Goal: Task Accomplishment & Management: Manage account settings

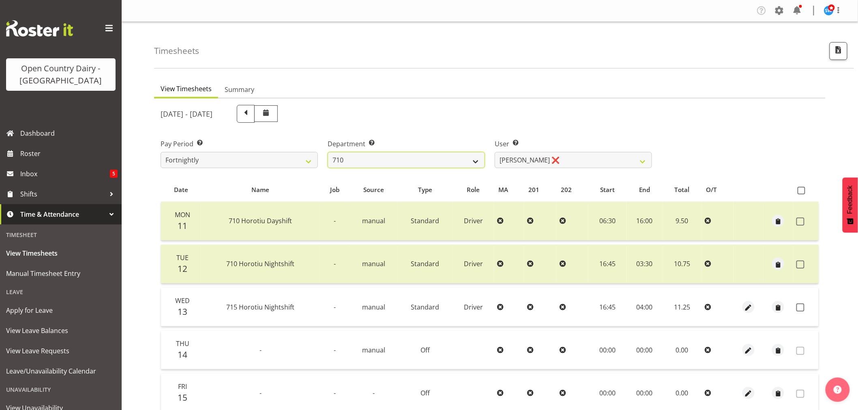
click at [473, 161] on select "701 702 703 704 705 706 707 708 709 710 711 712 713 714 715 716 717 718 719 720" at bounding box center [406, 160] width 157 height 16
click at [460, 162] on select "701 702 703 704 705 706 707 708 709 710 711 712 713 714 715 716 717 718 719 720" at bounding box center [406, 160] width 157 height 16
click at [476, 159] on select "701 702 703 704 705 706 707 708 709 710 711 712 713 714 715 716 717 718 719 720" at bounding box center [406, 160] width 157 height 16
click at [328, 152] on select "701 702 703 704 705 706 707 708 709 710 711 712 713 714 715 716 717 718 719 720" at bounding box center [406, 160] width 157 height 16
click at [605, 161] on select "Bhupinder (Lucky) Saini ❌ Mark Fowler ❌ Tama Baker ❌" at bounding box center [573, 160] width 157 height 16
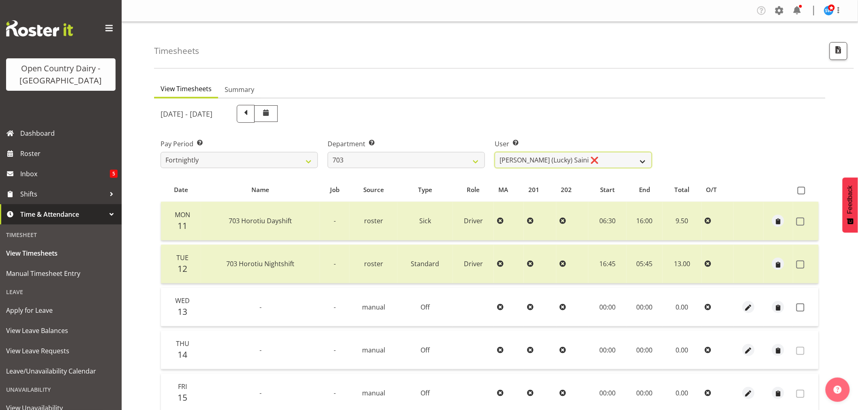
click at [598, 165] on select "Bhupinder (Lucky) Saini ❌ Mark Fowler ❌ Tama Baker ❌" at bounding box center [573, 160] width 157 height 16
click at [408, 159] on select "701 702 703 704 705 706 707 708 709 710 711 712 713 714 715 716 717 718 719 720" at bounding box center [406, 160] width 157 height 16
click at [328, 152] on select "701 702 703 704 705 706 707 708 709 710 711 712 713 714 715 716 717 718 719 720" at bounding box center [406, 160] width 157 height 16
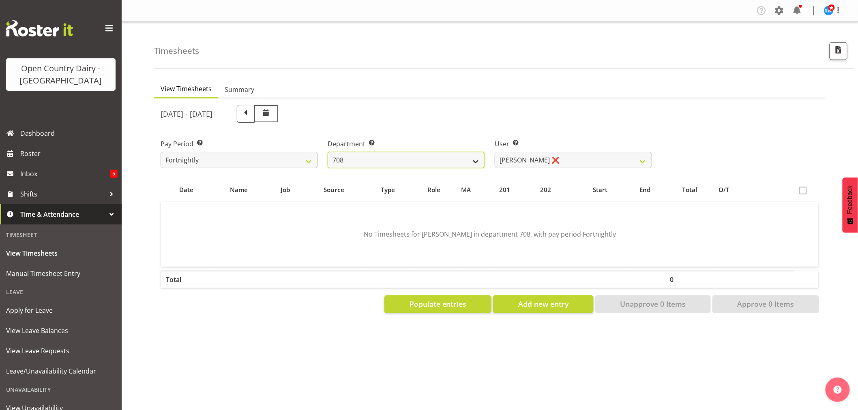
click at [378, 162] on select "701 702 703 704 705 706 707 708 709 710 711 712 713 714 715 716 717 718 719 720" at bounding box center [406, 160] width 157 height 16
click at [328, 152] on select "701 702 703 704 705 706 707 708 709 710 711 712 713 714 715 716 717 718 719 720" at bounding box center [406, 160] width 157 height 16
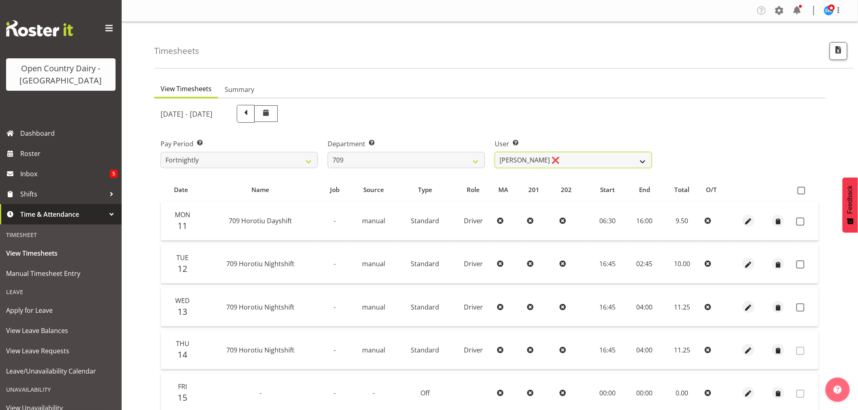
click at [516, 162] on select "[PERSON_NAME] ❌ [PERSON_NAME] ❌ [PERSON_NAME] ❌ [PERSON_NAME] ❌" at bounding box center [573, 160] width 157 height 16
click at [391, 163] on select "701 702 703 704 705 706 707 708 709 710 711 712 713 714 715 716 717 718 719 720" at bounding box center [406, 160] width 157 height 16
click at [328, 152] on select "701 702 703 704 705 706 707 708 709 710 711 712 713 714 715 716 717 718 719 720" at bounding box center [406, 160] width 157 height 16
click at [516, 161] on select "Brent Adams ❌ Jaspreet Singh ❌ John Walters ❌" at bounding box center [573, 160] width 157 height 16
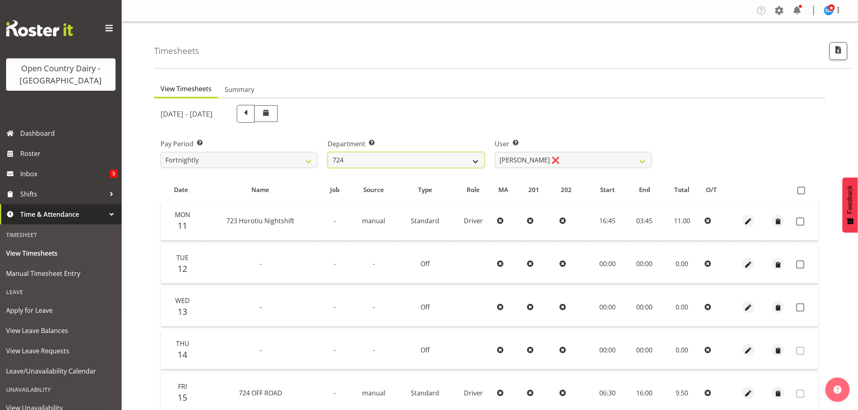
drag, startPoint x: 445, startPoint y: 161, endPoint x: 438, endPoint y: 166, distance: 8.1
click at [445, 161] on select "701 702 703 704 705 706 707 708 709 710 711 712 713 714 715 716 717 718 719 720" at bounding box center [406, 160] width 157 height 16
click at [328, 152] on select "701 702 703 704 705 706 707 708 709 710 711 712 713 714 715 716 717 718 719 720" at bounding box center [406, 160] width 157 height 16
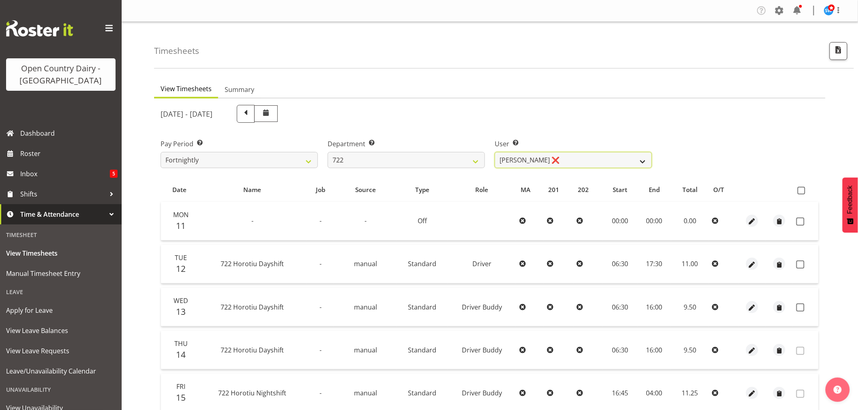
click at [510, 161] on select "Andy Webb ❌ Darren Hatcher ❌ Gurpreet Singh ❌" at bounding box center [573, 160] width 157 height 16
click at [465, 160] on select "701 702 703 704 705 706 707 708 709 710 711 712 713 714 715 716 717 718 719 720" at bounding box center [406, 160] width 157 height 16
click at [328, 152] on select "701 702 703 704 705 706 707 708 709 710 711 712 713 714 715 716 717 718 719 720" at bounding box center [406, 160] width 157 height 16
click at [527, 157] on select "Andy Webb ❌ Darren Hatcher ❌ Gurpreet Singh ❌" at bounding box center [573, 160] width 157 height 16
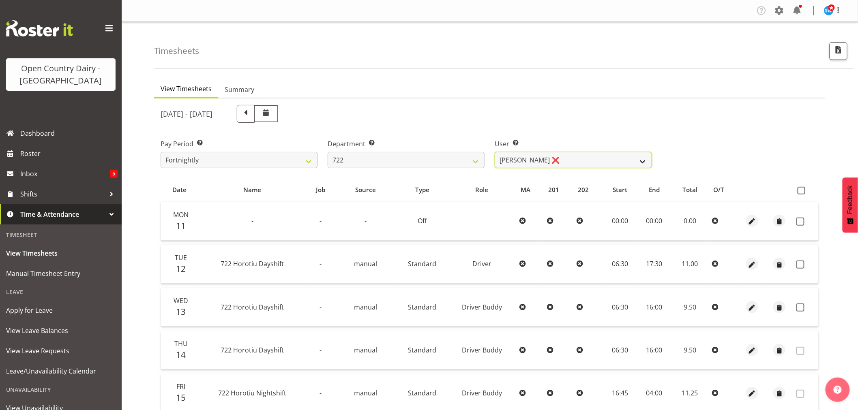
click at [527, 157] on select "Andy Webb ❌ Darren Hatcher ❌ Gurpreet Singh ❌" at bounding box center [573, 160] width 157 height 16
click at [465, 161] on select "701 702 703 704 705 706 707 708 709 710 711 712 713 714 715 716 717 718 719 720" at bounding box center [406, 160] width 157 height 16
click at [328, 152] on select "701 702 703 704 705 706 707 708 709 710 711 712 713 714 715 716 717 718 719 720" at bounding box center [406, 160] width 157 height 16
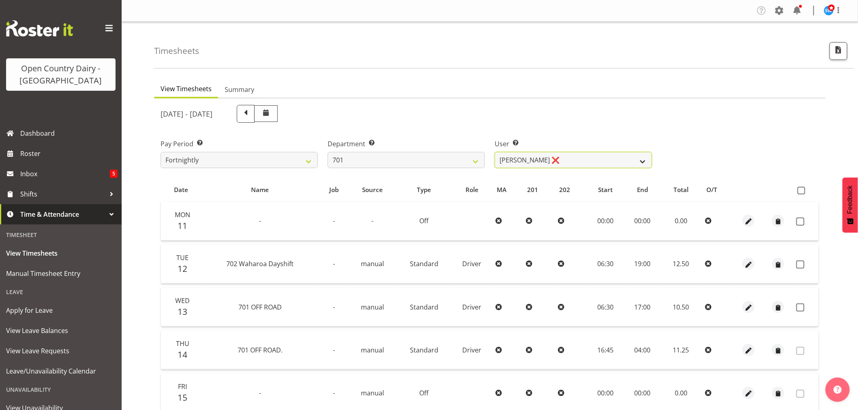
click at [515, 161] on select "Duncan Shirley ❌ Gagandeep Singh ❌ Johann Van Zyl ❌ John Cottingham ❌" at bounding box center [573, 160] width 157 height 16
click at [475, 162] on select "701 702 703 704 705 706 707 708 709 710 711 712 713 714 715 716 717 718 719 720" at bounding box center [406, 160] width 157 height 16
click at [328, 152] on select "701 702 703 704 705 706 707 708 709 710 711 712 713 714 715 716 717 718 719 720" at bounding box center [406, 160] width 157 height 16
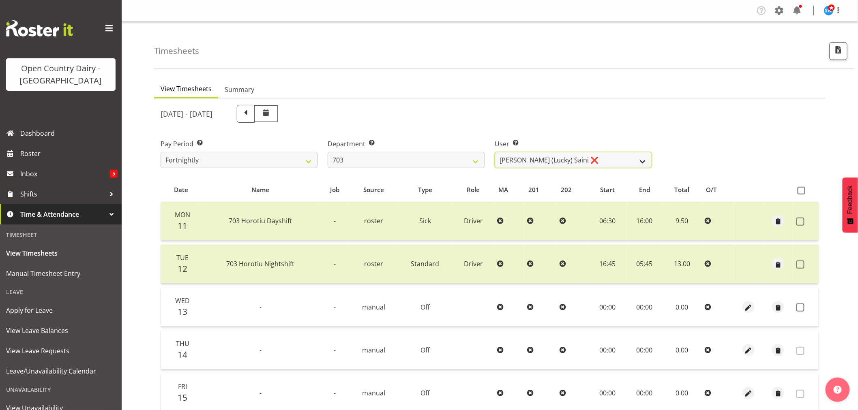
click at [536, 164] on select "Bhupinder (Lucky) Saini ❌ Mark Fowler ❌ Tama Baker ❌" at bounding box center [573, 160] width 157 height 16
click at [476, 159] on select "701 702 703 704 705 706 707 708 709 710 711 712 713 714 715 716 717 718 719 720" at bounding box center [406, 160] width 157 height 16
click at [328, 152] on select "701 702 703 704 705 706 707 708 709 710 711 712 713 714 715 716 717 718 719 720" at bounding box center [406, 160] width 157 height 16
click at [380, 157] on select "701 702 703 704 705 706 707 708 709 710 711 712 713 714 715 716 717 718 719 720" at bounding box center [406, 160] width 157 height 16
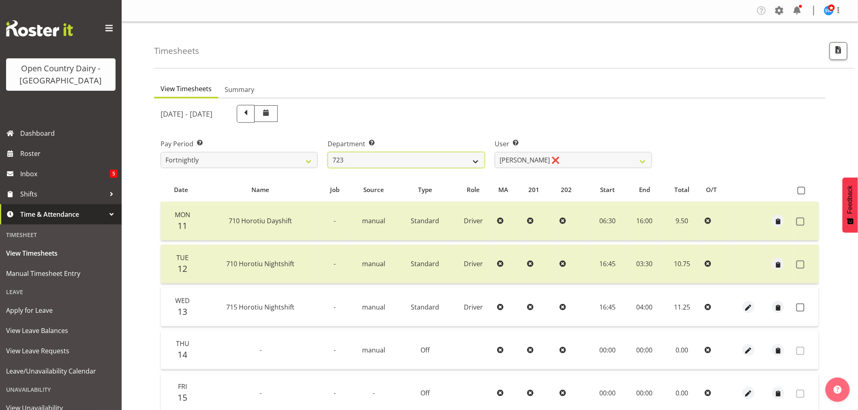
click at [328, 152] on select "701 702 703 704 705 706 707 708 709 710 711 712 713 714 715 716 717 718 719 720" at bounding box center [406, 160] width 157 height 16
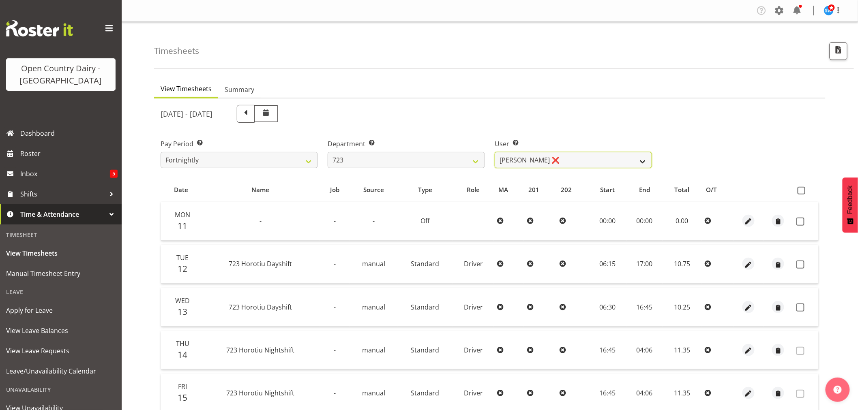
click at [517, 157] on select "Daljeet Rai ❌ Manjinder Singh ❌ Prabhjot Singh ❌ Varninder Singh ❌" at bounding box center [573, 160] width 157 height 16
click at [468, 168] on select "701 702 703 704 705 706 707 708 709 710 711 712 713 714 715 716 717 718 719 720" at bounding box center [406, 160] width 157 height 16
click at [328, 152] on select "701 702 703 704 705 706 707 708 709 710 711 712 713 714 715 716 717 718 719 720" at bounding box center [406, 160] width 157 height 16
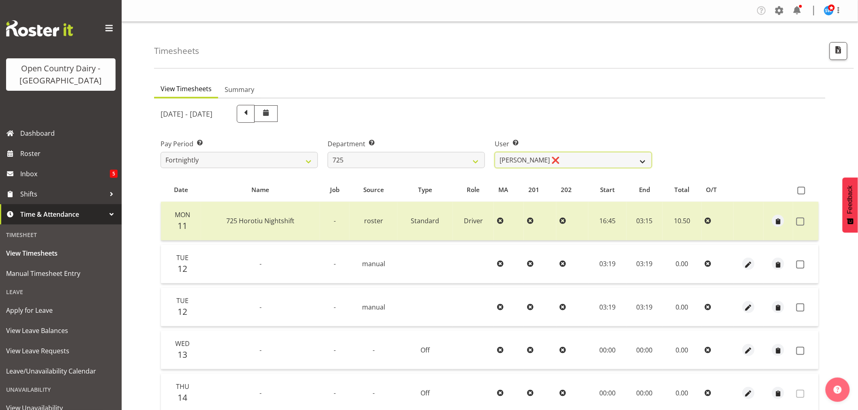
click at [517, 159] on select "Bhupinder Dhaliwal ❌ Gurpreet Singh Kahlon ❌ Hendrik Potgieter ❌ Len Grace ❌" at bounding box center [573, 160] width 157 height 16
click at [456, 164] on select "701 702 703 704 705 706 707 708 709 710 711 712 713 714 715 716 717 718 719 720" at bounding box center [406, 160] width 157 height 16
click at [328, 152] on select "701 702 703 704 705 706 707 708 709 710 711 712 713 714 715 716 717 718 719 720" at bounding box center [406, 160] width 157 height 16
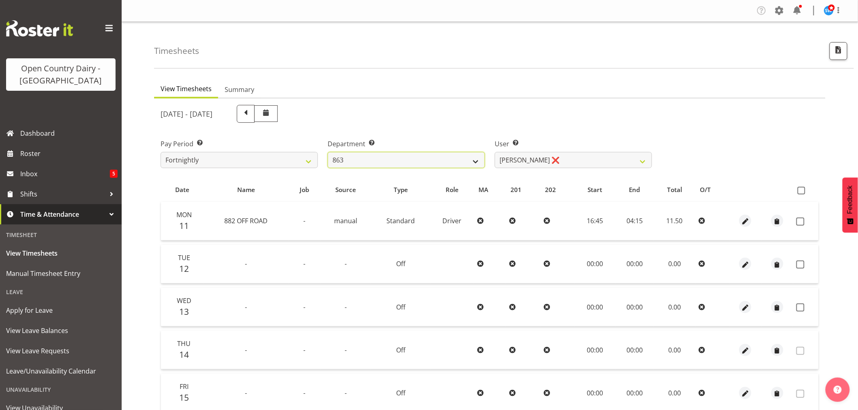
drag, startPoint x: 451, startPoint y: 162, endPoint x: 449, endPoint y: 167, distance: 5.3
click at [451, 162] on select "701 702 703 704 705 706 707 708 709 710 711 712 713 714 715 716 717 718 719 720" at bounding box center [406, 160] width 157 height 16
click at [328, 152] on select "701 702 703 704 705 706 707 708 709 710 711 712 713 714 715 716 717 718 719 720" at bounding box center [406, 160] width 157 height 16
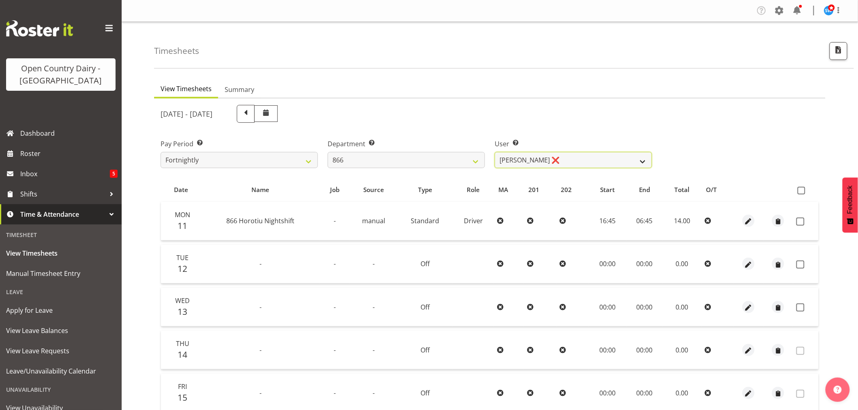
click at [514, 161] on select "Harshdeep Singh ❌ Jacques Nel ❌ Navreet Jawanda ❌ Neil Abrahams ❌" at bounding box center [573, 160] width 157 height 16
click at [400, 159] on select "701 702 703 704 705 706 707 708 709 710 711 712 713 714 715 716 717 718 719 720" at bounding box center [406, 160] width 157 height 16
select select "874"
click at [328, 152] on select "701 702 703 704 705 706 707 708 709 710 711 712 713 714 715 716 717 718 719 720" at bounding box center [406, 160] width 157 height 16
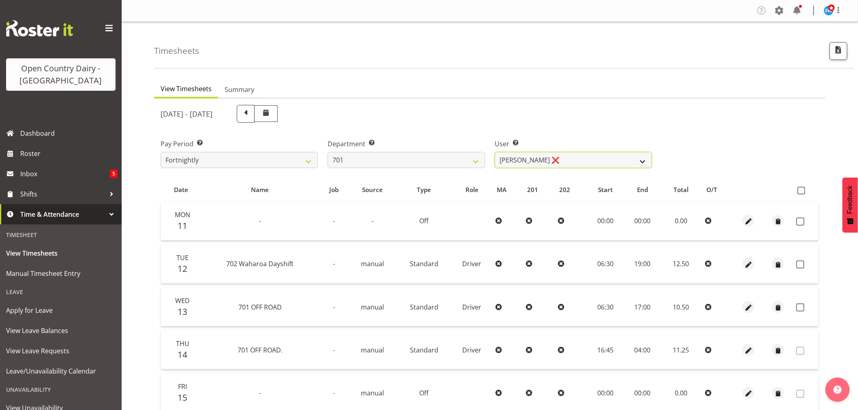
click at [546, 161] on select "Duncan Shirley ❌ Gagandeep Singh ❌ Johann Van Zyl ❌ John Cottingham ❌" at bounding box center [573, 160] width 157 height 16
click at [724, 139] on div "Pay Period Select which pay period you would like to view. Fortnightly Departme…" at bounding box center [490, 150] width 668 height 45
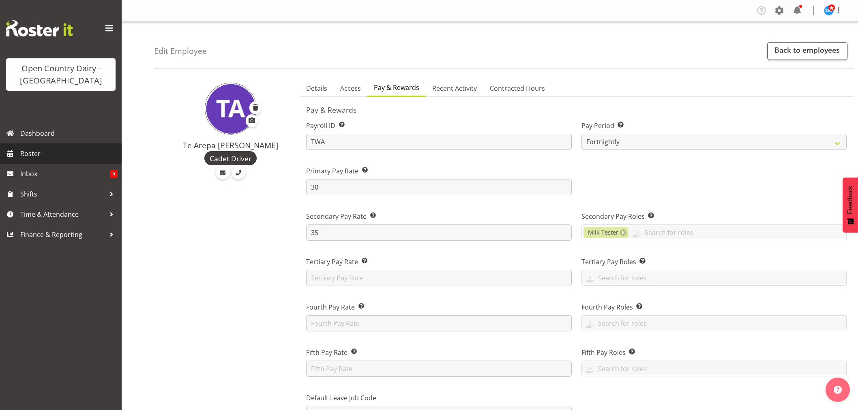
select select "manual"
select select "fixed"
select select "roster_fixed"
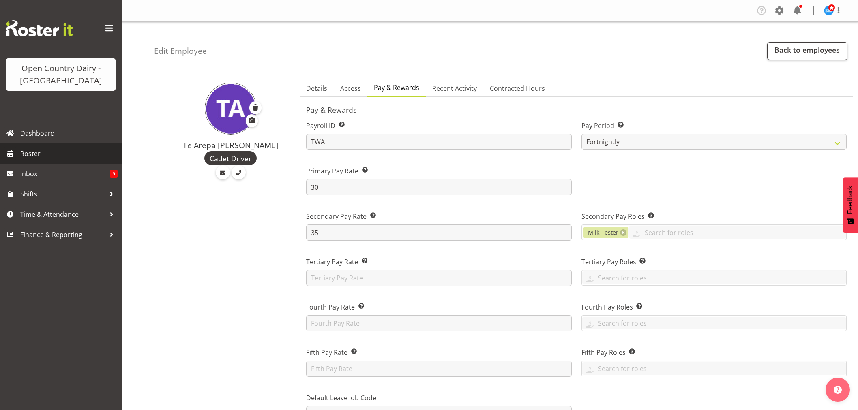
select select "day"
click at [38, 152] on span "Roster" at bounding box center [68, 154] width 97 height 12
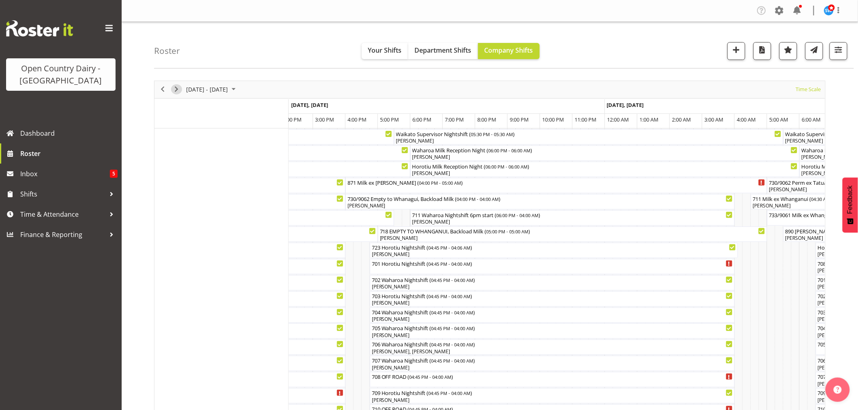
click at [175, 88] on span "Next" at bounding box center [177, 89] width 10 height 10
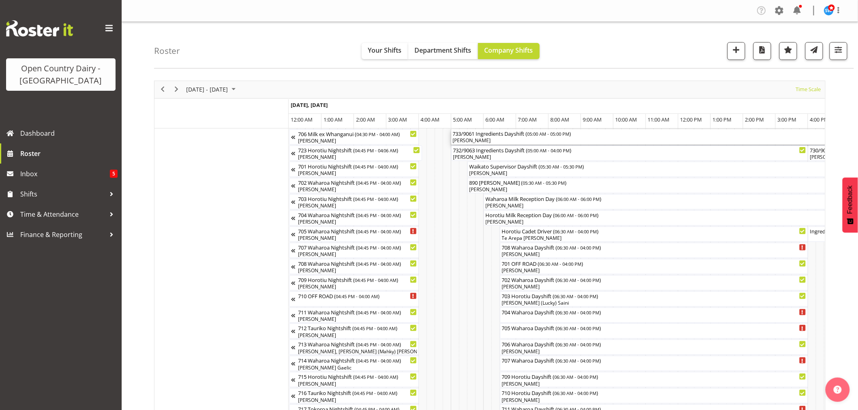
click at [487, 142] on div "[PERSON_NAME]" at bounding box center [646, 140] width 386 height 7
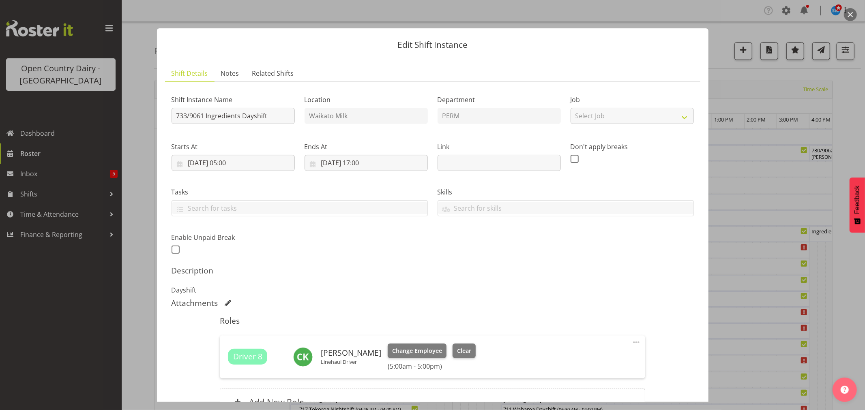
click at [851, 13] on button "button" at bounding box center [850, 14] width 13 height 13
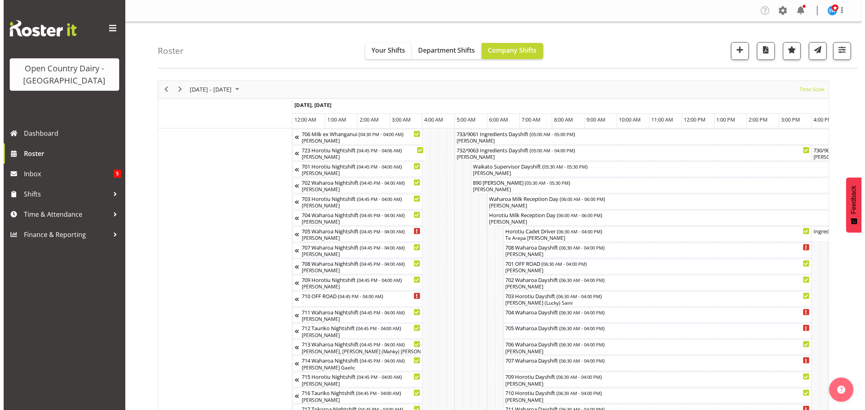
scroll to position [45, 0]
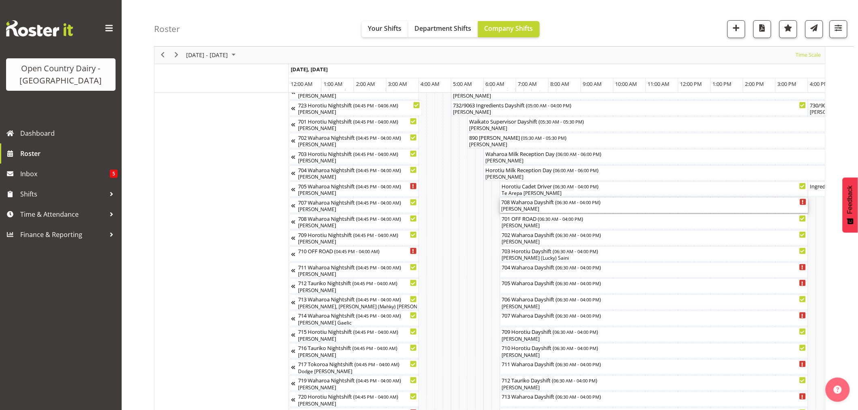
click at [547, 208] on div "[PERSON_NAME]" at bounding box center [654, 209] width 305 height 7
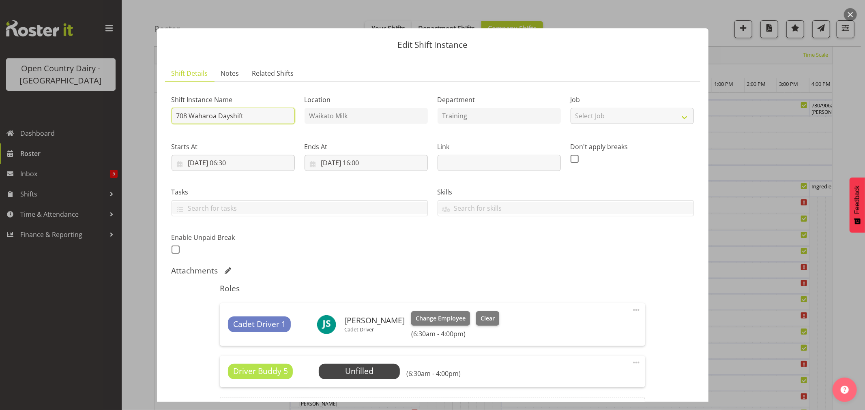
click at [250, 117] on input "708 Waharoa Dayshift" at bounding box center [233, 116] width 123 height 16
type input "708 Waharoa Dayshift TRUCK ONLY"
click at [468, 271] on div "Attachments" at bounding box center [433, 271] width 522 height 10
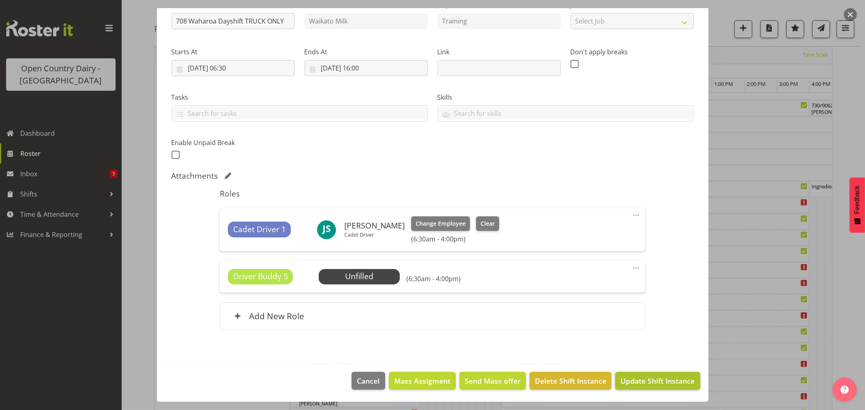
click at [631, 378] on span "Update Shift Instance" at bounding box center [658, 381] width 74 height 11
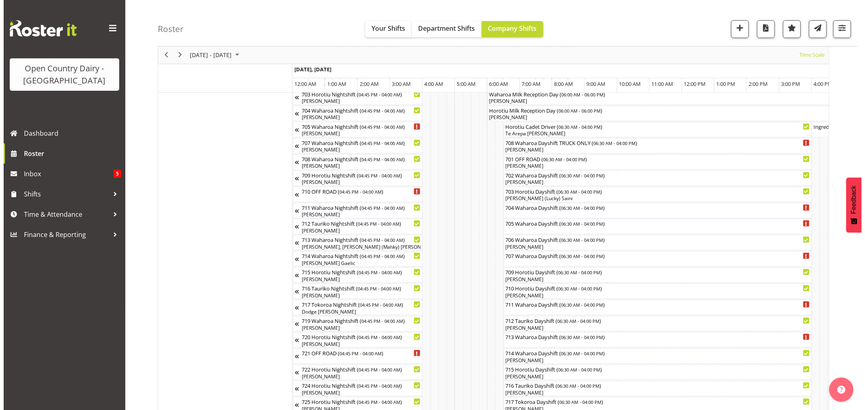
scroll to position [90, 0]
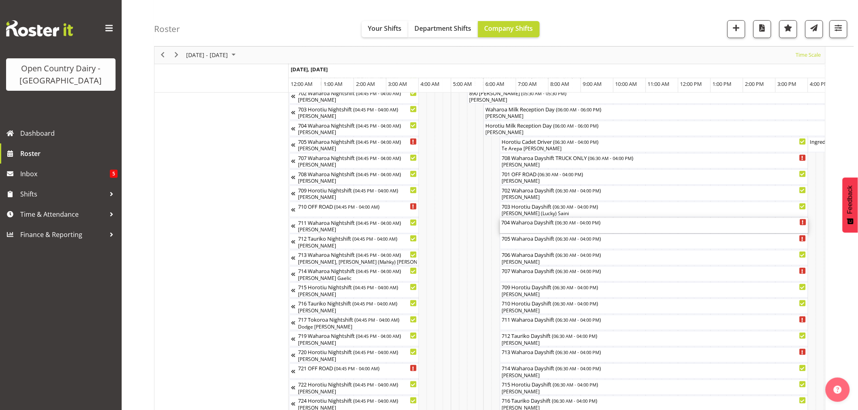
click at [532, 226] on div "704 Waharoa Dayshift ( 06:30 AM - 04:00 PM )" at bounding box center [654, 225] width 305 height 15
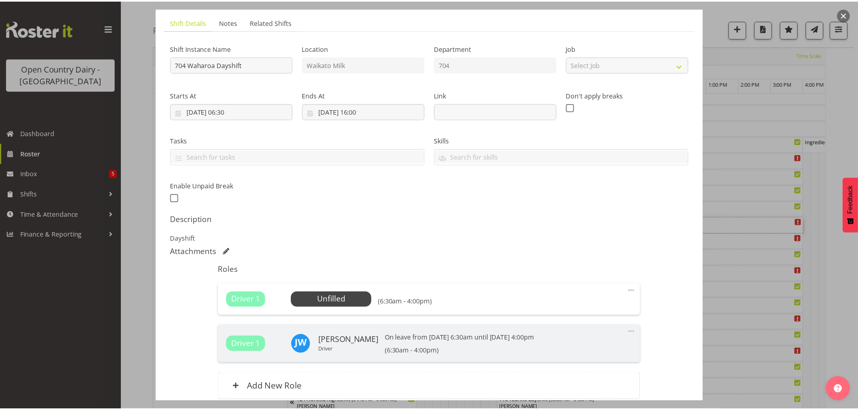
scroll to position [0, 0]
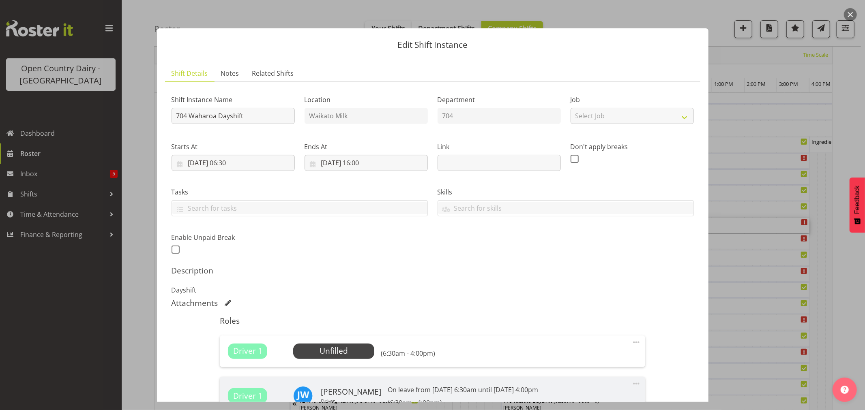
click at [848, 11] on button "button" at bounding box center [850, 14] width 13 height 13
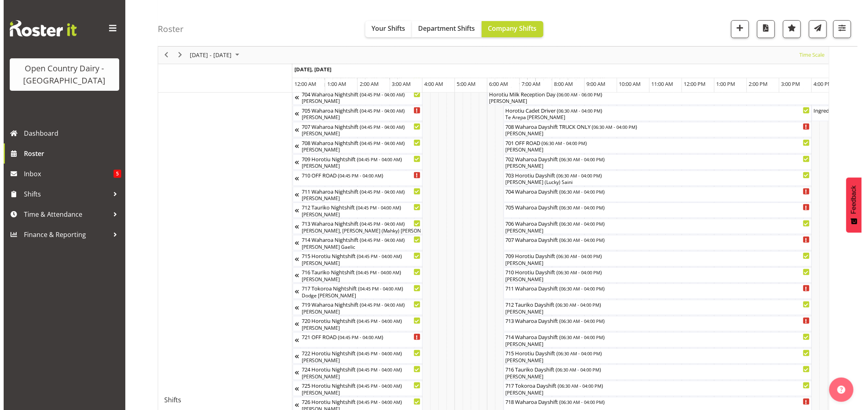
scroll to position [135, 0]
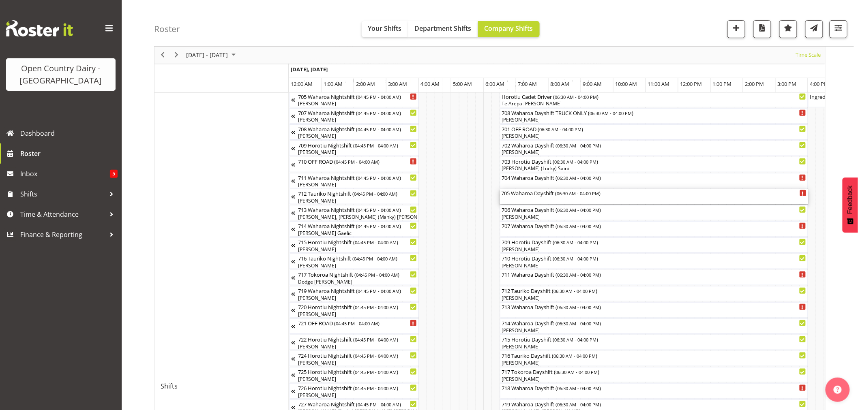
click at [537, 202] on div "705 Waharoa Dayshift ( 06:30 AM - 04:00 PM )" at bounding box center [654, 196] width 305 height 15
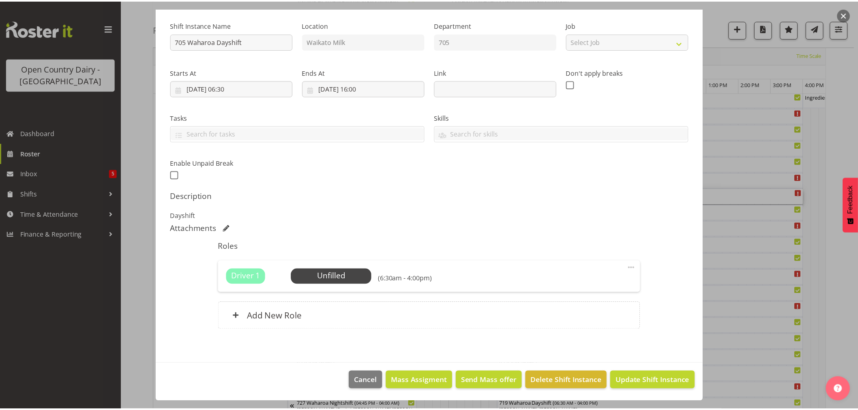
scroll to position [0, 0]
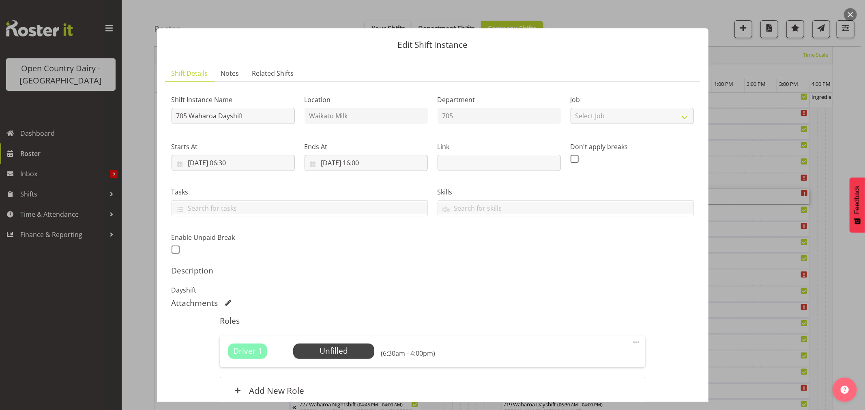
click at [845, 11] on button "button" at bounding box center [850, 14] width 13 height 13
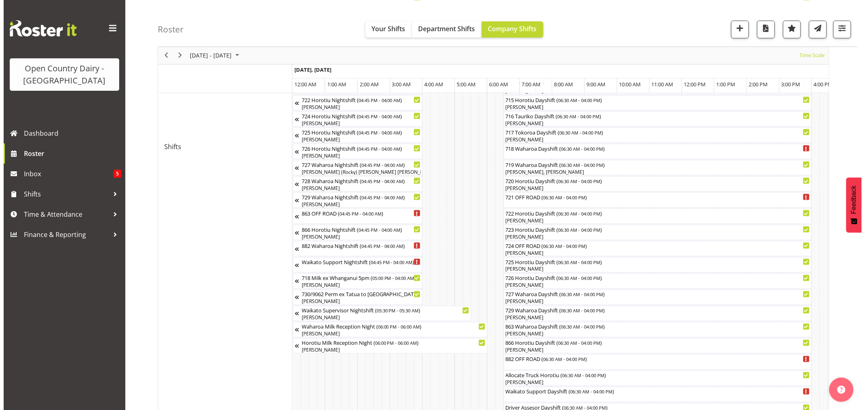
scroll to position [360, 0]
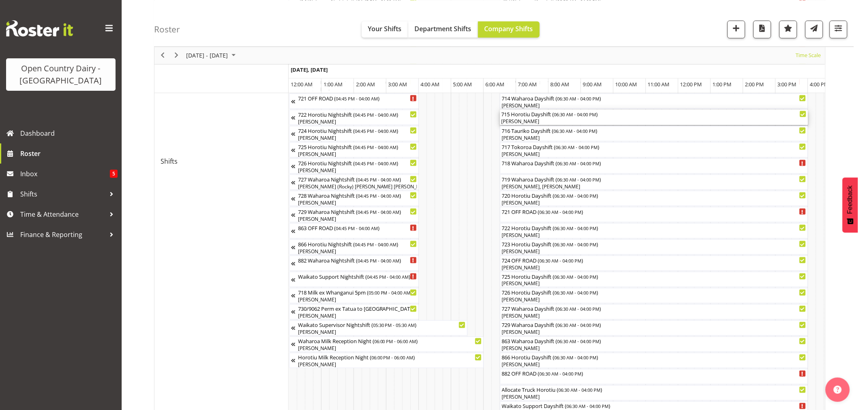
click at [522, 122] on div "[PERSON_NAME]" at bounding box center [654, 121] width 305 height 7
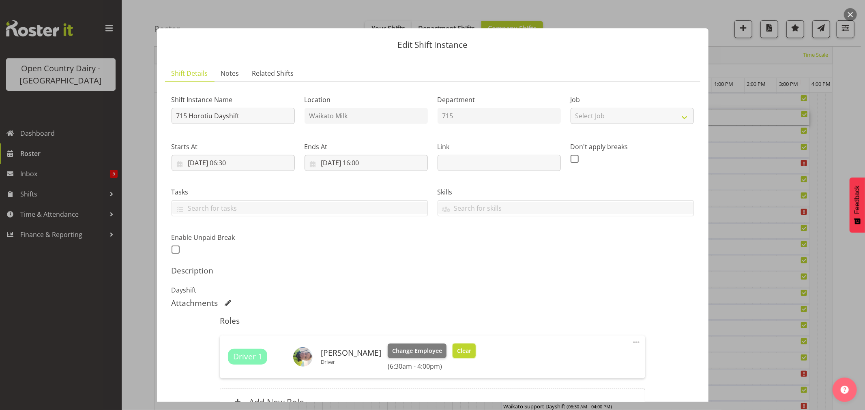
click at [457, 350] on span "Clear" at bounding box center [464, 351] width 14 height 9
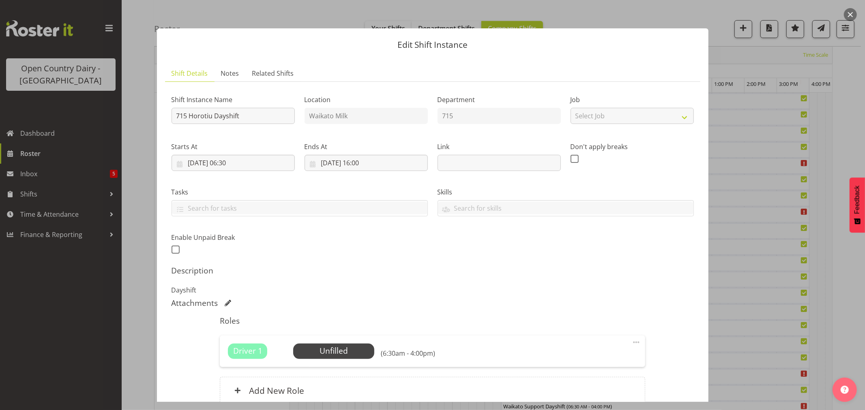
scroll to position [75, 0]
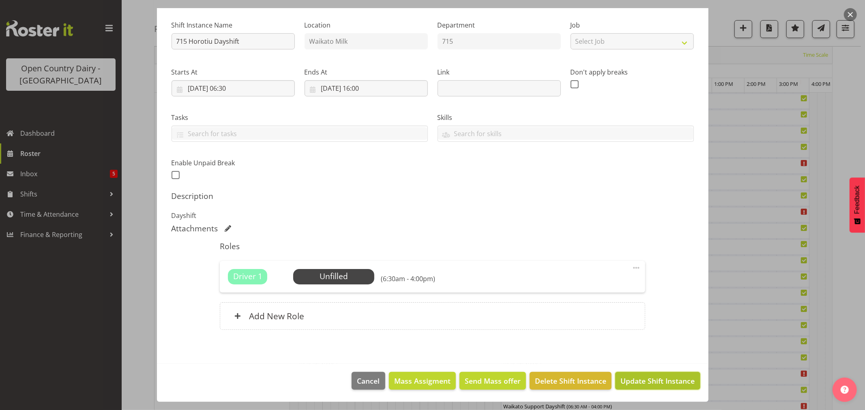
click at [648, 382] on span "Update Shift Instance" at bounding box center [658, 381] width 74 height 11
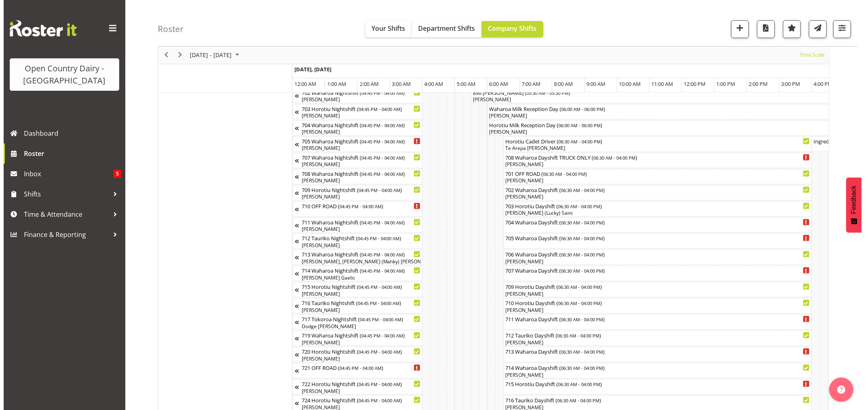
scroll to position [451, 0]
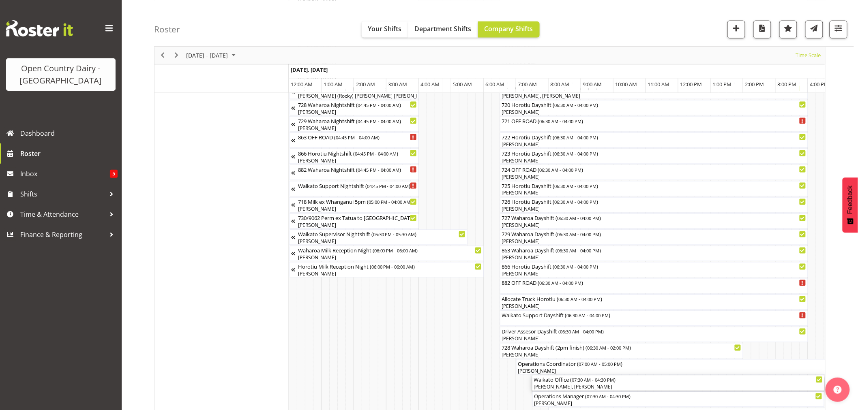
click at [541, 384] on div "[PERSON_NAME], [PERSON_NAME]" at bounding box center [678, 387] width 289 height 7
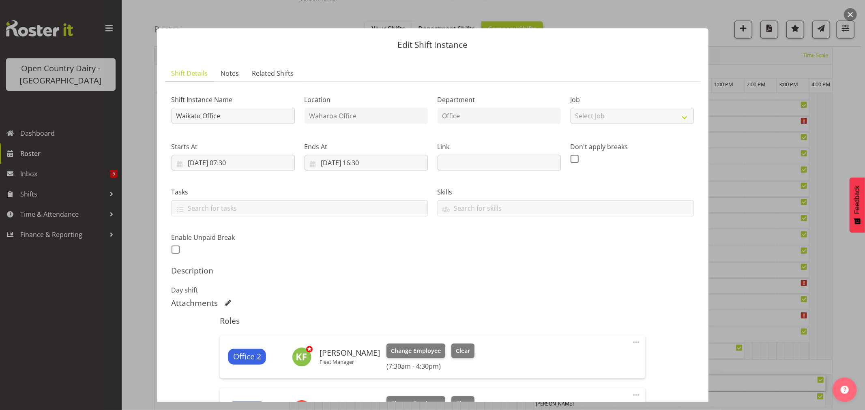
click at [850, 13] on button "button" at bounding box center [850, 14] width 13 height 13
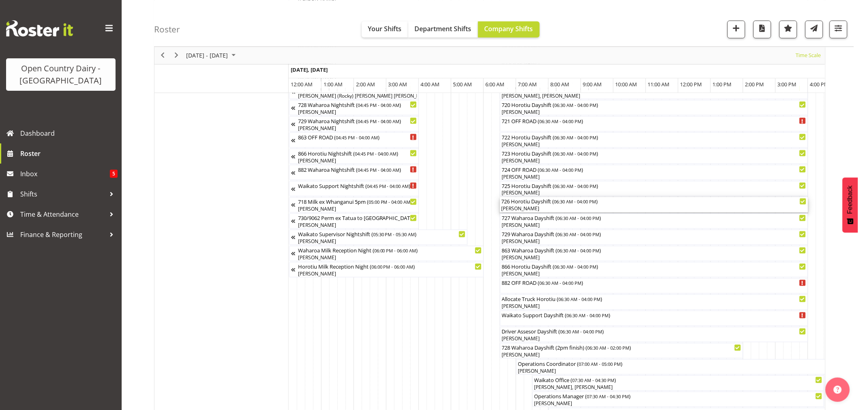
click at [517, 207] on div "[PERSON_NAME]" at bounding box center [654, 209] width 305 height 7
click at [0, 0] on div at bounding box center [0, 0] width 0 height 0
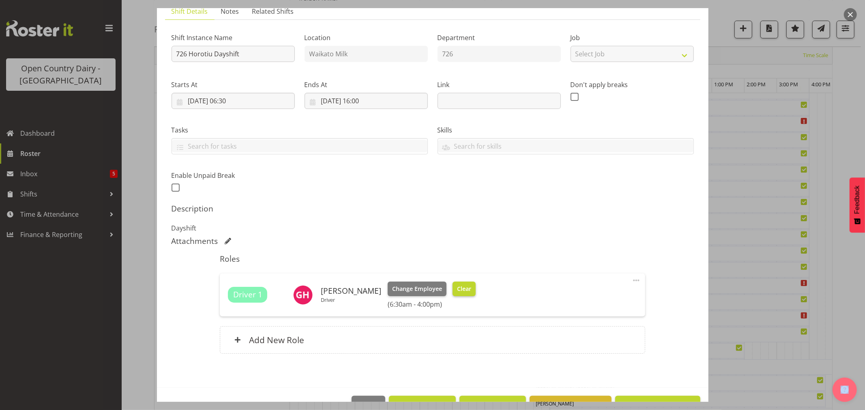
scroll to position [86, 0]
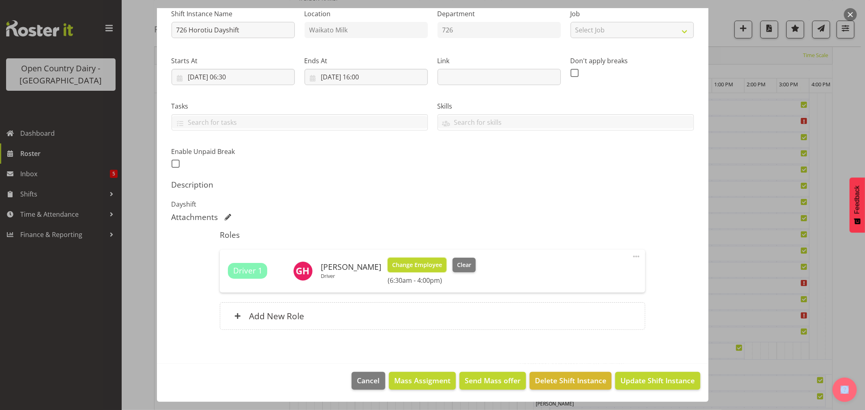
click at [406, 268] on span "Change Employee" at bounding box center [417, 265] width 50 height 9
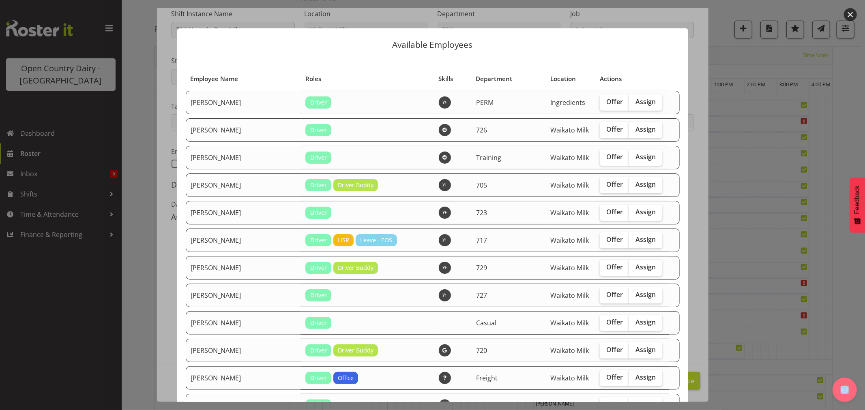
click at [636, 129] on span "Assign" at bounding box center [646, 129] width 20 height 8
click at [629, 129] on input "Assign" at bounding box center [631, 129] width 5 height 5
checkbox input "true"
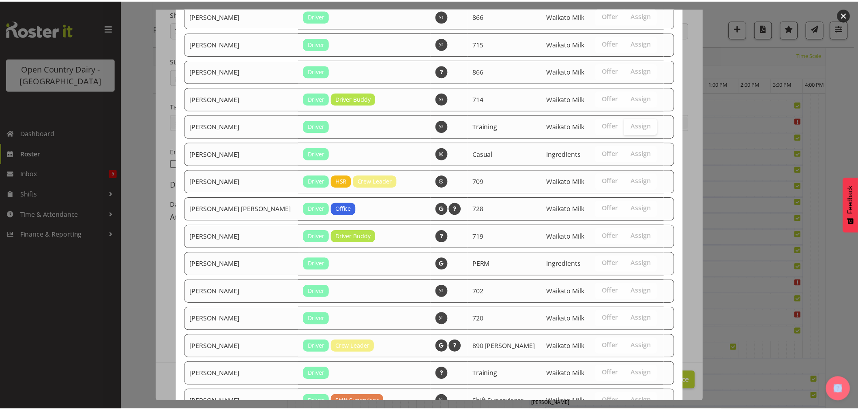
scroll to position [841, 0]
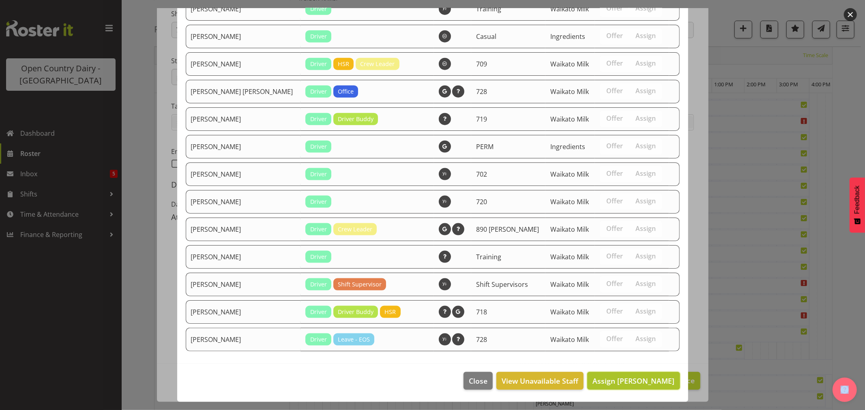
click at [616, 378] on span "Assign Bryan Leathart" at bounding box center [634, 381] width 82 height 10
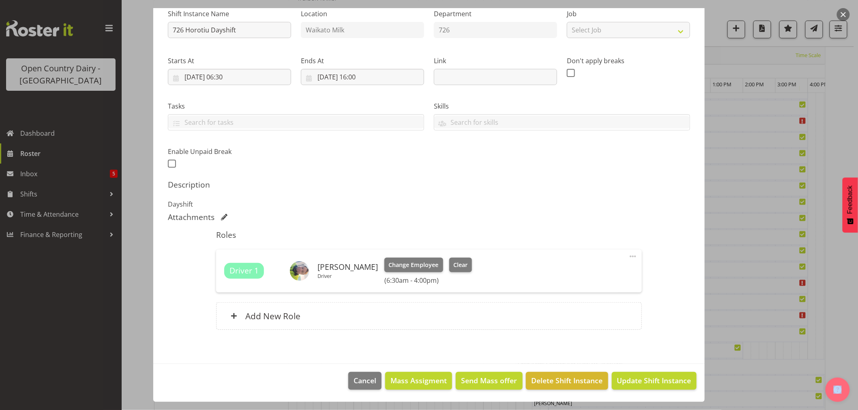
scroll to position [586, 0]
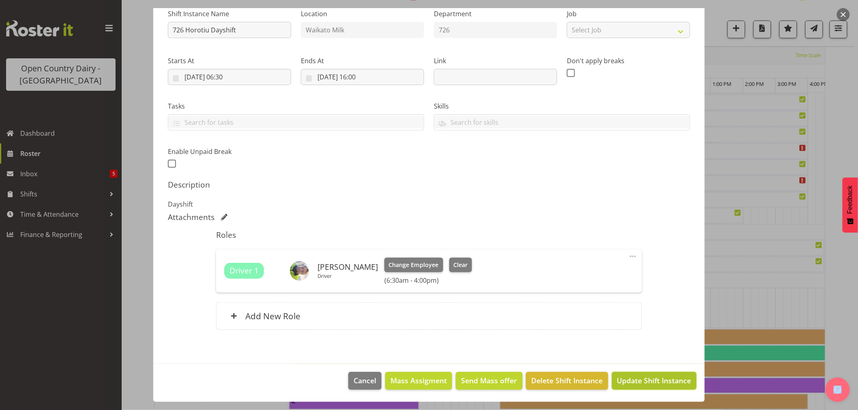
click at [645, 374] on button "Update Shift Instance" at bounding box center [654, 381] width 85 height 18
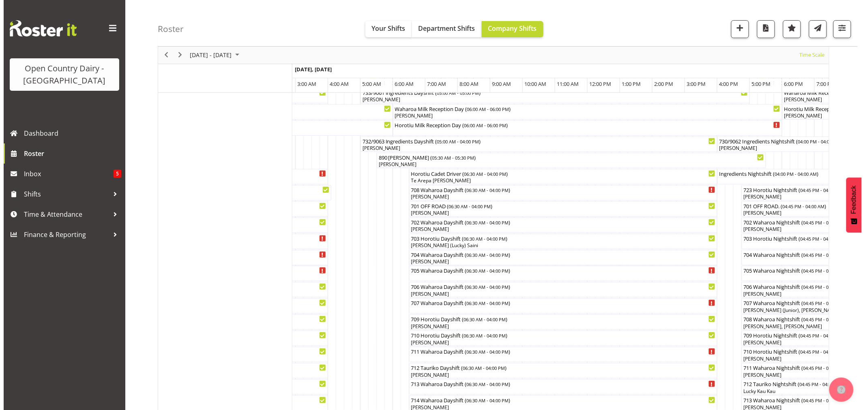
scroll to position [45, 0]
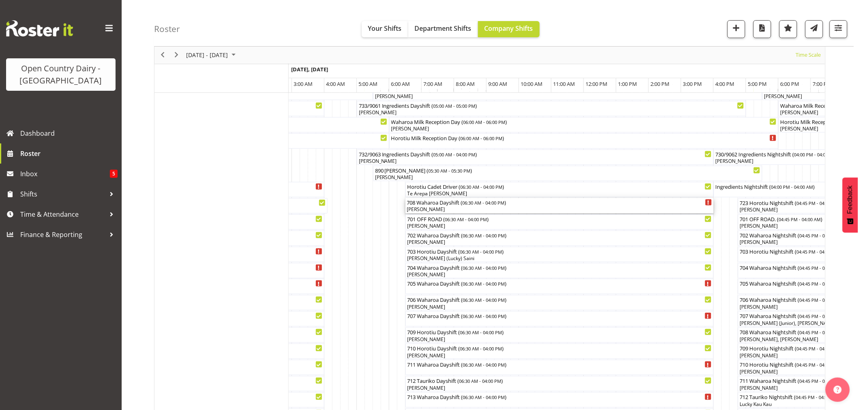
click at [449, 208] on div "[PERSON_NAME]" at bounding box center [559, 209] width 305 height 7
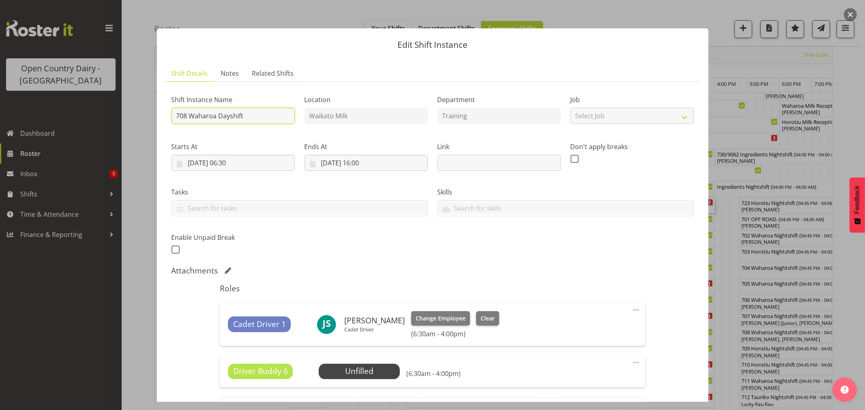
click at [265, 118] on input "708 Waharoa Dayshift" at bounding box center [233, 116] width 123 height 16
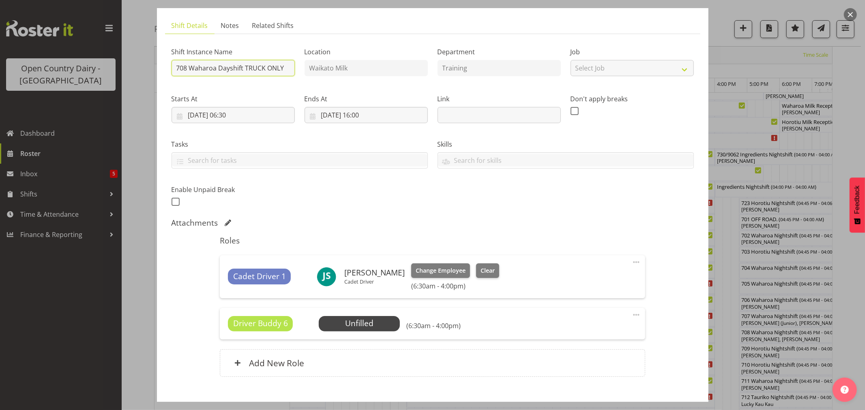
scroll to position [95, 0]
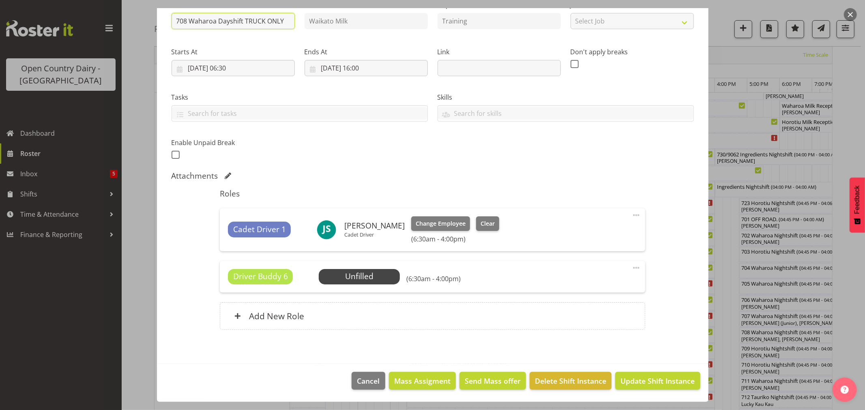
type input "708 Waharoa Dayshift TRUCK ONLY"
click at [642, 371] on footer "Cancel Mass Assigment Send Mass offer Delete Shift Instance Update Shift Instan…" at bounding box center [433, 383] width 552 height 38
click at [643, 375] on button "Update Shift Instance" at bounding box center [657, 381] width 85 height 18
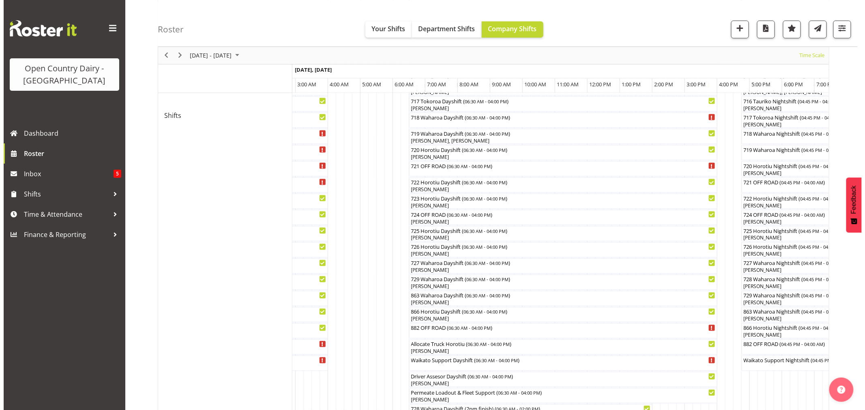
scroll to position [360, 0]
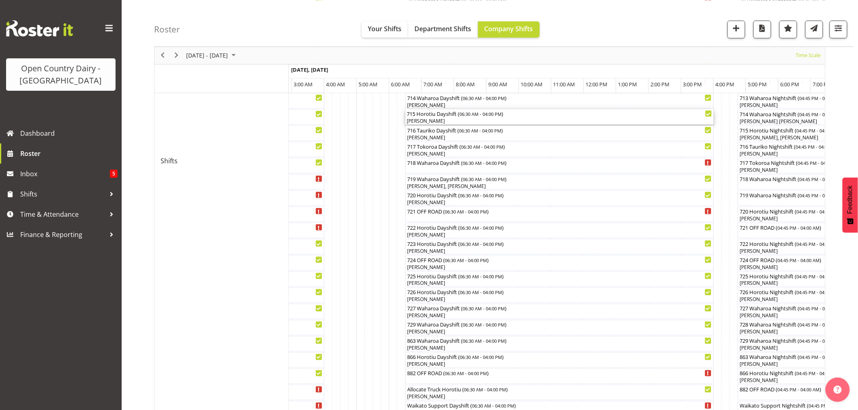
click at [427, 118] on div "[PERSON_NAME]" at bounding box center [559, 121] width 305 height 7
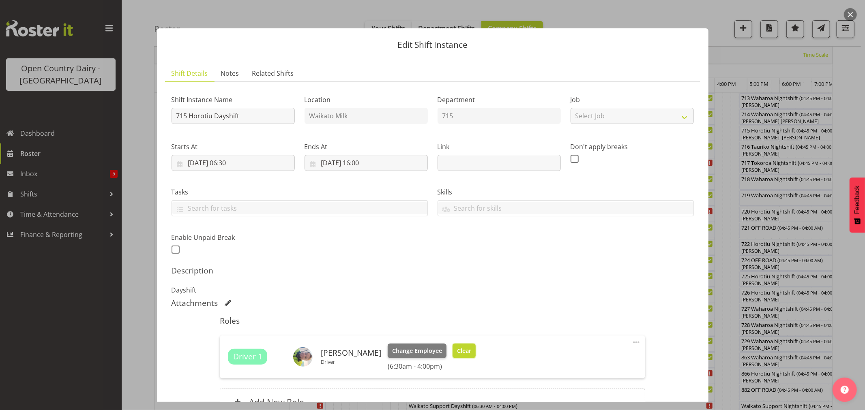
click at [457, 347] on span "Clear" at bounding box center [464, 351] width 14 height 9
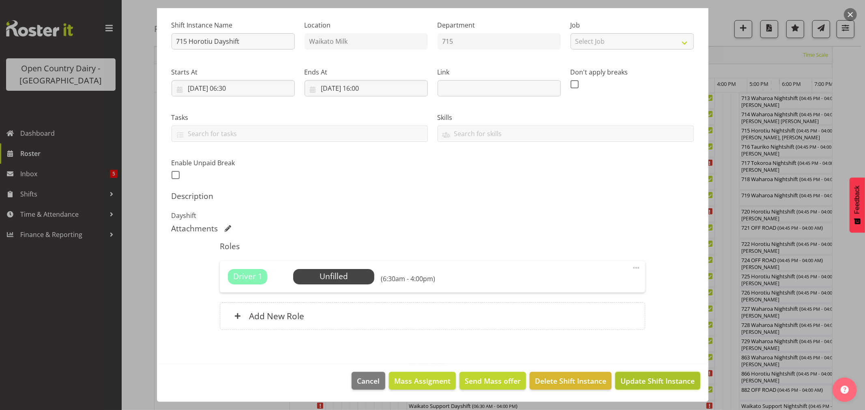
click at [649, 378] on span "Update Shift Instance" at bounding box center [658, 381] width 74 height 11
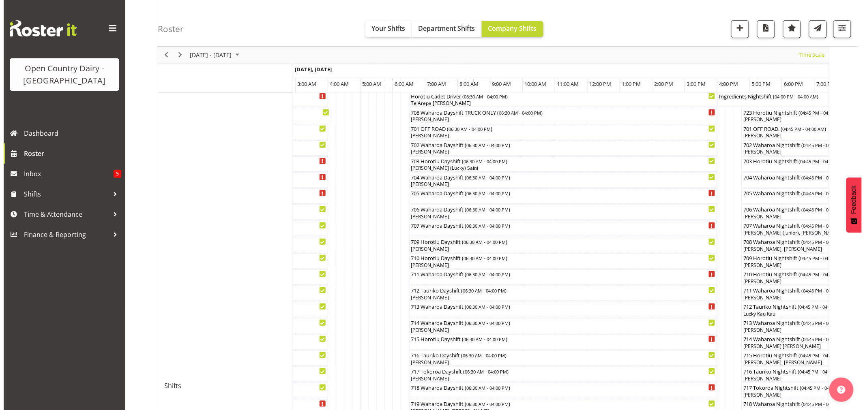
scroll to position [315, 0]
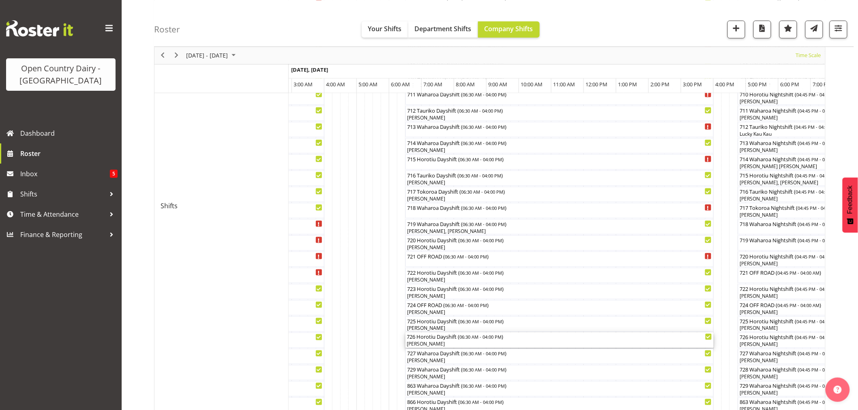
click at [427, 341] on div "726 Horotiu Dayshift ( 06:30 AM - 04:00 PM ) Greg Healey" at bounding box center [559, 340] width 305 height 15
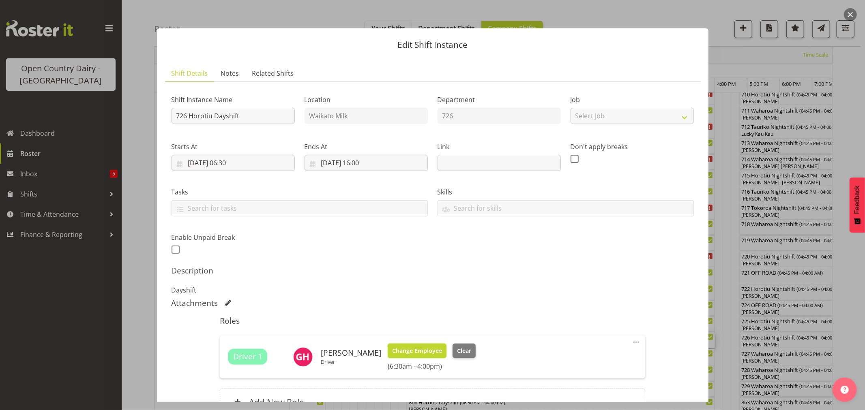
click at [429, 348] on span "Change Employee" at bounding box center [417, 351] width 50 height 9
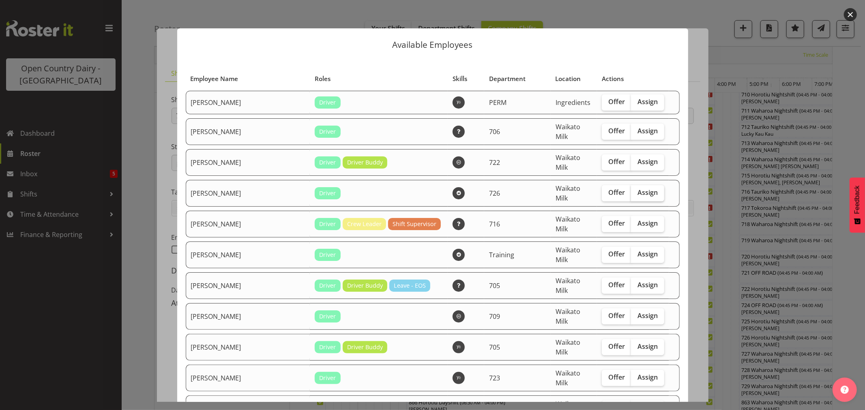
click at [638, 189] on span "Assign" at bounding box center [648, 193] width 20 height 8
click at [633, 190] on input "Assign" at bounding box center [633, 192] width 5 height 5
checkbox input "true"
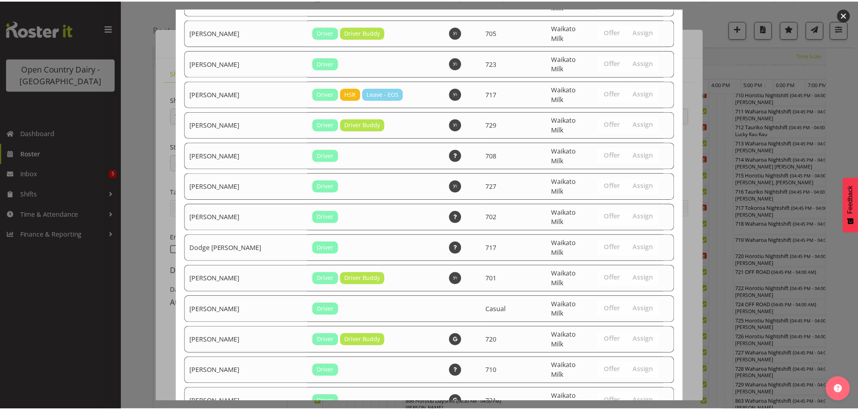
scroll to position [1643, 0]
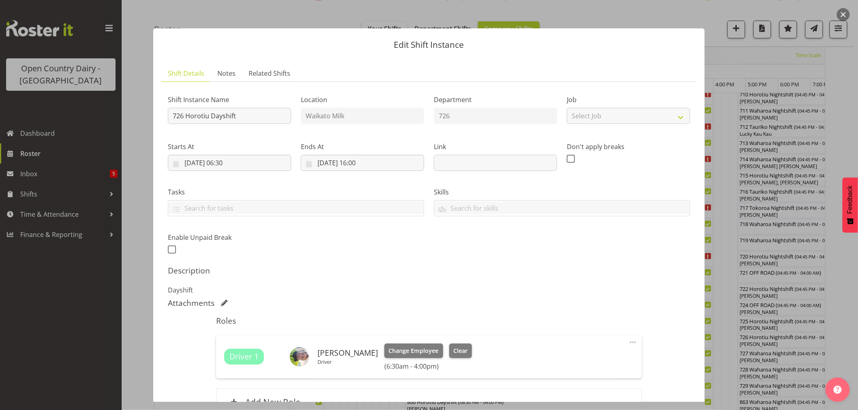
scroll to position [86, 0]
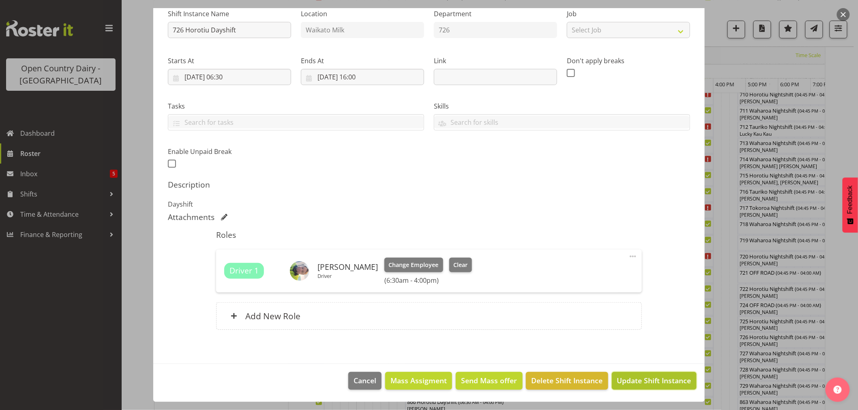
click at [650, 379] on span "Update Shift Instance" at bounding box center [654, 381] width 74 height 11
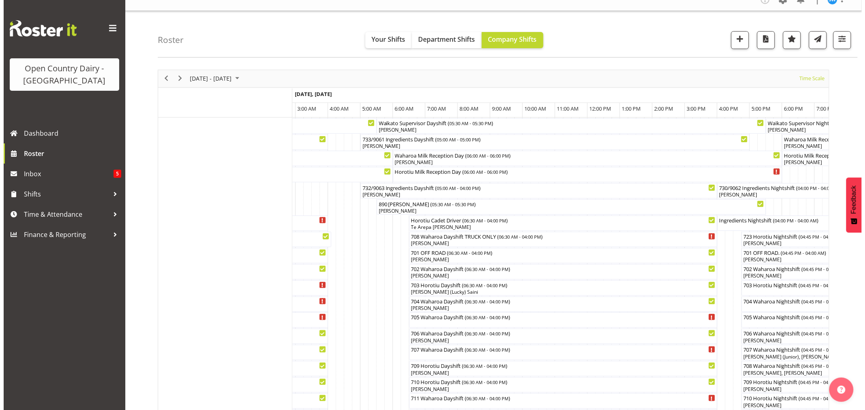
scroll to position [90, 0]
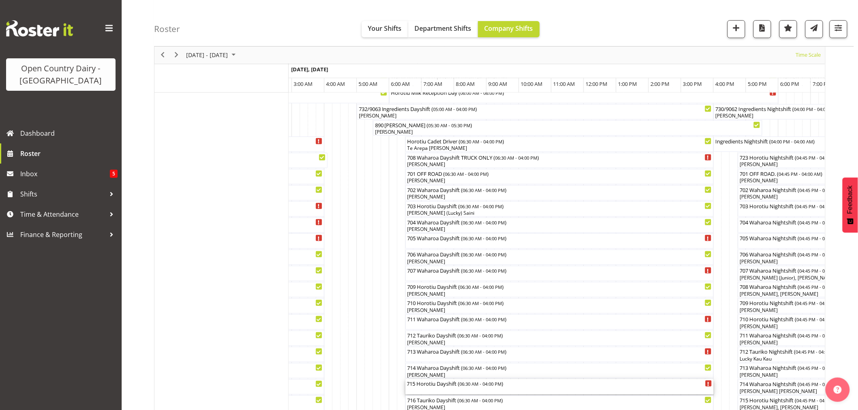
click at [460, 388] on div "715 Horotiu Dayshift ( 06:30 AM - 04:00 PM )" at bounding box center [559, 387] width 305 height 15
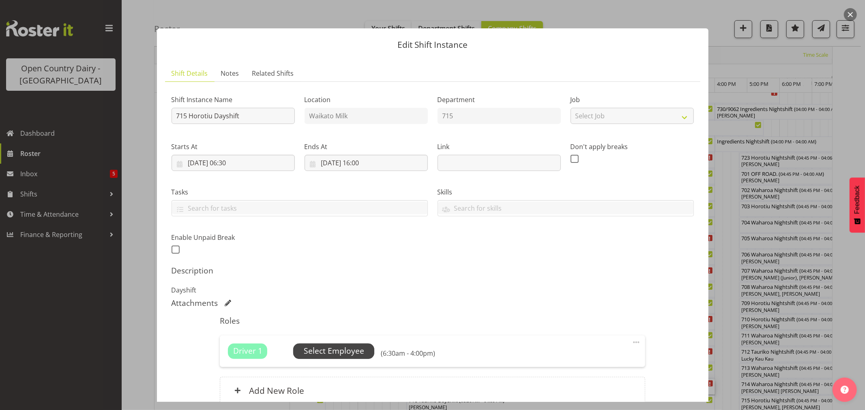
click at [346, 354] on span "Select Employee" at bounding box center [334, 352] width 60 height 12
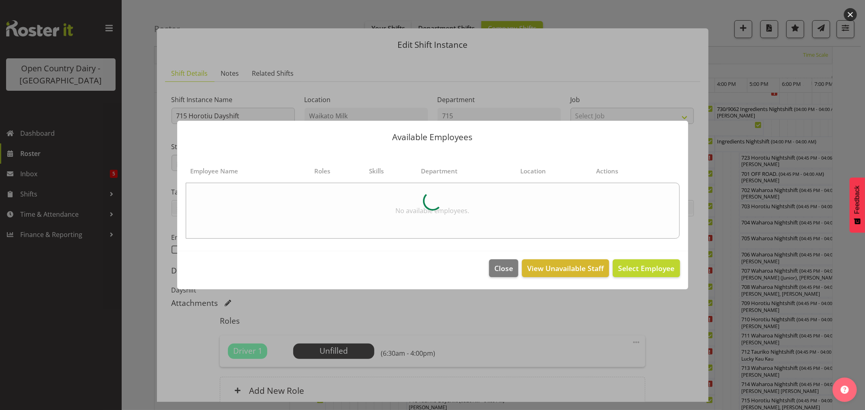
click at [330, 350] on div at bounding box center [432, 205] width 865 height 410
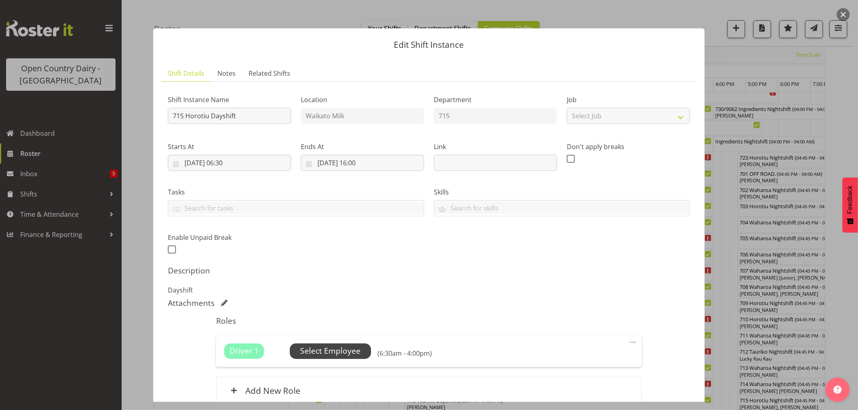
click at [342, 355] on span "Select Employee" at bounding box center [330, 352] width 60 height 12
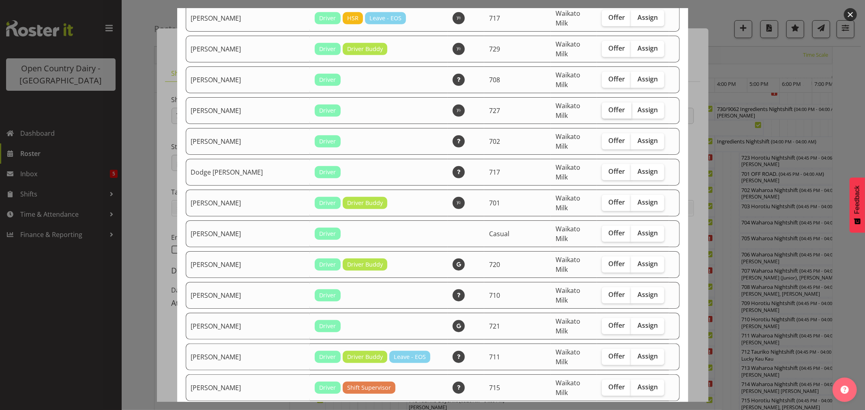
scroll to position [451, 0]
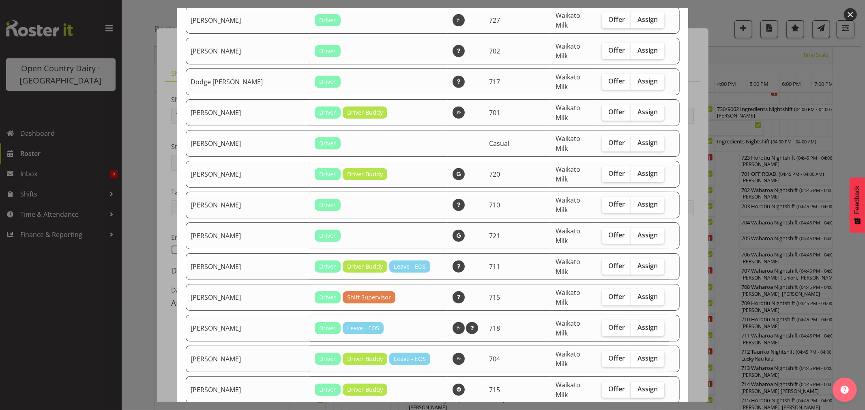
click at [638, 385] on span "Assign" at bounding box center [648, 389] width 20 height 8
click at [635, 387] on input "Assign" at bounding box center [633, 389] width 5 height 5
checkbox input "true"
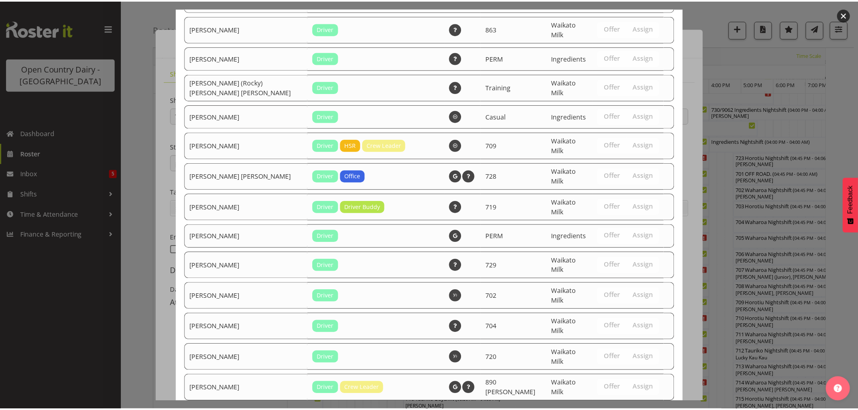
scroll to position [1643, 0]
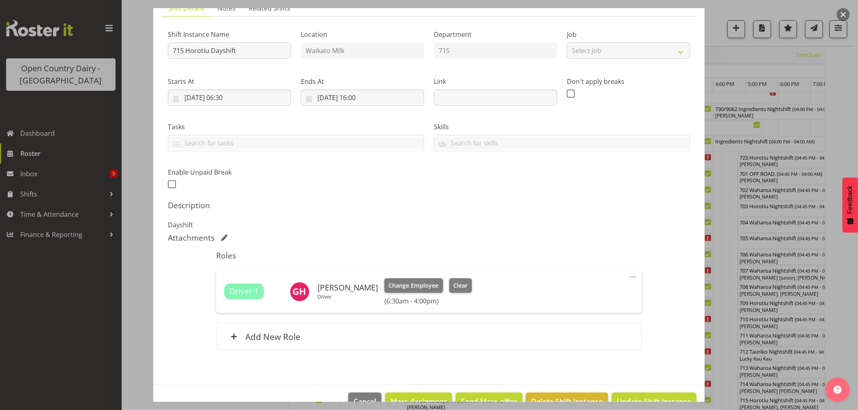
scroll to position [86, 0]
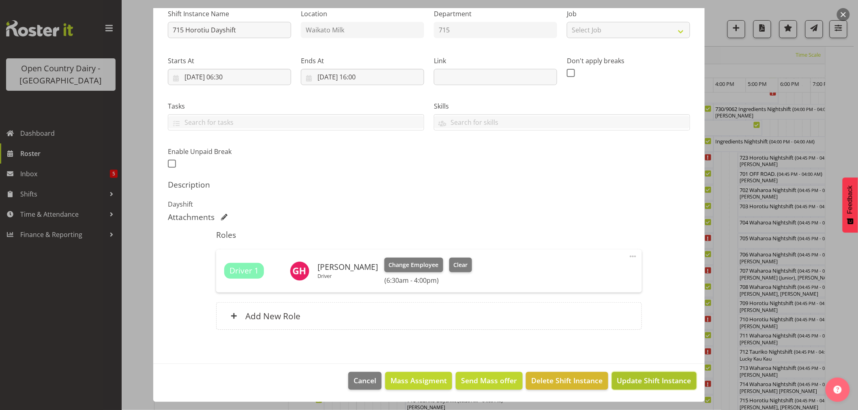
click at [632, 380] on span "Update Shift Instance" at bounding box center [654, 381] width 74 height 11
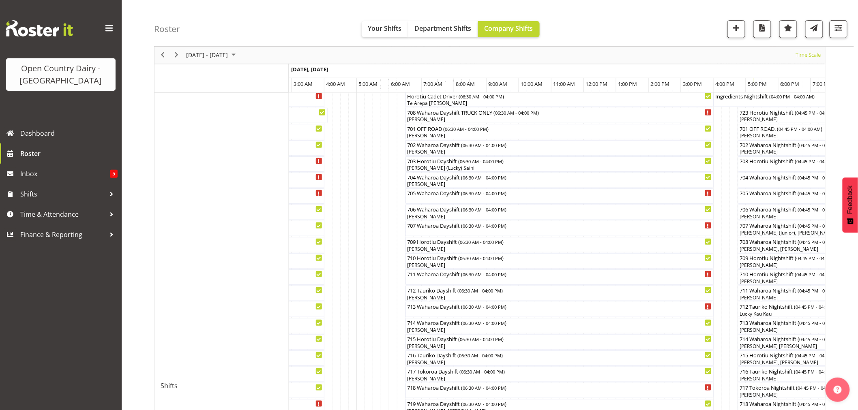
scroll to position [0, 0]
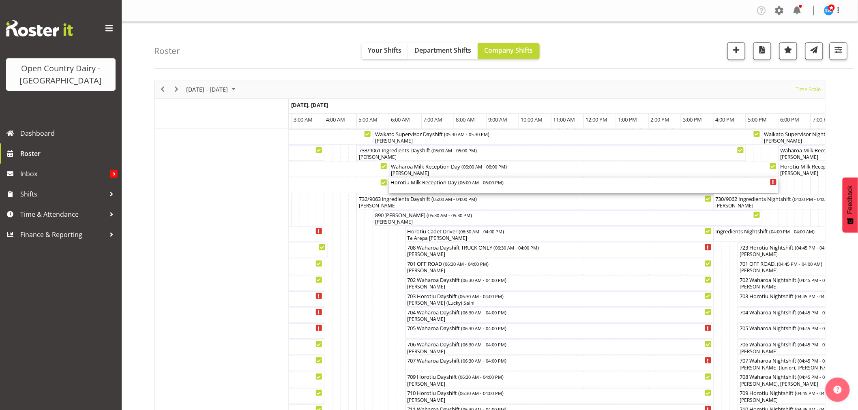
click at [567, 188] on div "Horotiu Milk Reception Day ( 06:00 AM - 06:00 PM )" at bounding box center [584, 185] width 386 height 15
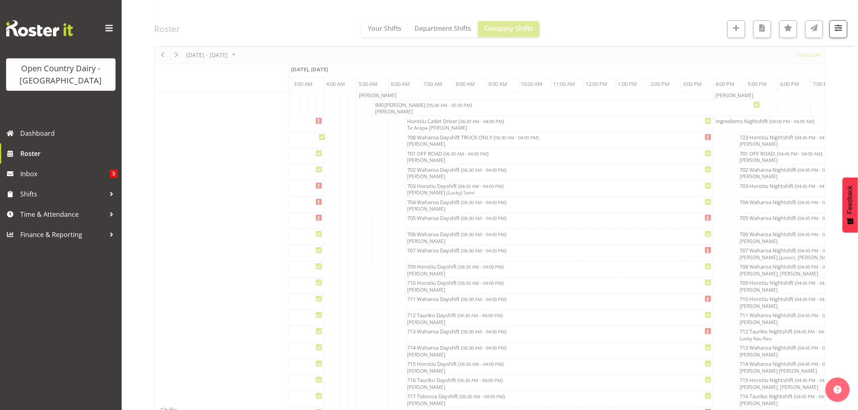
scroll to position [135, 0]
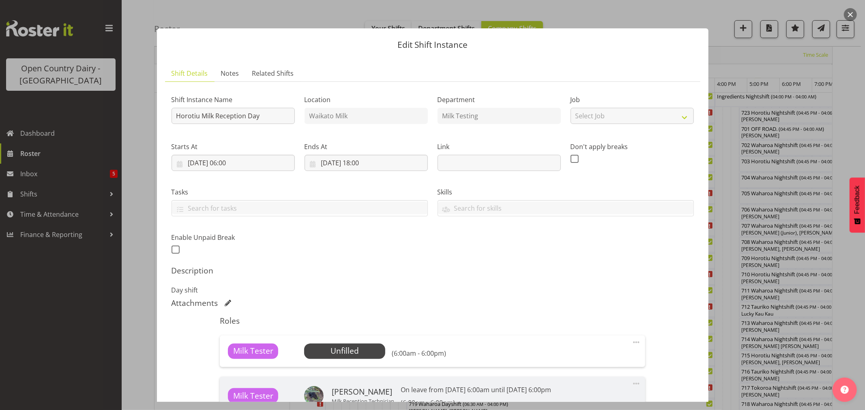
click at [845, 12] on button "button" at bounding box center [850, 14] width 13 height 13
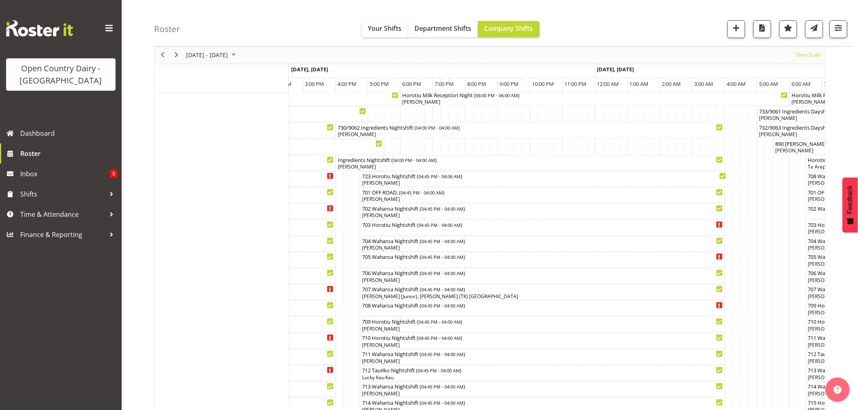
scroll to position [90, 0]
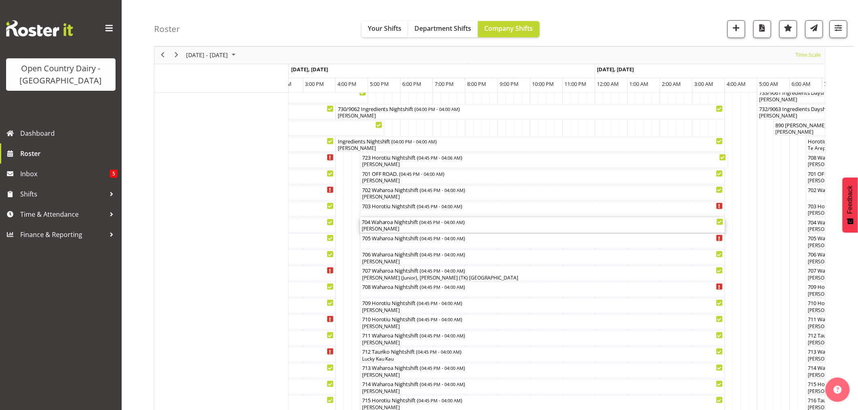
drag, startPoint x: 406, startPoint y: 229, endPoint x: 864, endPoint y: 278, distance: 460.9
click at [406, 229] on div "[PERSON_NAME]" at bounding box center [543, 229] width 362 height 7
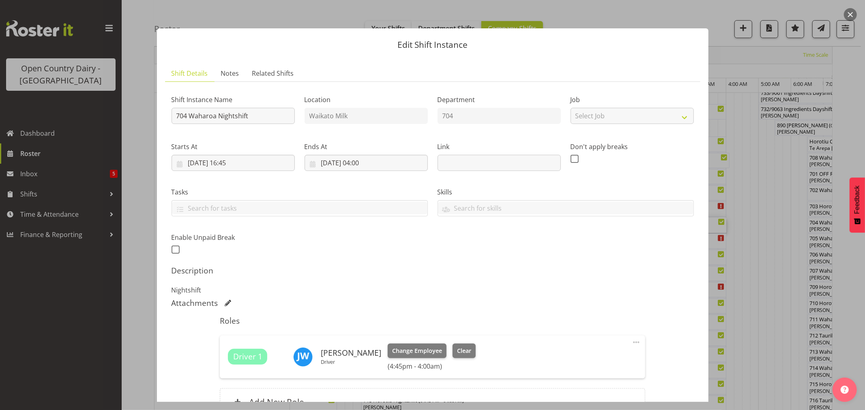
click at [847, 13] on button "button" at bounding box center [850, 14] width 13 height 13
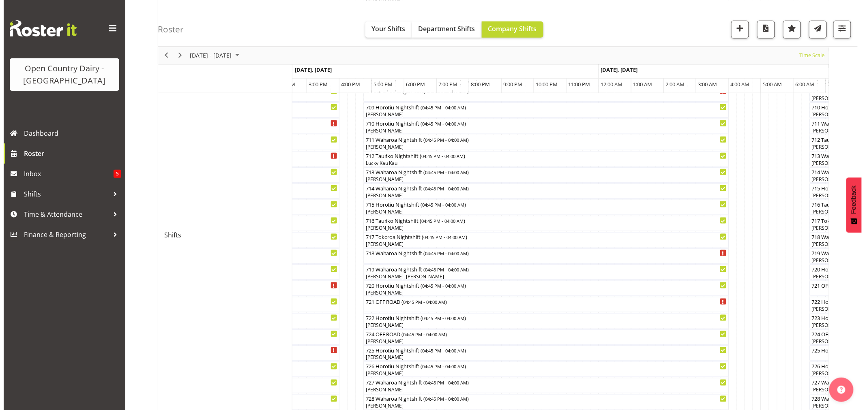
scroll to position [315, 0]
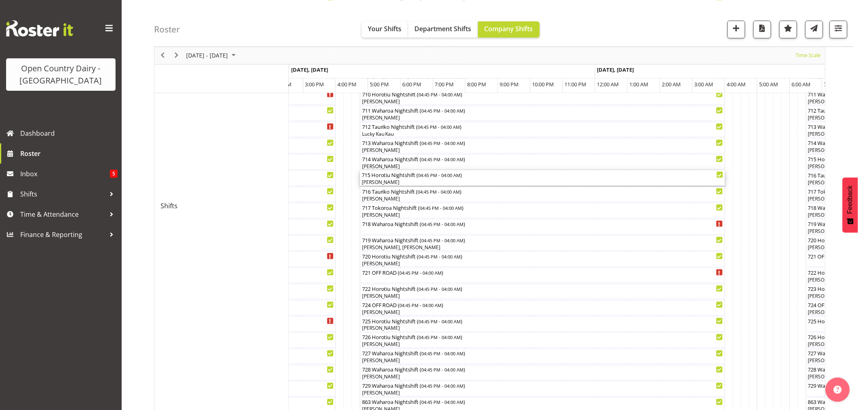
click at [382, 184] on div "[PERSON_NAME]" at bounding box center [543, 182] width 362 height 7
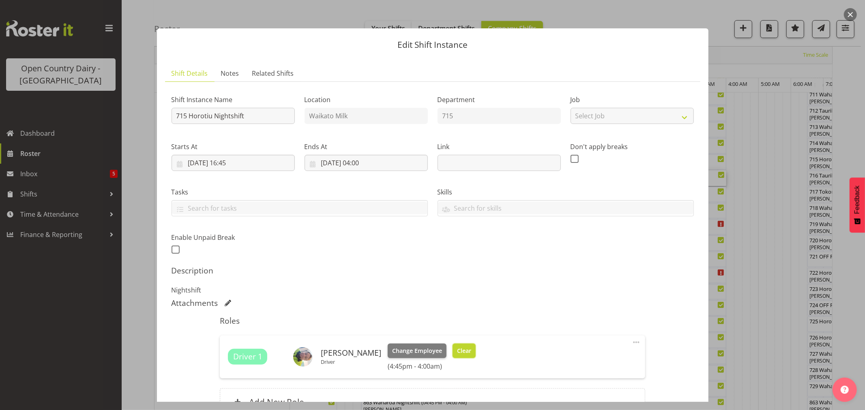
click at [456, 344] on button "Clear" at bounding box center [464, 351] width 23 height 15
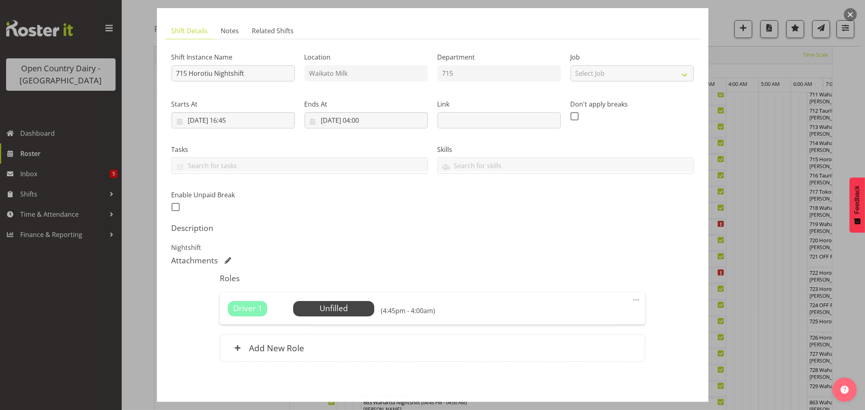
scroll to position [75, 0]
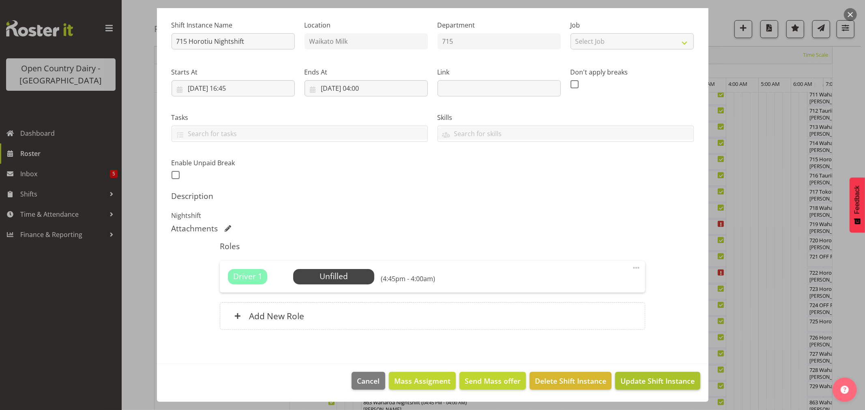
click at [647, 372] on footer "Cancel Mass Assigment Send Mass offer Delete Shift Instance Update Shift Instan…" at bounding box center [433, 383] width 552 height 38
click at [651, 378] on span "Update Shift Instance" at bounding box center [658, 381] width 74 height 11
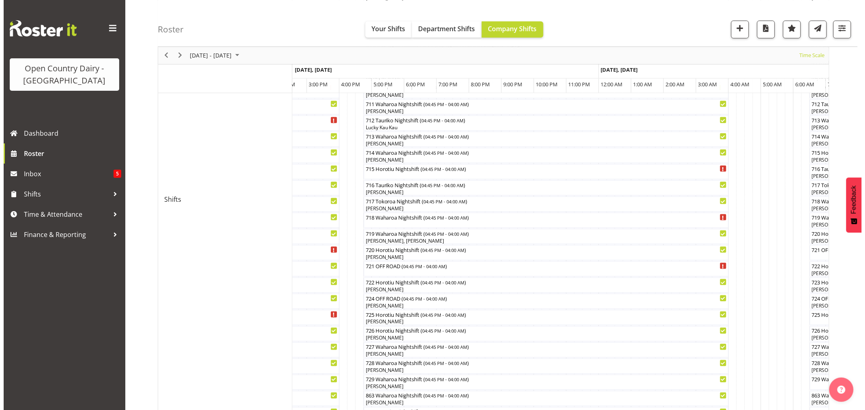
scroll to position [360, 0]
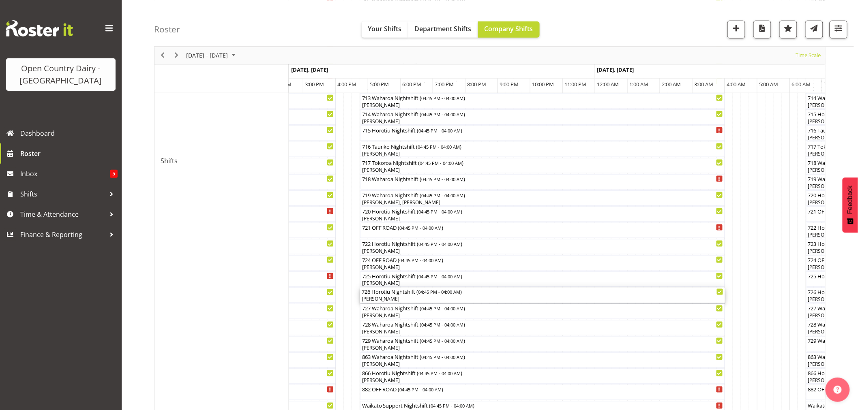
click at [391, 298] on div "[PERSON_NAME]" at bounding box center [543, 299] width 362 height 7
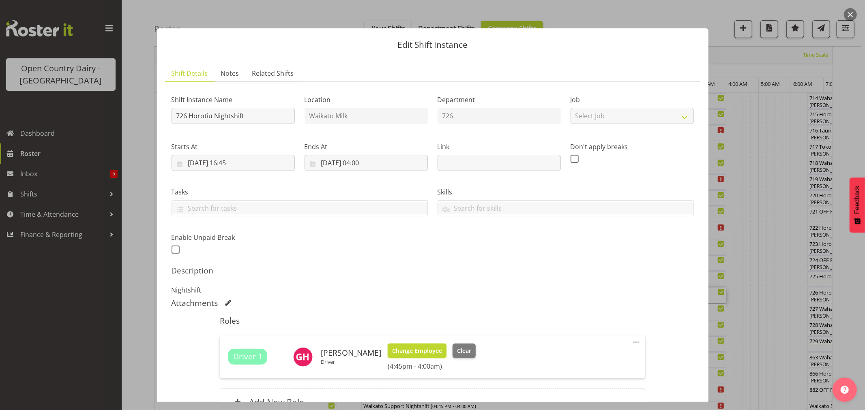
click at [418, 351] on span "Change Employee" at bounding box center [417, 351] width 50 height 9
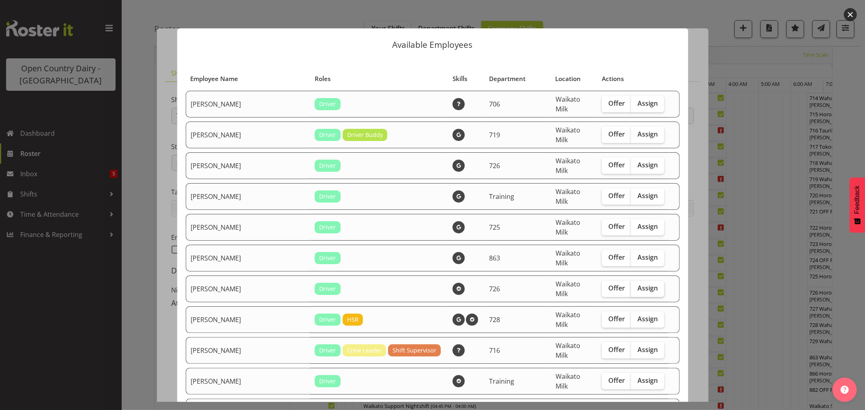
click at [638, 284] on span "Assign" at bounding box center [648, 288] width 20 height 8
click at [635, 286] on input "Assign" at bounding box center [633, 288] width 5 height 5
checkbox input "true"
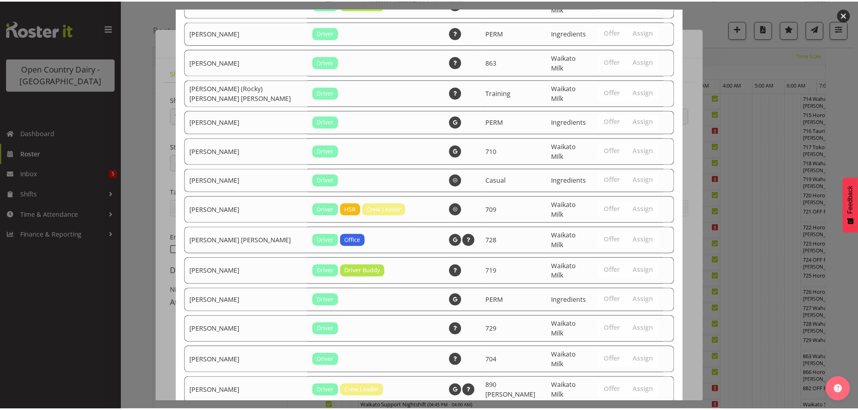
scroll to position [1367, 0]
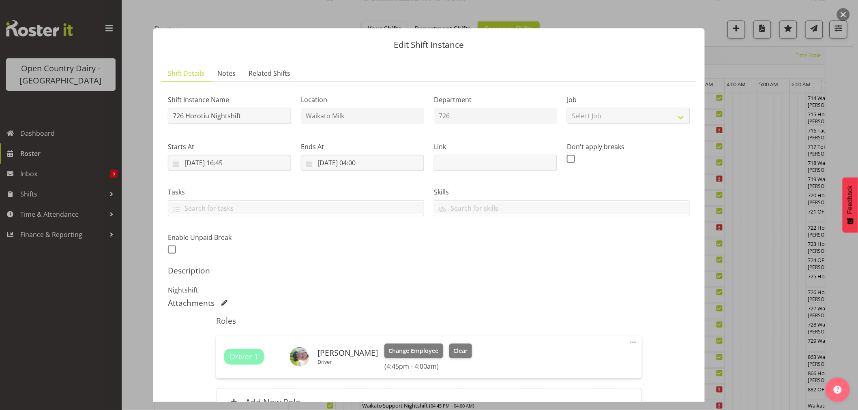
scroll to position [86, 0]
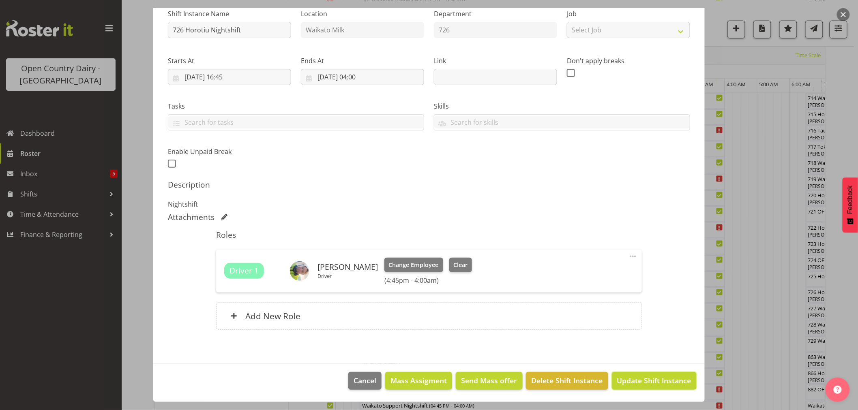
click at [635, 384] on span "Update Shift Instance" at bounding box center [654, 381] width 74 height 11
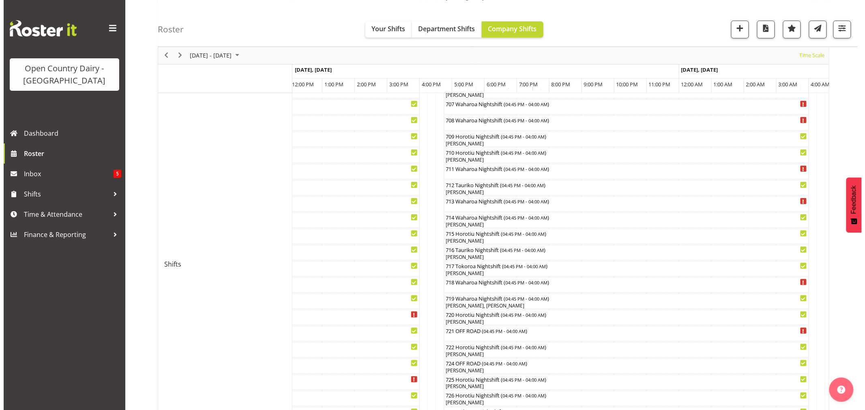
scroll to position [270, 0]
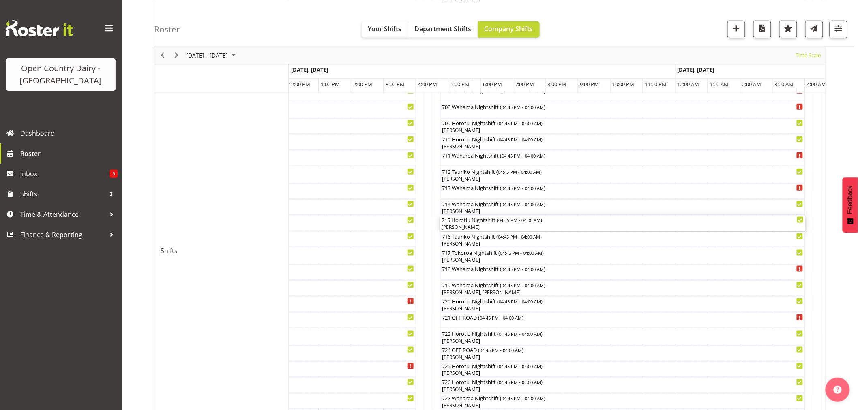
click at [468, 226] on div "[PERSON_NAME]" at bounding box center [623, 227] width 362 height 7
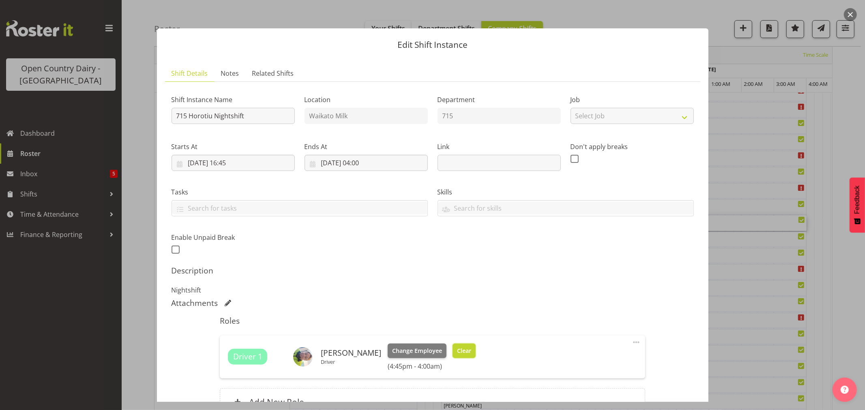
click at [462, 347] on span "Clear" at bounding box center [464, 351] width 14 height 9
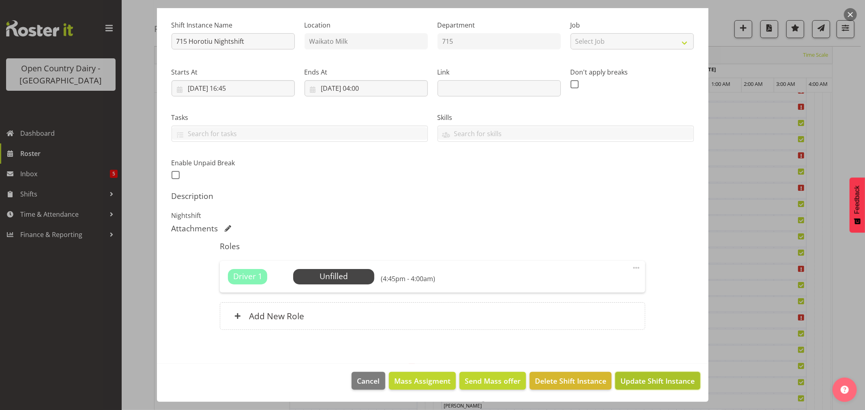
click at [641, 382] on span "Update Shift Instance" at bounding box center [658, 381] width 74 height 11
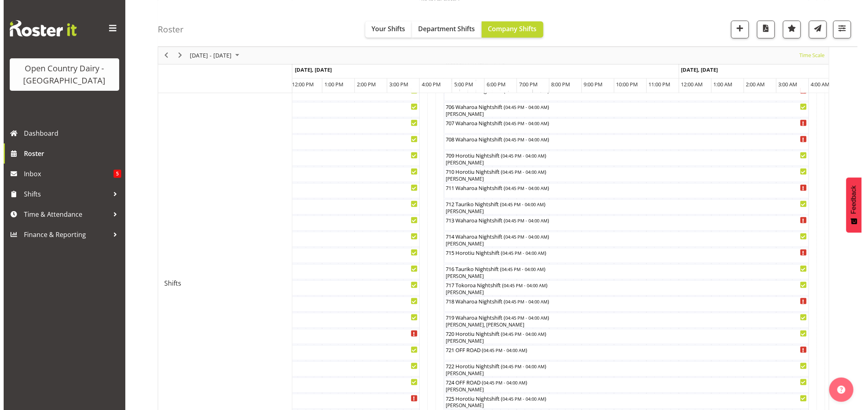
scroll to position [315, 0]
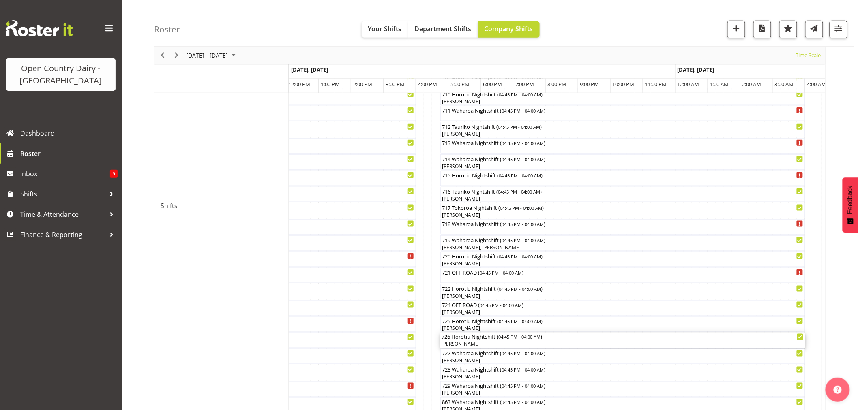
click at [499, 342] on div "[PERSON_NAME]" at bounding box center [623, 344] width 362 height 7
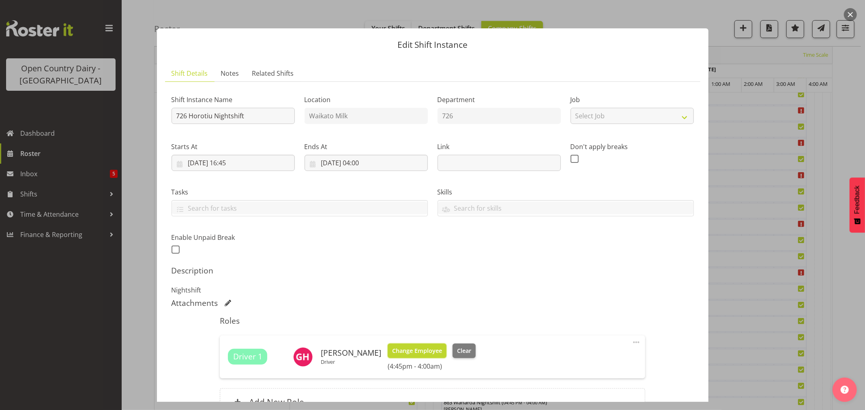
click at [418, 352] on span "Change Employee" at bounding box center [417, 351] width 50 height 9
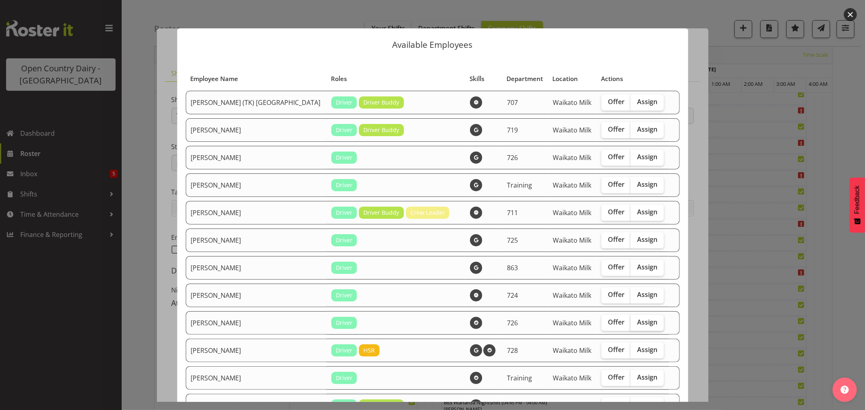
click at [633, 318] on label "Assign" at bounding box center [647, 323] width 33 height 16
click at [633, 320] on input "Assign" at bounding box center [633, 322] width 5 height 5
checkbox input "true"
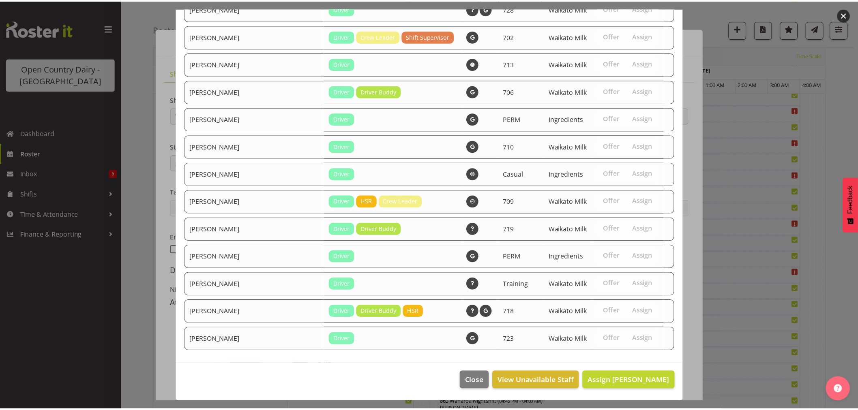
scroll to position [1035, 0]
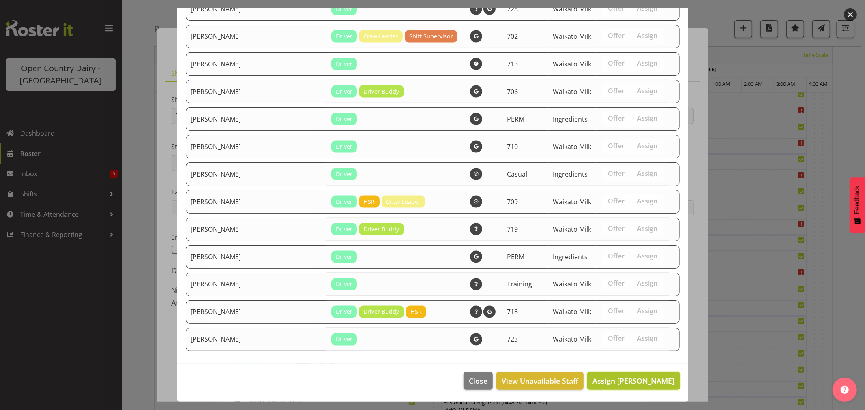
click at [632, 375] on button "Assign Bryan Leathart" at bounding box center [633, 381] width 92 height 18
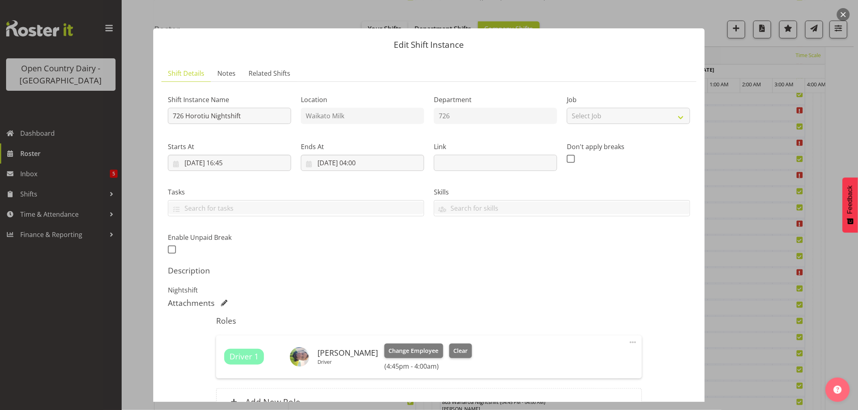
scroll to position [86, 0]
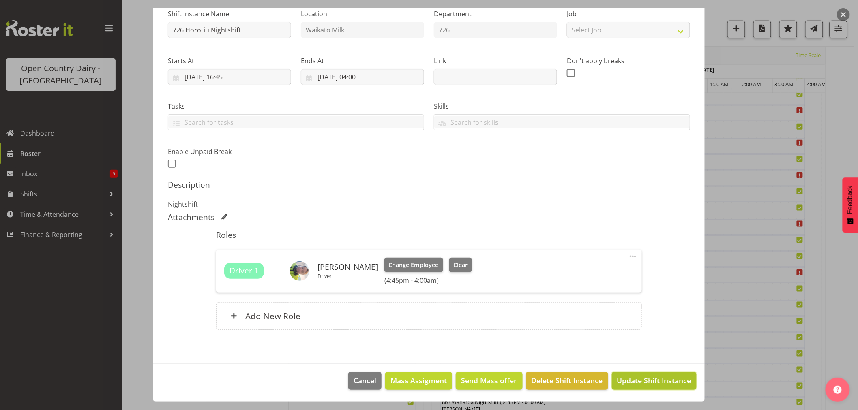
click at [636, 378] on span "Update Shift Instance" at bounding box center [654, 381] width 74 height 11
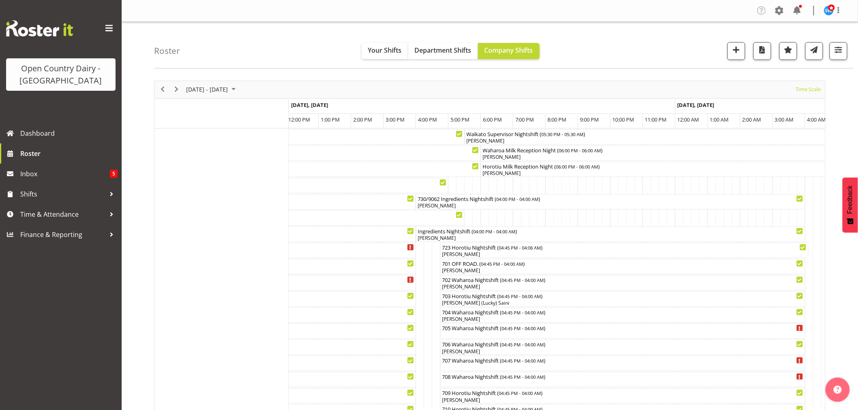
scroll to position [270, 0]
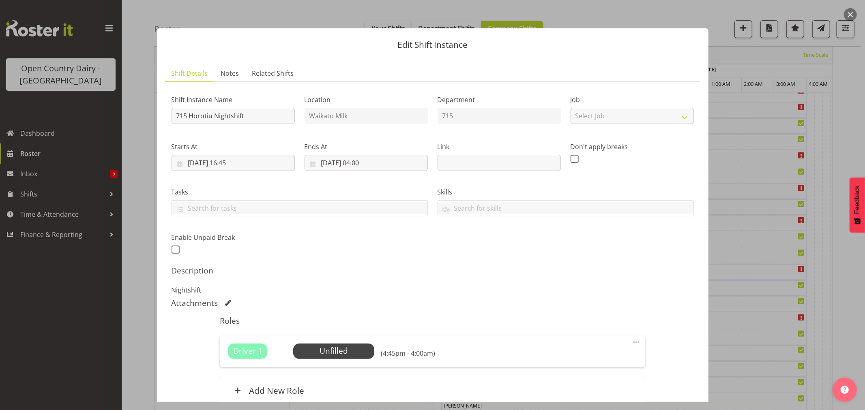
scroll to position [75, 0]
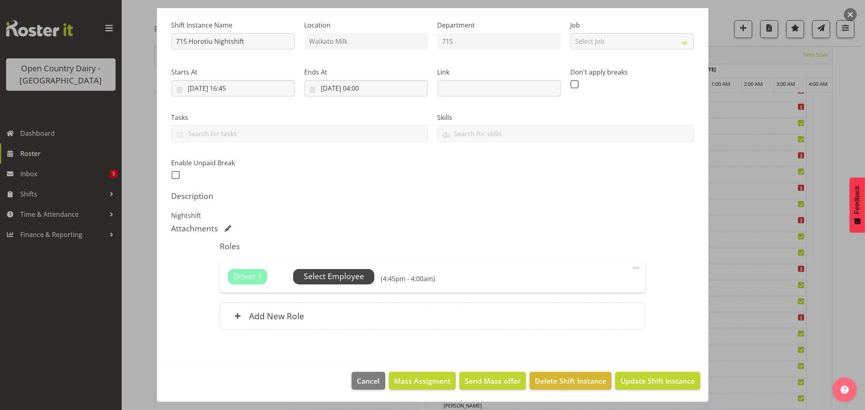
click at [331, 271] on span "Select Employee" at bounding box center [334, 277] width 60 height 12
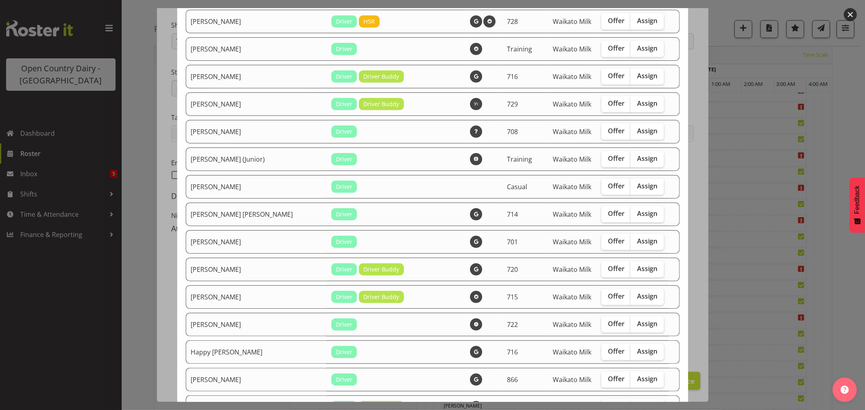
scroll to position [315, 0]
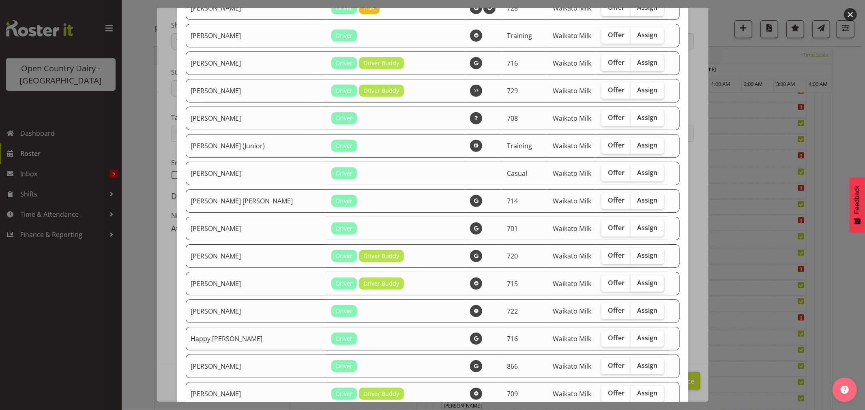
click at [631, 279] on label "Assign" at bounding box center [647, 284] width 33 height 16
click at [631, 281] on input "Assign" at bounding box center [633, 283] width 5 height 5
checkbox input "true"
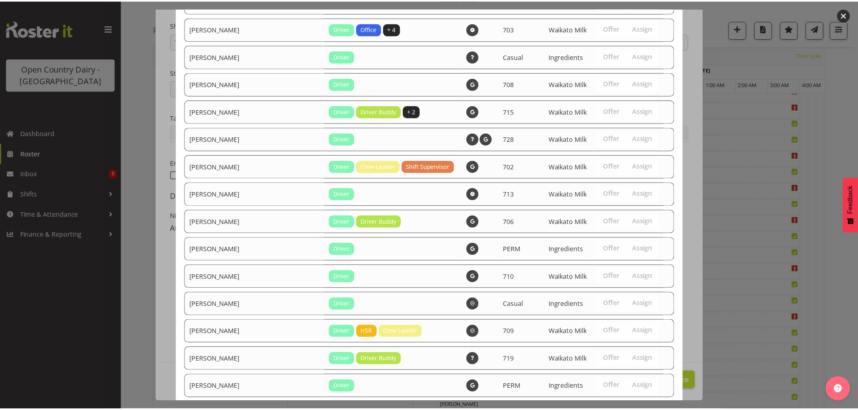
scroll to position [1035, 0]
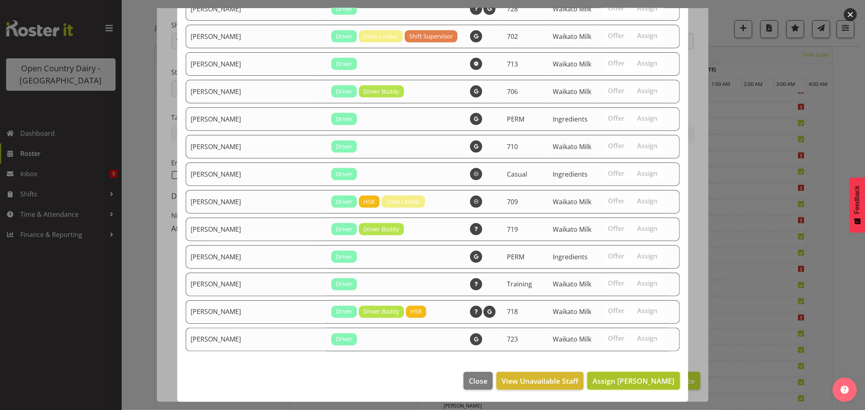
click at [629, 384] on span "Assign [PERSON_NAME]" at bounding box center [634, 381] width 82 height 10
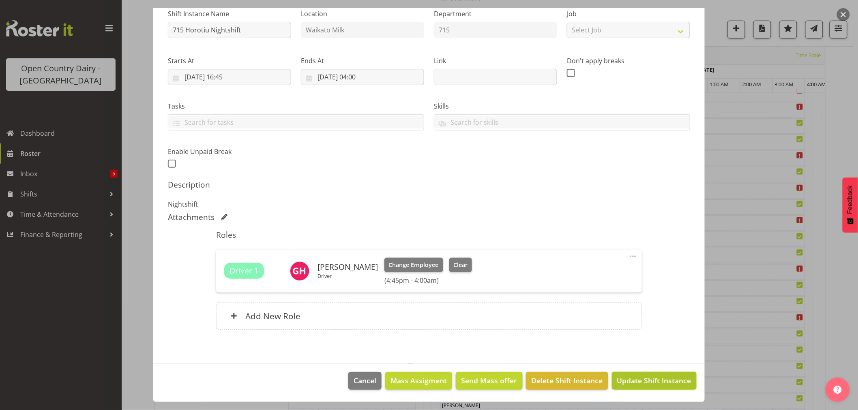
click at [655, 374] on button "Update Shift Instance" at bounding box center [654, 381] width 85 height 18
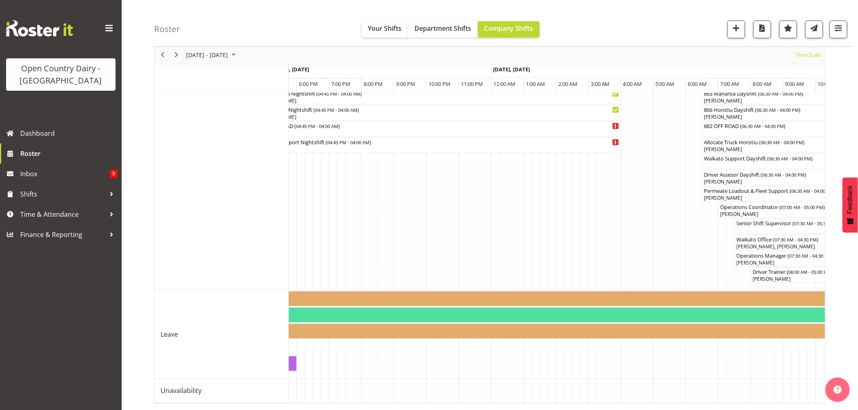
scroll to position [0, 0]
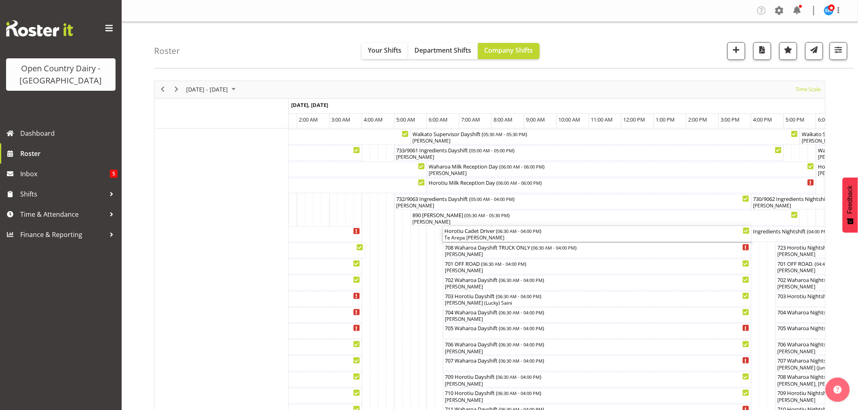
click at [463, 236] on div "Te Arepa [PERSON_NAME]" at bounding box center [597, 237] width 305 height 7
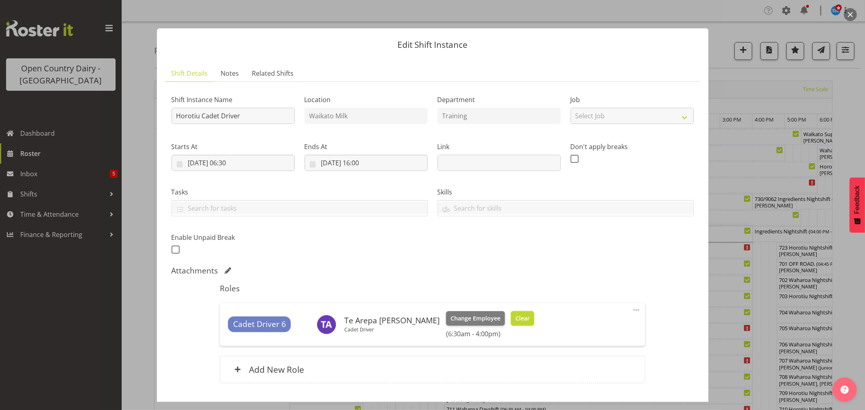
click at [515, 317] on span "Clear" at bounding box center [522, 318] width 14 height 9
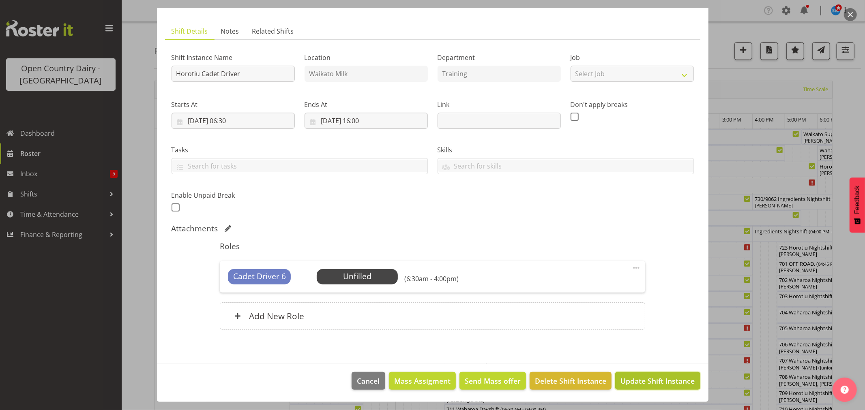
click at [644, 382] on span "Update Shift Instance" at bounding box center [658, 381] width 74 height 11
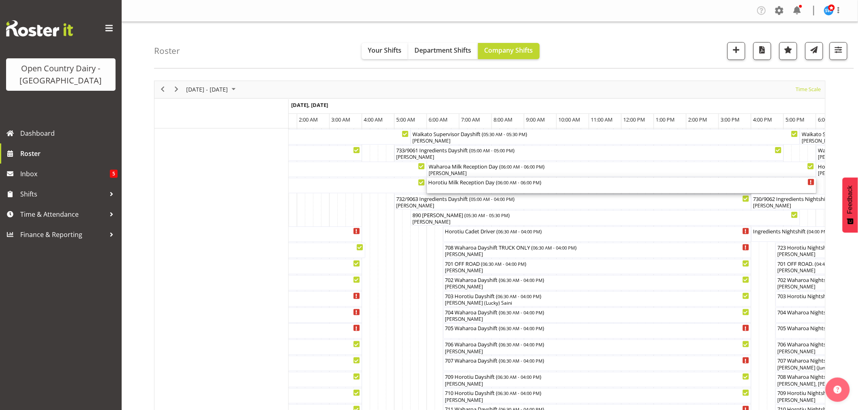
click at [443, 185] on div "Horotiu Milk Reception Day ( 06:00 AM - 06:00 PM )" at bounding box center [622, 182] width 386 height 8
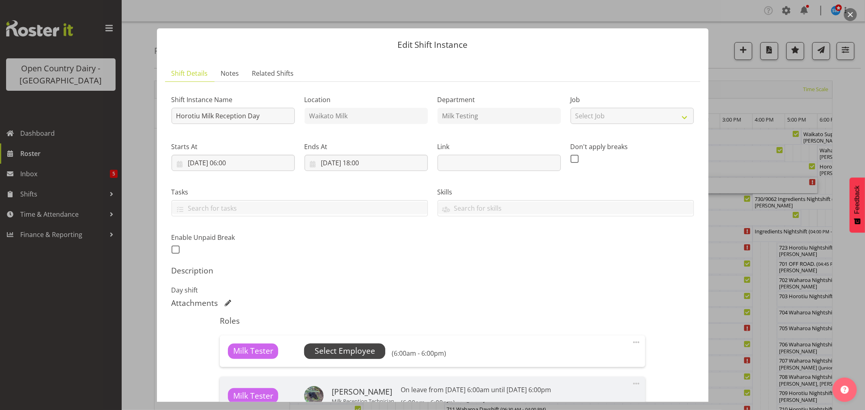
click at [362, 353] on span "Select Employee" at bounding box center [345, 352] width 60 height 12
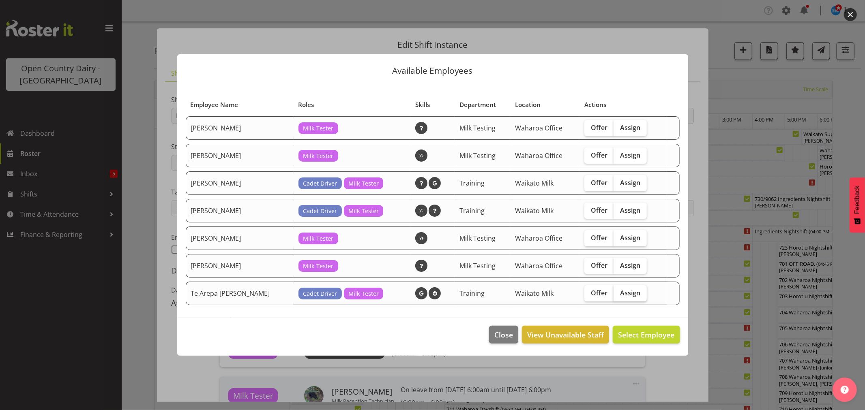
click at [630, 289] on span "Assign" at bounding box center [630, 293] width 20 height 8
click at [619, 290] on input "Assign" at bounding box center [616, 292] width 5 height 5
checkbox input "true"
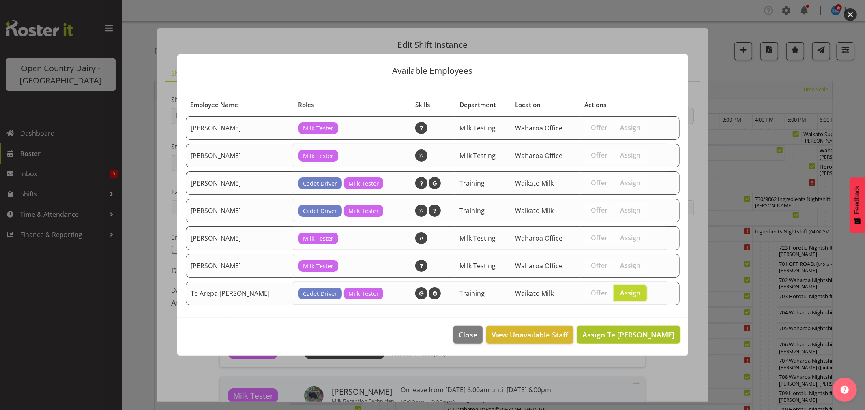
click at [648, 333] on span "Assign Te [PERSON_NAME]" at bounding box center [628, 335] width 92 height 10
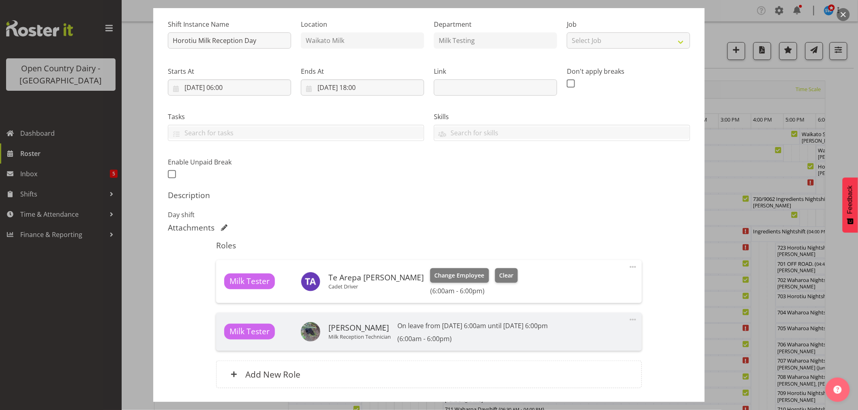
scroll to position [134, 0]
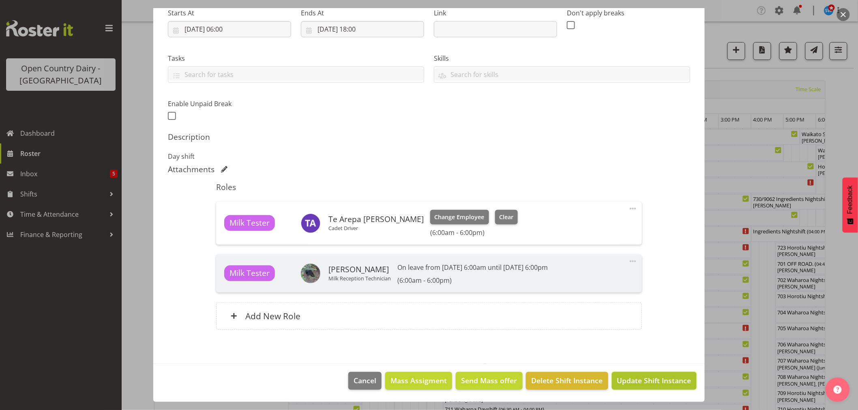
click at [646, 385] on span "Update Shift Instance" at bounding box center [654, 381] width 74 height 11
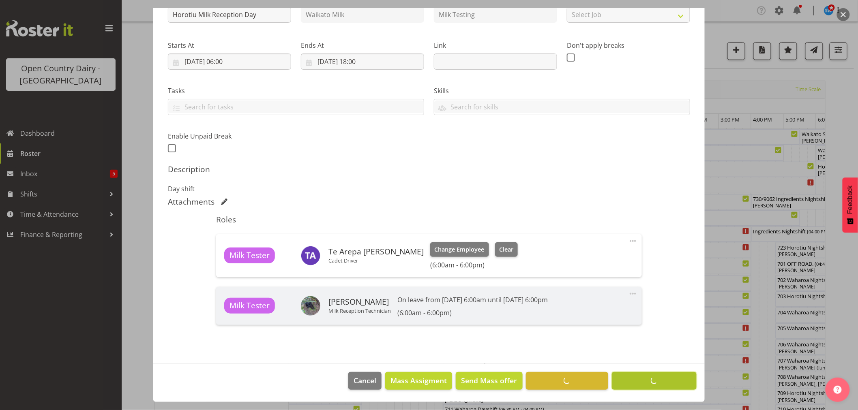
scroll to position [101, 0]
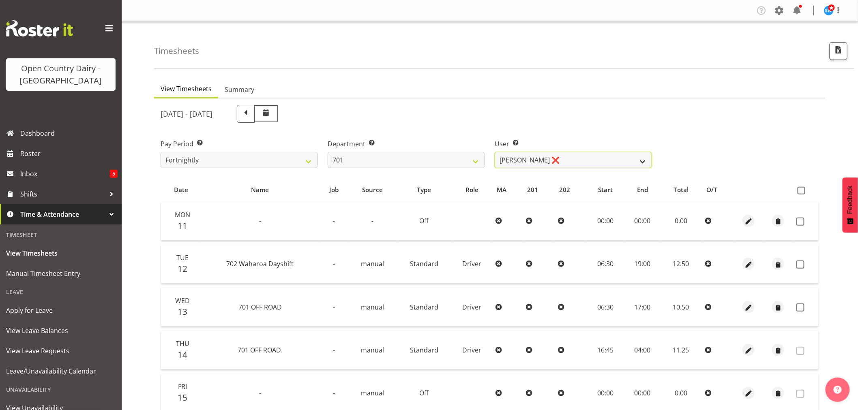
click at [548, 153] on select "[PERSON_NAME] ❌ [PERSON_NAME] ❌ [PERSON_NAME] ❌ [PERSON_NAME] ❌" at bounding box center [573, 160] width 157 height 16
select select "11207"
click at [495, 152] on select "[PERSON_NAME] ❌ [PERSON_NAME] ❌ [PERSON_NAME] ❌ [PERSON_NAME] ❌" at bounding box center [573, 160] width 157 height 16
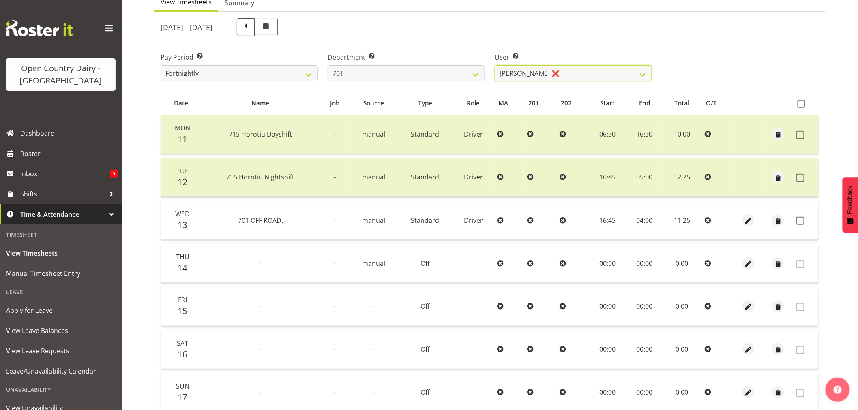
scroll to position [90, 0]
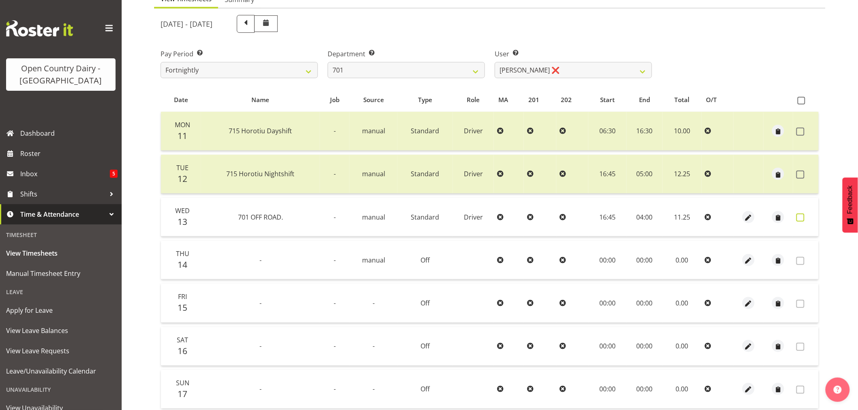
click at [800, 217] on span at bounding box center [801, 218] width 8 height 8
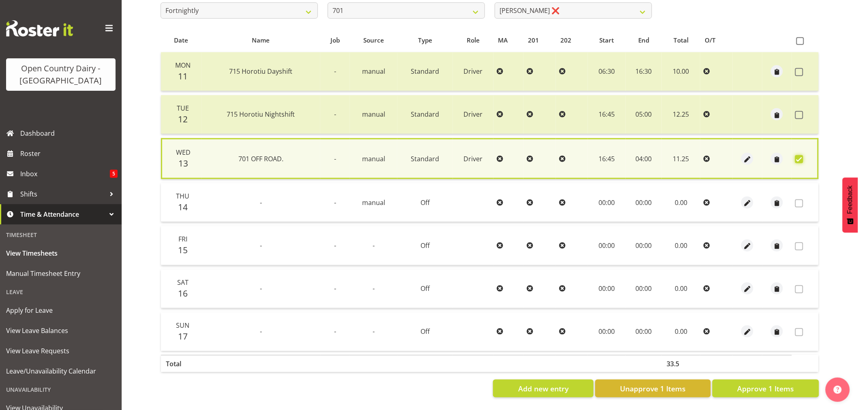
scroll to position [155, 0]
click at [782, 384] on span "Approve 1 Items" at bounding box center [765, 389] width 57 height 11
checkbox input "false"
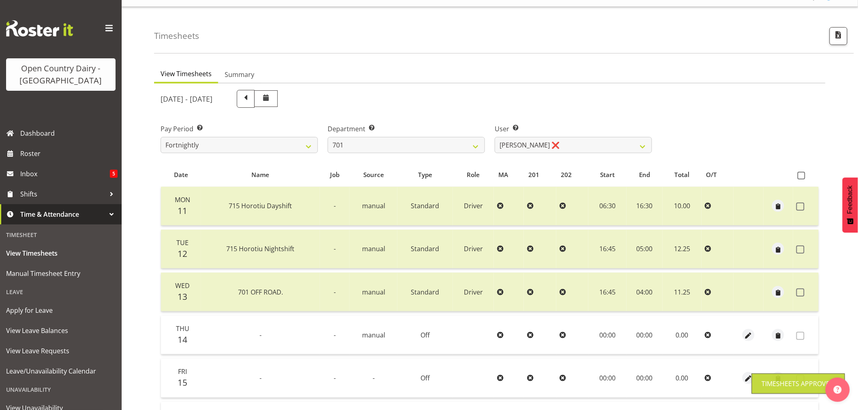
scroll to position [0, 0]
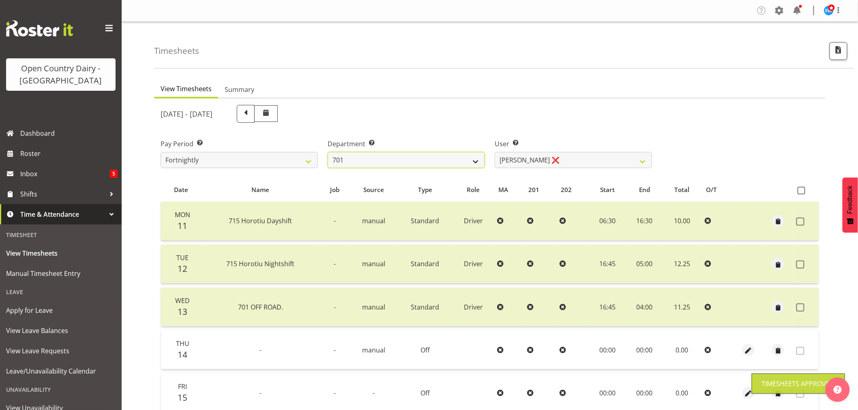
click at [452, 159] on select "701 702 703 704 705 706 707 708 709 710 711 712 713 714 715 716 717 718 719 720" at bounding box center [406, 160] width 157 height 16
select select "720"
click at [328, 152] on select "701 702 703 704 705 706 707 708 709 710 711 712 713 714 715 716 717 718 719 720" at bounding box center [406, 160] width 157 height 16
select select "11603"
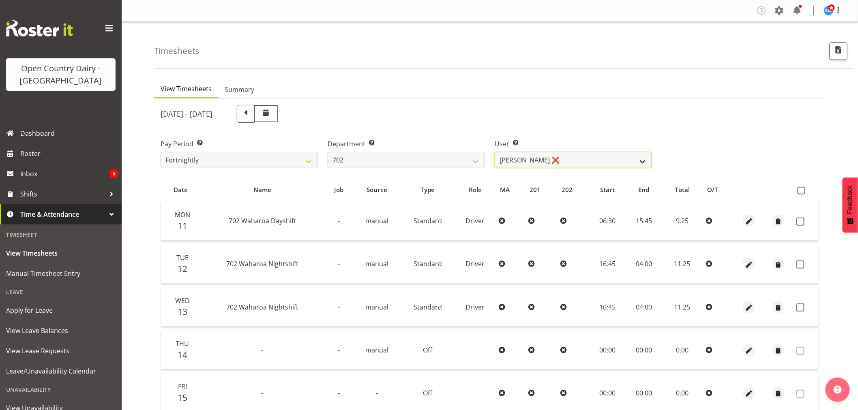
click at [524, 161] on select "Brian Riddle ❌ Denica Tapiki ❌ Nick Adlington ❌ Simon Phillpott ❌" at bounding box center [573, 160] width 157 height 16
click at [526, 159] on select "Brian Riddle ❌ Denica Tapiki ❌ Nick Adlington ❌ Simon Phillpott ❌" at bounding box center [573, 160] width 157 height 16
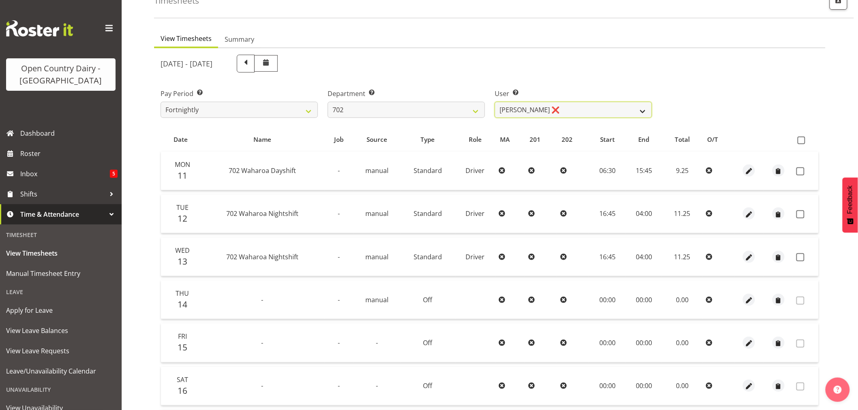
scroll to position [135, 0]
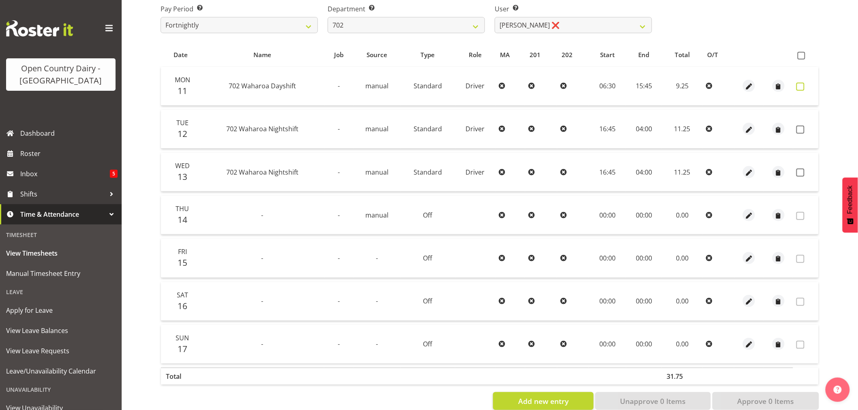
click at [799, 87] on span at bounding box center [801, 87] width 8 height 8
checkbox input "true"
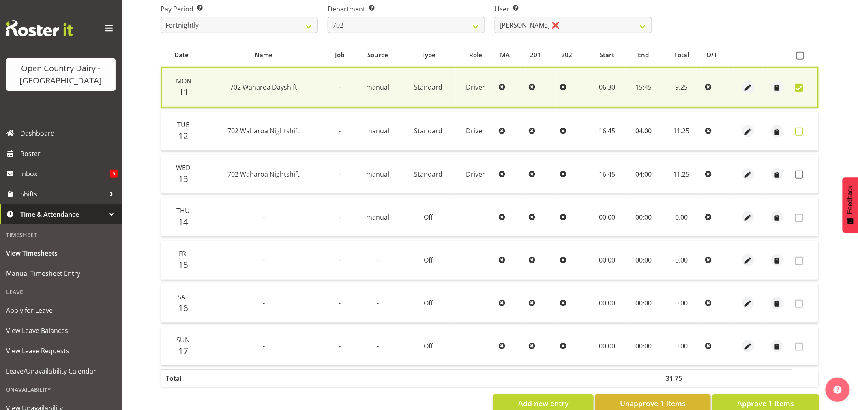
click at [800, 129] on span at bounding box center [799, 132] width 8 height 8
checkbox input "true"
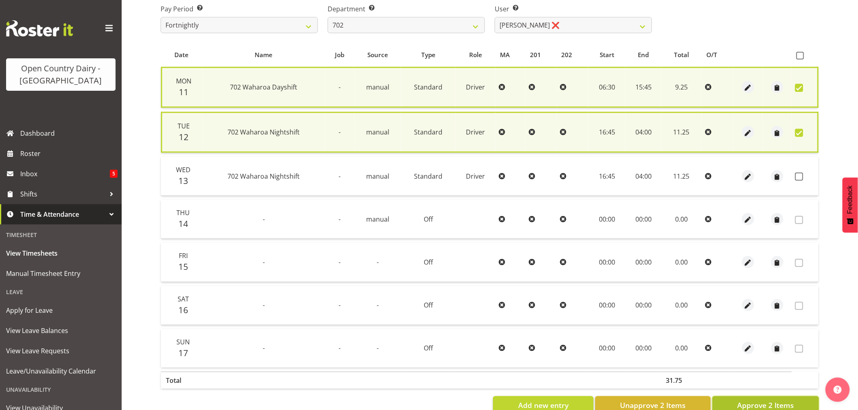
click at [762, 397] on button "Approve 2 Items" at bounding box center [766, 406] width 107 height 18
checkbox input "false"
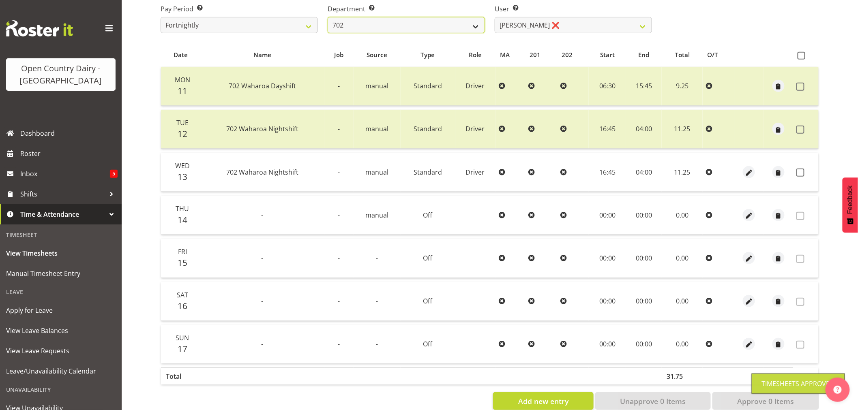
click at [437, 21] on select "701 702 703 704 705 706 707 708 709 710 711 712 713 714 715 716 717 718 719 720" at bounding box center [406, 25] width 157 height 16
click at [328, 17] on select "701 702 703 704 705 706 707 708 709 710 711 712 713 714 715 716 717 718 719 720" at bounding box center [406, 25] width 157 height 16
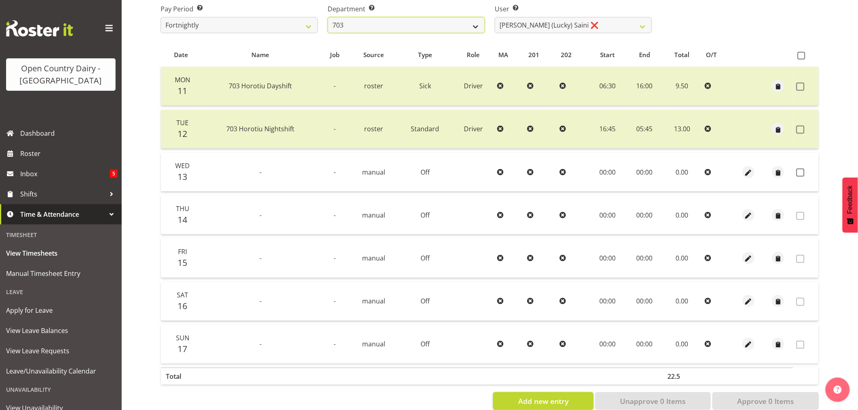
click at [401, 30] on select "701 702 703 704 705 706 707 708 709 710 711 712 713 714 715 716 717 718 719 720" at bounding box center [406, 25] width 157 height 16
select select "717"
click at [328, 17] on select "701 702 703 704 705 706 707 708 709 710 711 712 713 714 715 716 717 718 719 720" at bounding box center [406, 25] width 157 height 16
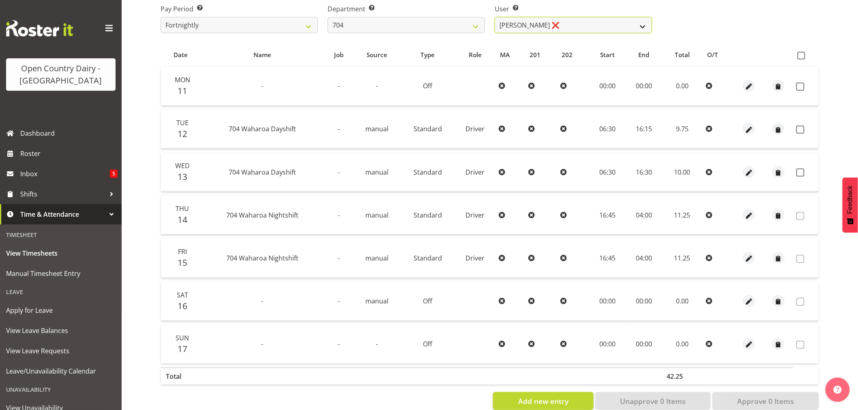
click at [517, 23] on select "Graham Houghton ❌ Jon Williams ❌ Stephen Rae ❌" at bounding box center [573, 25] width 157 height 16
select select "11180"
click at [495, 17] on select "Graham Houghton ❌ Jon Williams ❌ Stephen Rae ❌" at bounding box center [573, 25] width 157 height 16
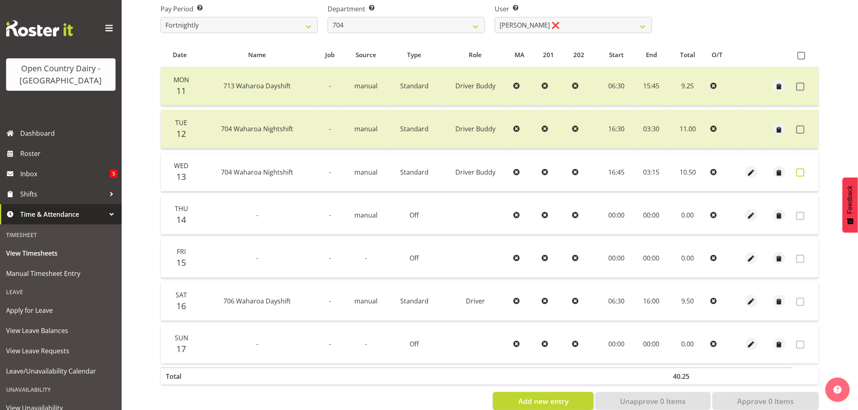
click at [801, 171] on span at bounding box center [801, 173] width 8 height 8
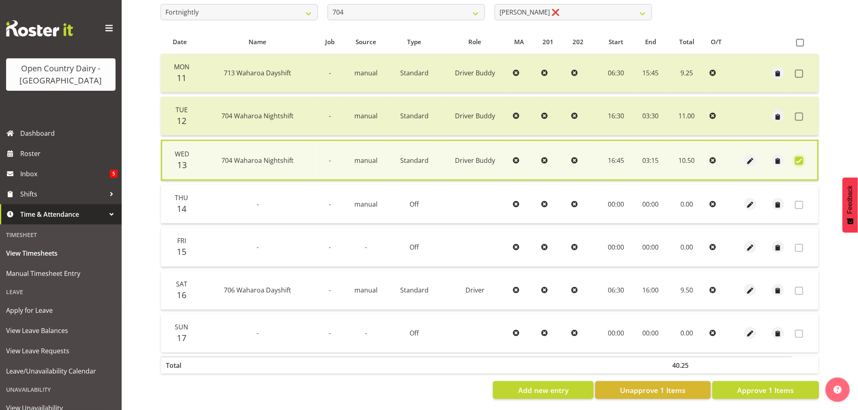
scroll to position [155, 0]
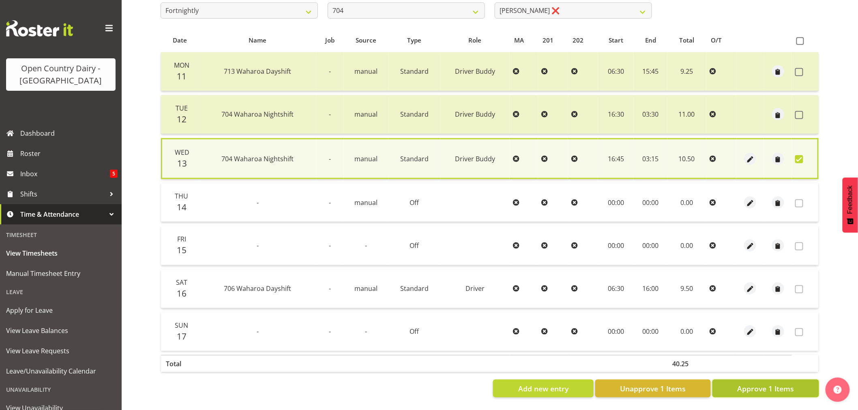
click at [749, 384] on span "Approve 1 Items" at bounding box center [765, 389] width 57 height 11
checkbox input "false"
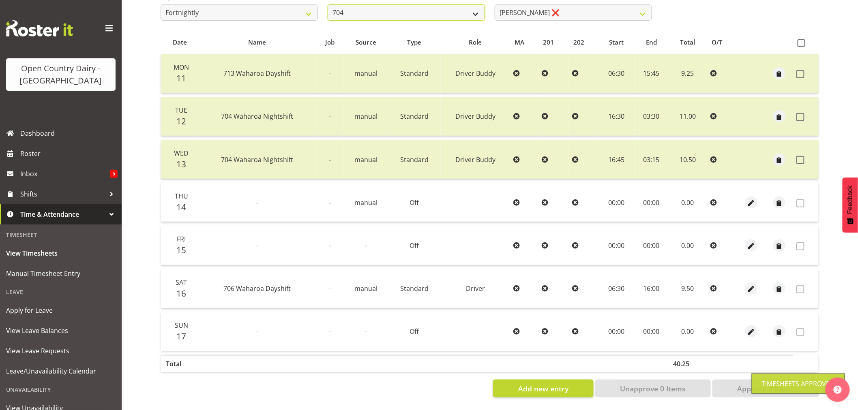
scroll to position [151, 0]
click at [468, 8] on select "701 702 703 704 705 706 707 708 709 710 711 712 713 714 715 716 717 718 719 720" at bounding box center [406, 12] width 157 height 16
select select "714"
click at [328, 4] on select "701 702 703 704 705 706 707 708 709 710 711 712 713 714 715 716 717 718 719 720" at bounding box center [406, 12] width 157 height 16
select select "8282"
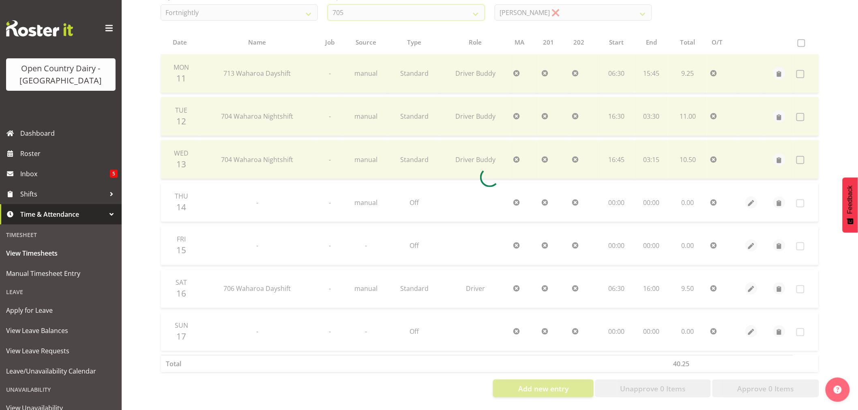
scroll to position [0, 0]
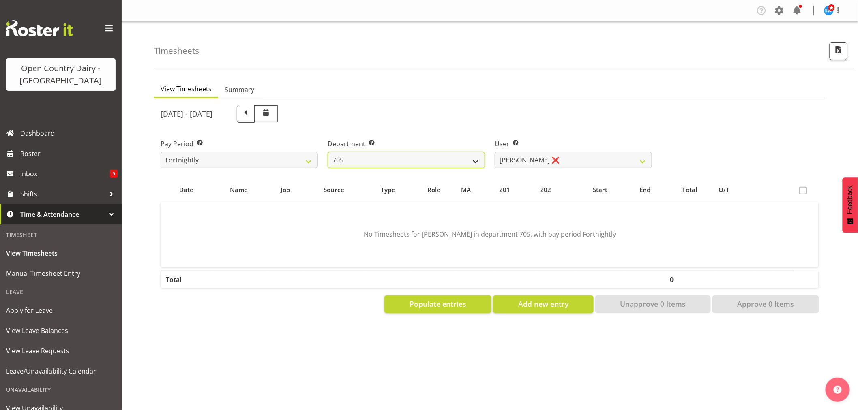
click at [462, 156] on select "701 702 703 704 705 706 707 708 709 710 711 712 713 714 715 716 717 718 719 720" at bounding box center [406, 160] width 157 height 16
select select "721"
click at [328, 152] on select "701 702 703 704 705 706 707 708 709 710 711 712 713 714 715 716 717 718 719 720" at bounding box center [406, 160] width 157 height 16
click at [571, 163] on select "Andrew Kearns ❌ Len Symons ❌ Mark Ansley ❌ Paul Griffin ❌" at bounding box center [573, 160] width 157 height 16
select select "8472"
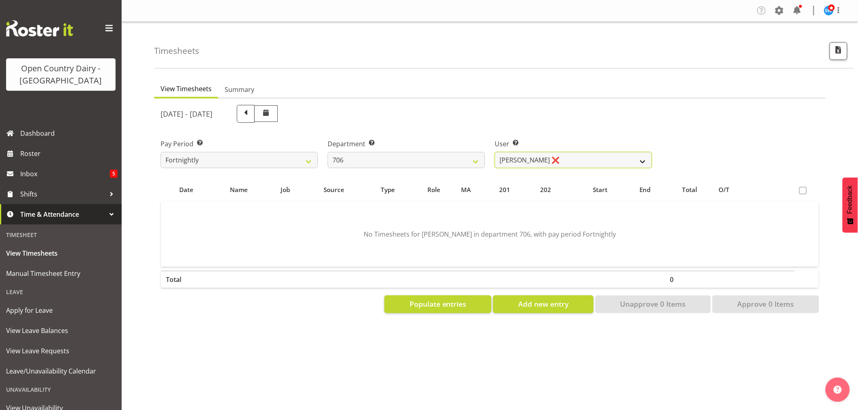
click at [495, 152] on select "Andrew Kearns ❌ Len Symons ❌ Mark Ansley ❌ Paul Griffin ❌" at bounding box center [573, 160] width 157 height 16
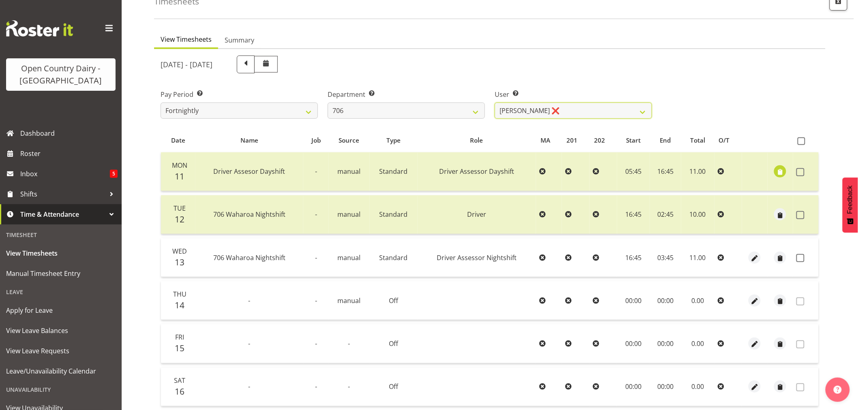
scroll to position [135, 0]
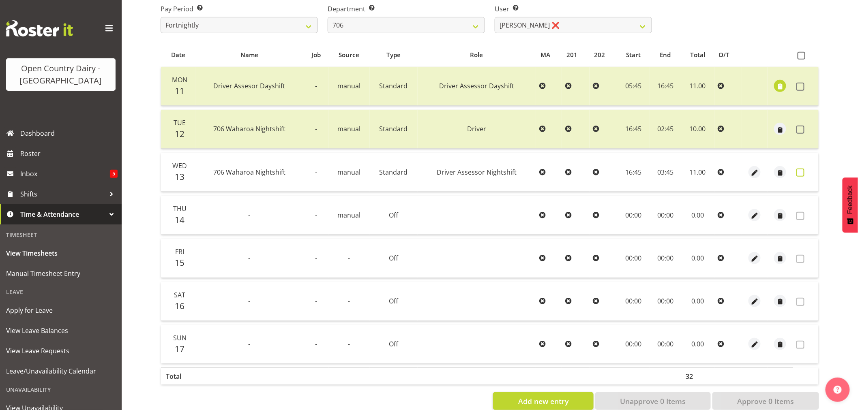
click at [802, 173] on span at bounding box center [801, 173] width 8 height 8
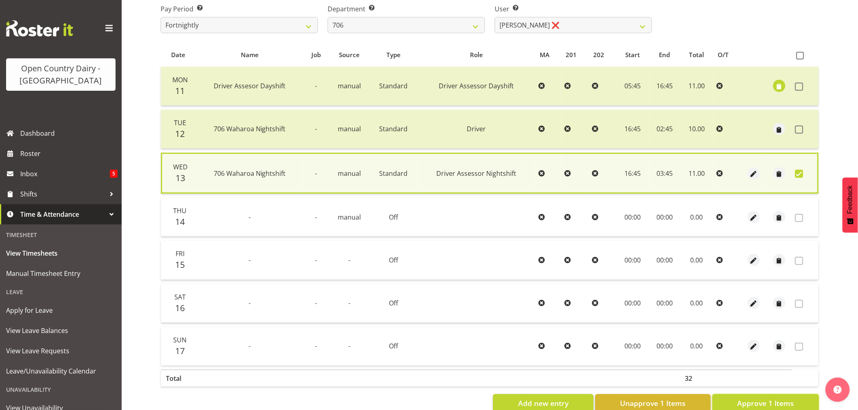
click at [756, 400] on span "Approve 1 Items" at bounding box center [765, 403] width 57 height 11
checkbox input "false"
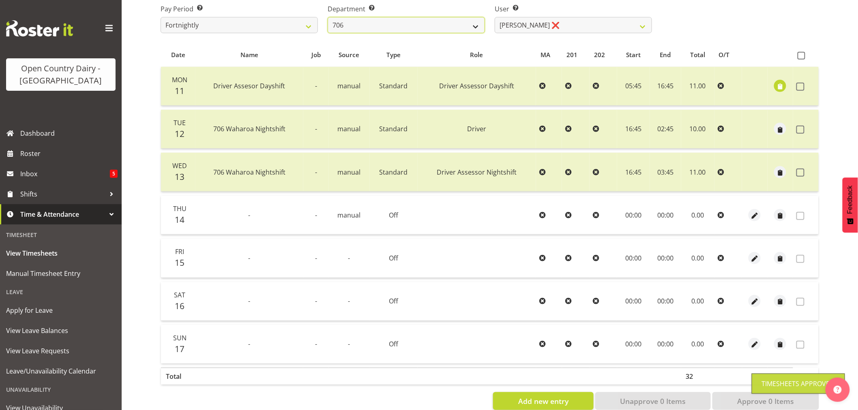
click at [480, 28] on select "701 702 703 704 705 706 707 708 709 710 711 712 713 714 715 716 717 718 719 720" at bounding box center [406, 25] width 157 height 16
click at [328, 17] on select "701 702 703 704 705 706 707 708 709 710 711 712 713 714 715 716 717 718 719 720" at bounding box center [406, 25] width 157 height 16
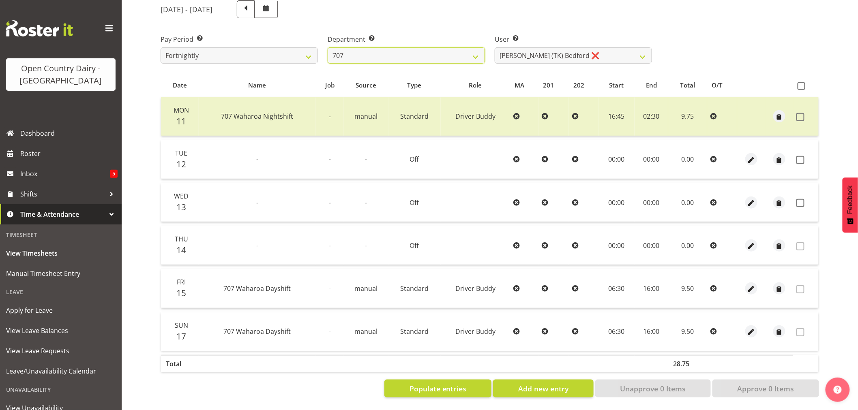
scroll to position [111, 0]
click at [515, 47] on select "Alan (TK) Bedford ❌ Mike Madden ❌" at bounding box center [573, 55] width 157 height 16
click at [441, 47] on select "701 702 703 704 705 706 707 708 709 710 711 712 713 714 715 716 717 718 719 720" at bounding box center [406, 55] width 157 height 16
select select "735"
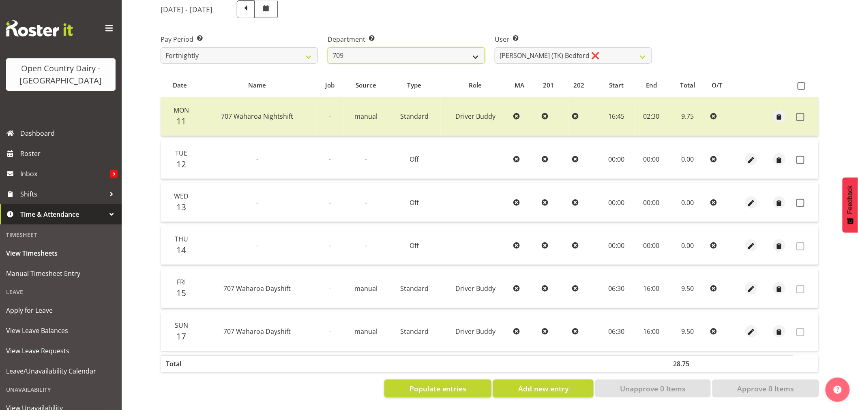
click at [328, 47] on select "701 702 703 704 705 706 707 708 709 710 711 712 713 714 715 716 717 718 719 720" at bounding box center [406, 55] width 157 height 16
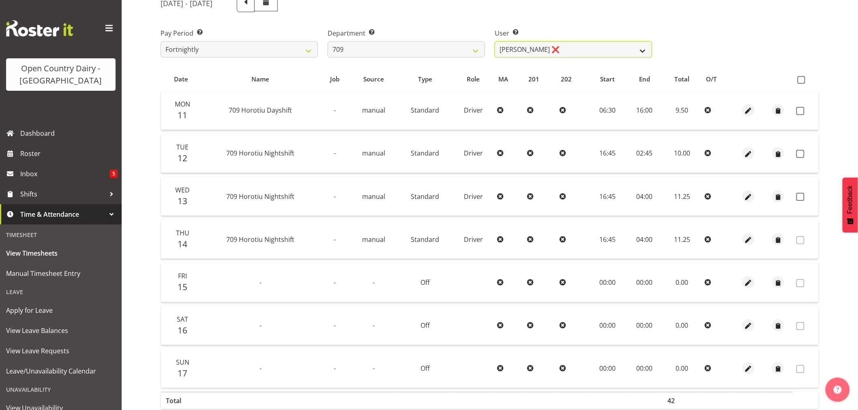
click at [532, 48] on select "Alex Barclay ❌ Craig Knudsen ❌ Jaswant Singh ❌ Ross Cook ❌" at bounding box center [573, 49] width 157 height 16
select select "9989"
click at [495, 41] on select "Alex Barclay ❌ Craig Knudsen ❌ Jaswant Singh ❌ Ross Cook ❌" at bounding box center [573, 49] width 157 height 16
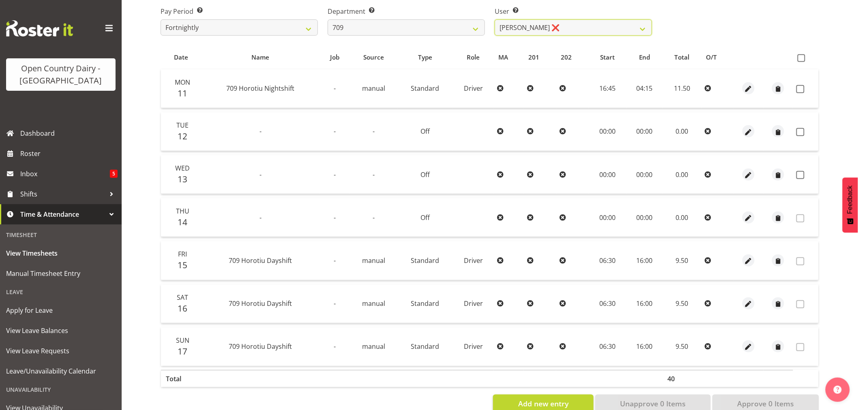
scroll to position [154, 0]
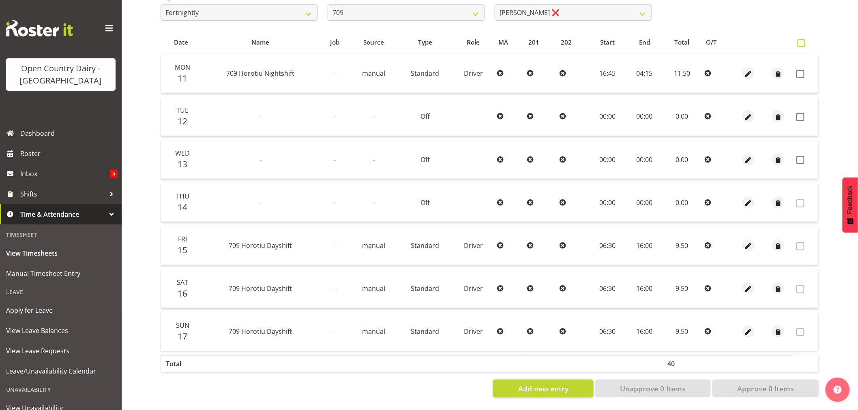
click at [799, 39] on span at bounding box center [802, 43] width 8 height 8
click at [799, 41] on input "checkbox" at bounding box center [800, 43] width 5 height 5
checkbox input "true"
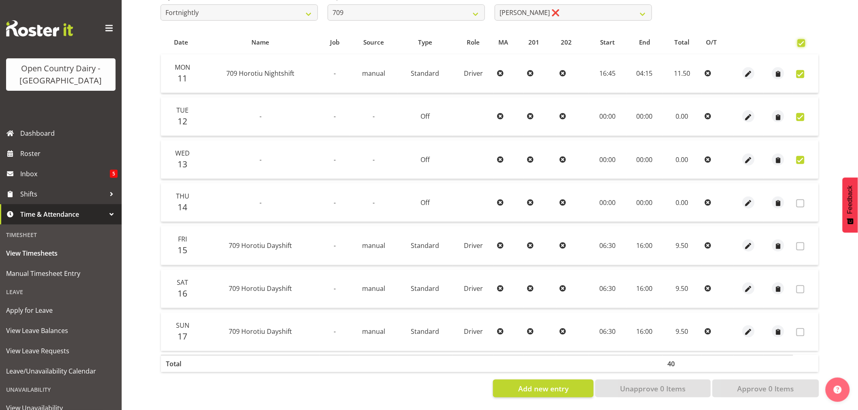
checkbox input "true"
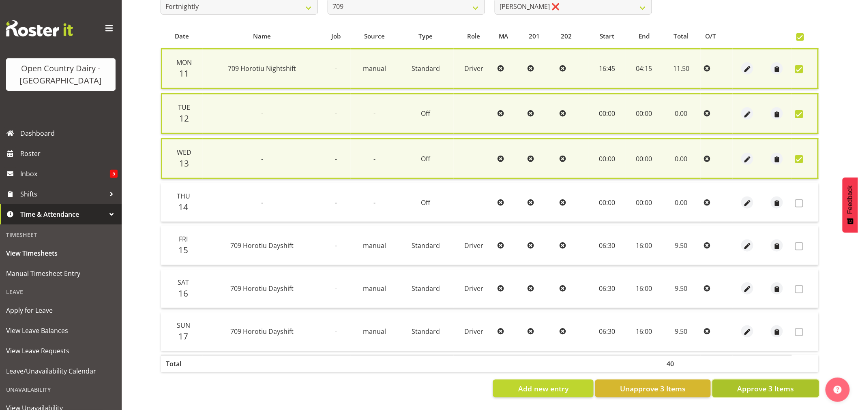
click at [759, 384] on span "Approve 3 Items" at bounding box center [765, 389] width 57 height 11
checkbox input "false"
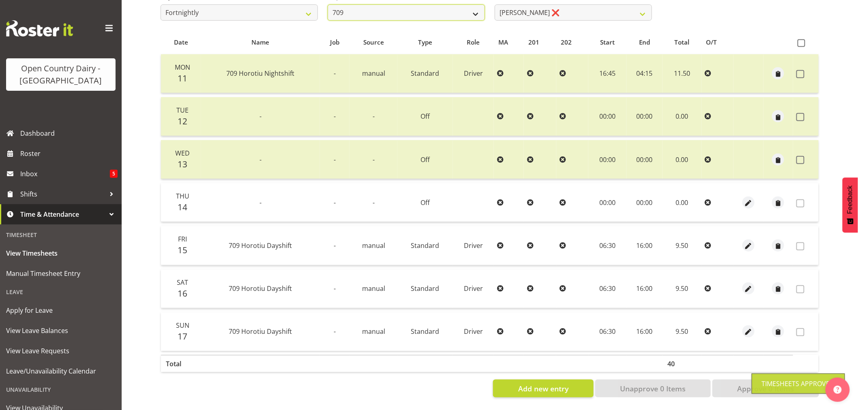
scroll to position [151, 0]
click at [477, 10] on select "701 702 703 704 705 706 707 708 709 710 711 712 713 714 715 716 717 718 719 720" at bounding box center [406, 12] width 157 height 16
select select "875"
click at [328, 4] on select "701 702 703 704 705 706 707 708 709 710 711 712 713 714 715 716 717 718 719 720" at bounding box center [406, 12] width 157 height 16
select select "10971"
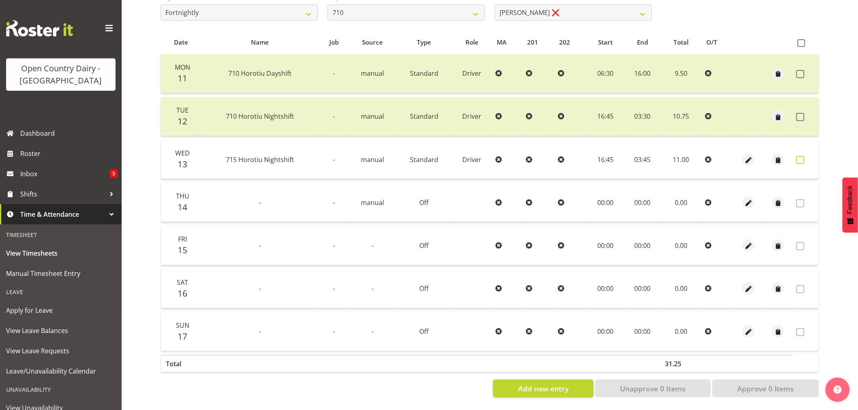
click at [804, 156] on span at bounding box center [801, 160] width 8 height 8
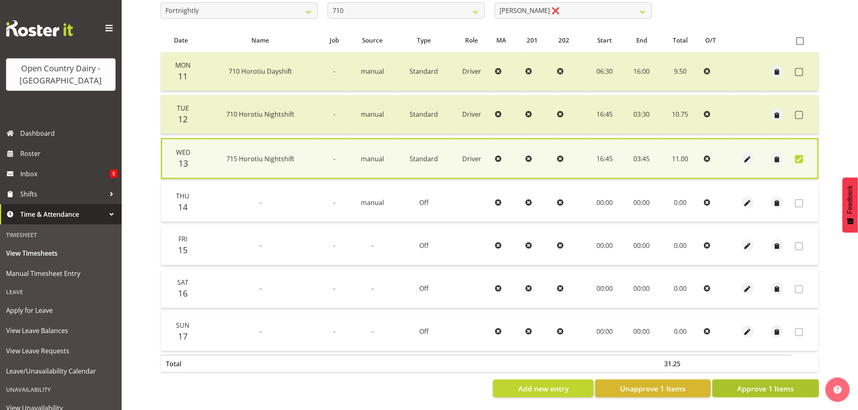
click at [749, 389] on span "Approve 1 Items" at bounding box center [765, 389] width 57 height 11
checkbox input "false"
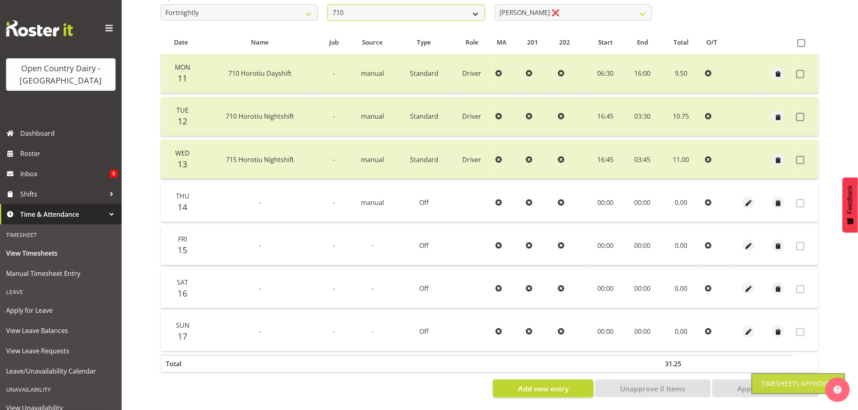
click at [477, 11] on select "701 702 703 704 705 706 707 708 709 710 711 712 713 714 715 716 717 718 719 720" at bounding box center [406, 12] width 157 height 16
click at [328, 4] on select "701 702 703 704 705 706 707 708 709 710 711 712 713 714 715 716 717 718 719 720" at bounding box center [406, 12] width 157 height 16
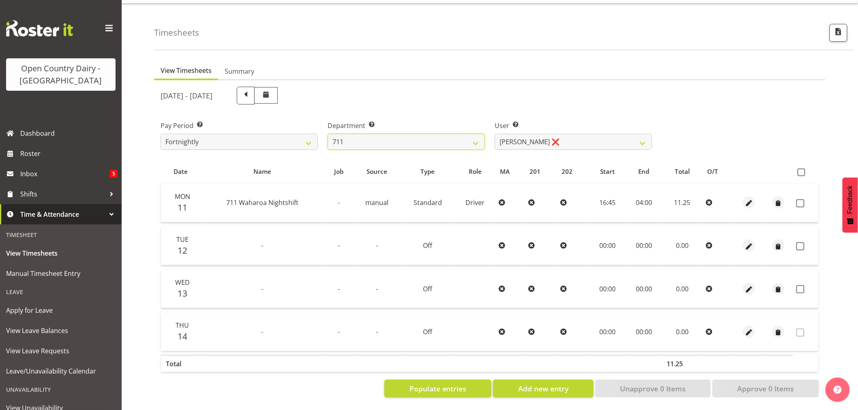
scroll to position [25, 0]
click at [539, 134] on select "Baz Morgan ❌ Gerard Cavanagh ❌ Tyrone Lawry ❌" at bounding box center [573, 142] width 157 height 16
click at [463, 135] on select "701 702 703 704 705 706 707 708 709 710 711 712 713 714 715 716 717 718 719 720" at bounding box center [406, 142] width 157 height 16
select select "822"
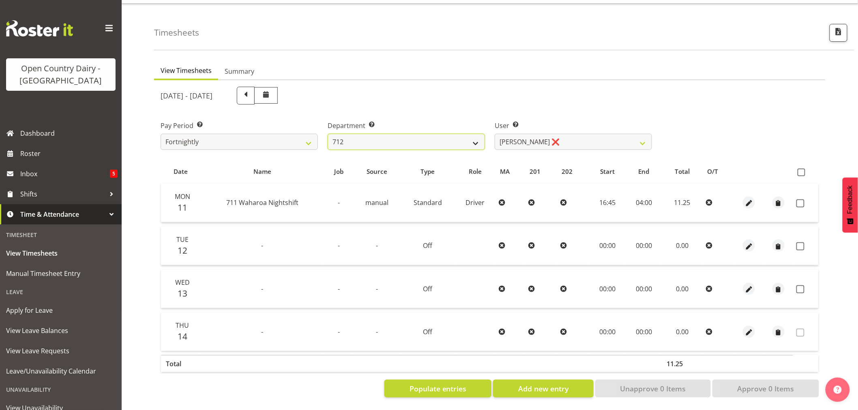
click at [328, 134] on select "701 702 703 704 705 706 707 708 709 710 711 712 713 714 715 716 717 718 719 720" at bounding box center [406, 142] width 157 height 16
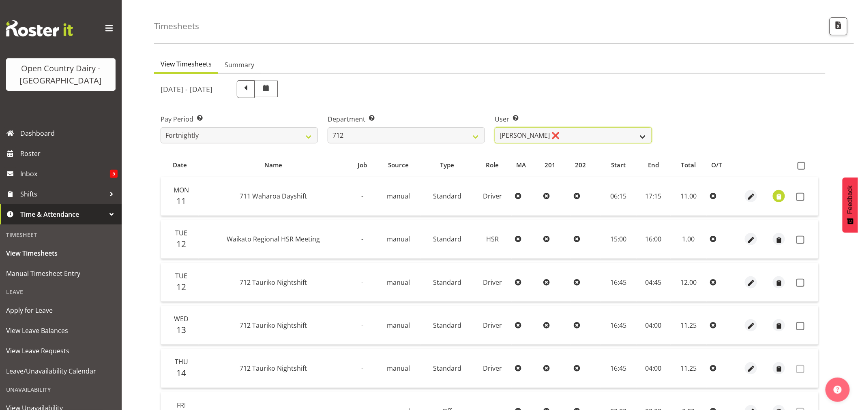
click at [524, 140] on select "Amrik Singh ❌ Jasdeep Singh ❌ Lucky Kau Kau ❌" at bounding box center [573, 135] width 157 height 16
select select "8195"
click at [495, 127] on select "Amrik Singh ❌ Jasdeep Singh ❌ Lucky Kau Kau ❌" at bounding box center [573, 135] width 157 height 16
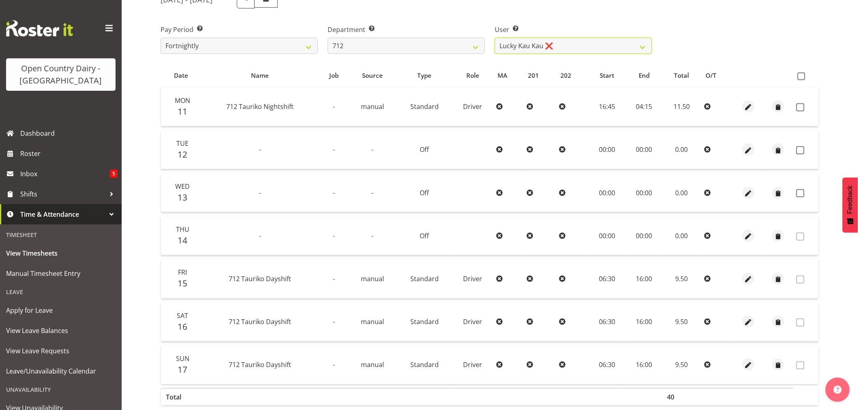
scroll to position [115, 0]
click at [803, 78] on span at bounding box center [802, 76] width 8 height 8
click at [803, 78] on input "checkbox" at bounding box center [800, 75] width 5 height 5
checkbox input "true"
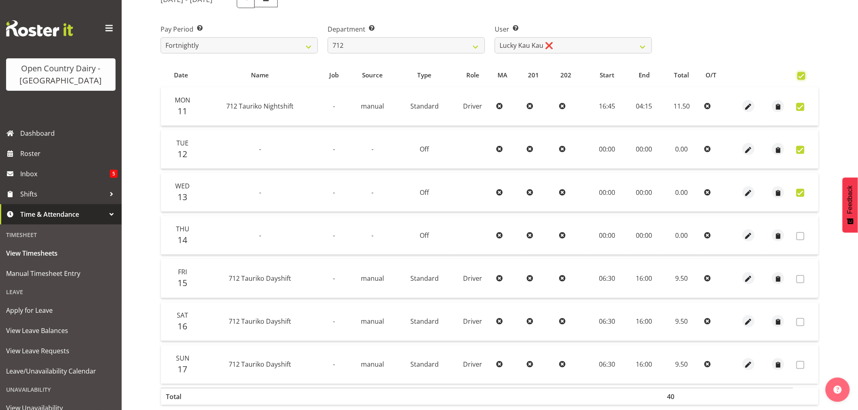
checkbox input "true"
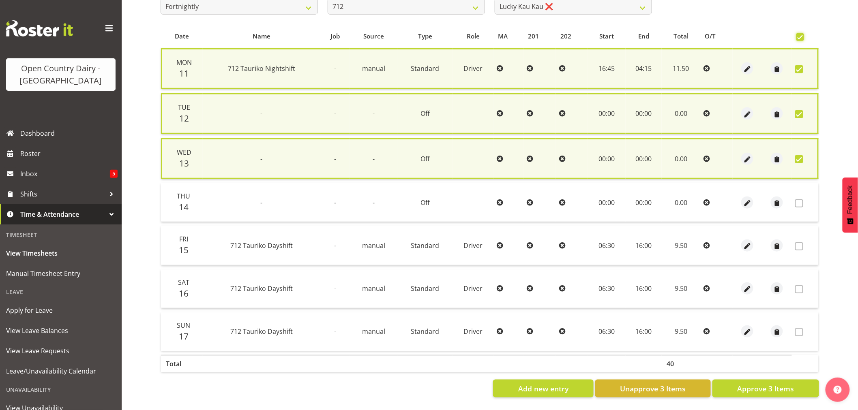
scroll to position [158, 0]
click at [750, 384] on span "Approve 3 Items" at bounding box center [765, 389] width 57 height 11
checkbox input "false"
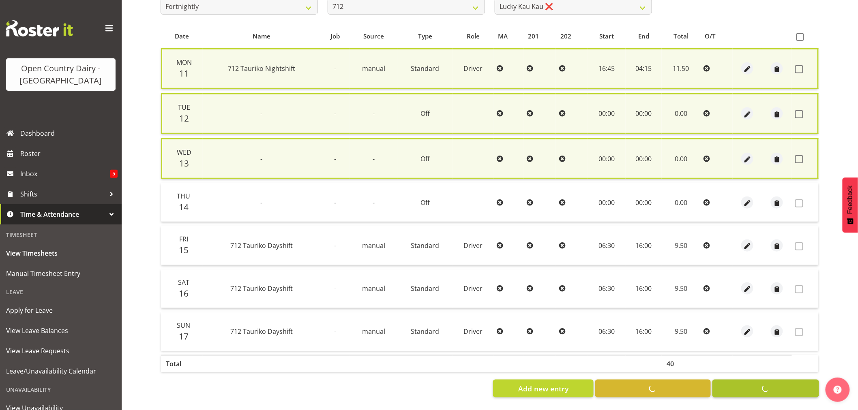
checkbox input "false"
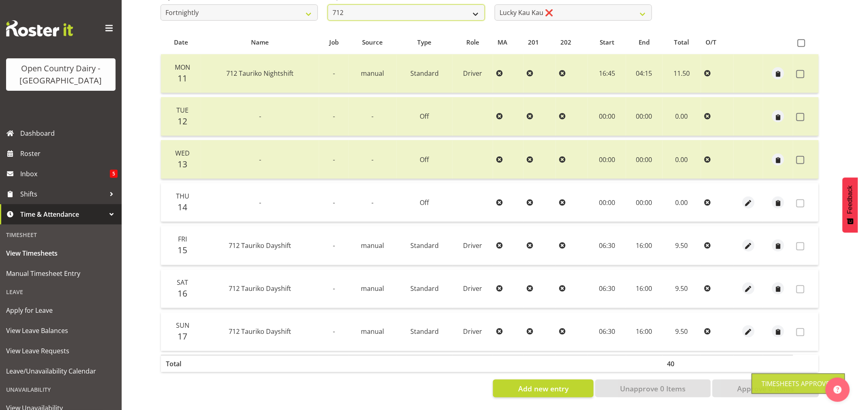
scroll to position [151, 0]
drag, startPoint x: 455, startPoint y: 11, endPoint x: 453, endPoint y: 15, distance: 4.9
click at [455, 11] on select "701 702 703 704 705 706 707 708 709 710 711 712 713 714 715 716 717 718 719 720" at bounding box center [406, 12] width 157 height 16
select select "716"
click at [328, 4] on select "701 702 703 704 705 706 707 708 709 710 711 712 713 714 715 716 717 718 719 720" at bounding box center [406, 12] width 157 height 16
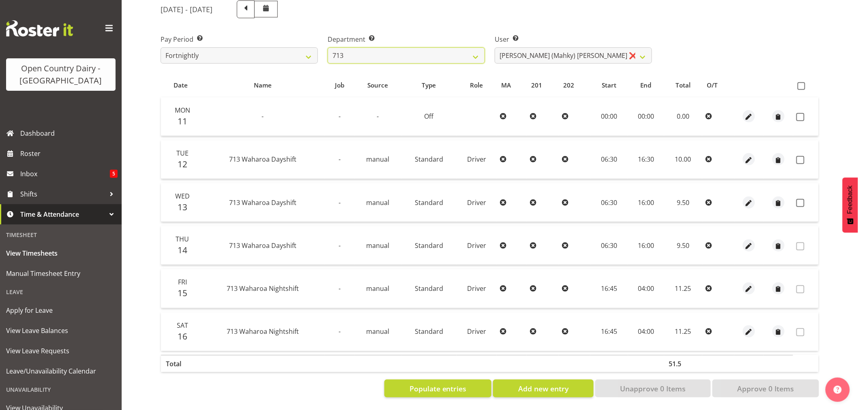
scroll to position [111, 0]
click at [539, 47] on select "Harmanpreet (Mahky) Dhillon ❌ Marcus Waretini ❌ Norman Sellen ❌" at bounding box center [573, 55] width 157 height 16
select select "10300"
click at [495, 47] on select "Harmanpreet (Mahky) Dhillon ❌ Marcus Waretini ❌ Norman Sellen ❌" at bounding box center [573, 55] width 157 height 16
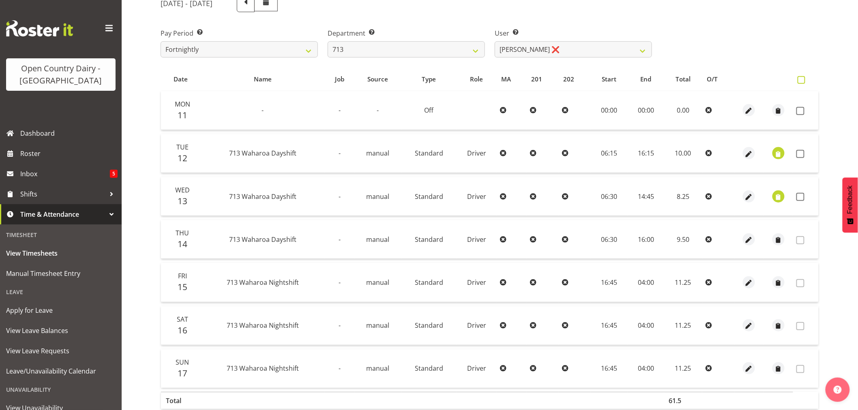
click at [802, 80] on span at bounding box center [802, 80] width 8 height 8
click at [802, 80] on input "checkbox" at bounding box center [800, 79] width 5 height 5
checkbox input "true"
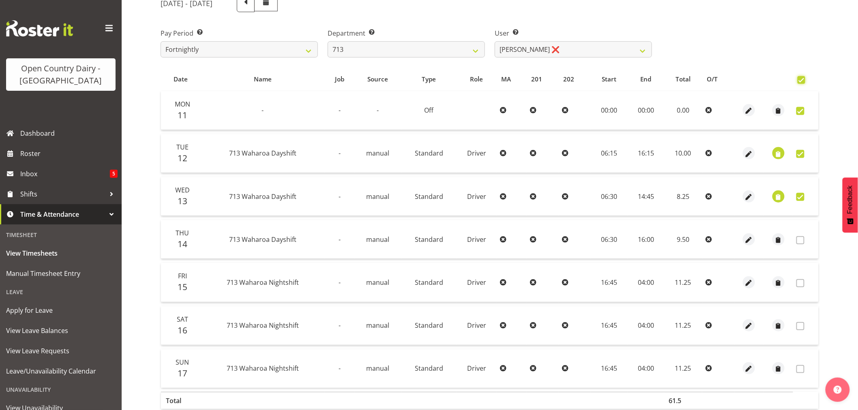
checkbox input "true"
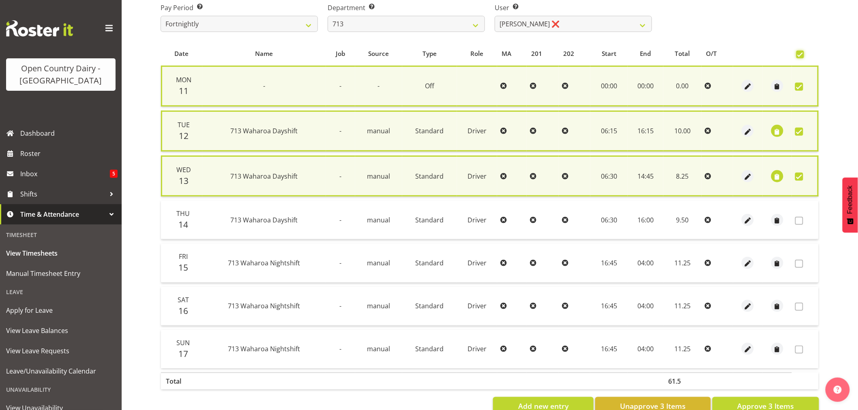
scroll to position [158, 0]
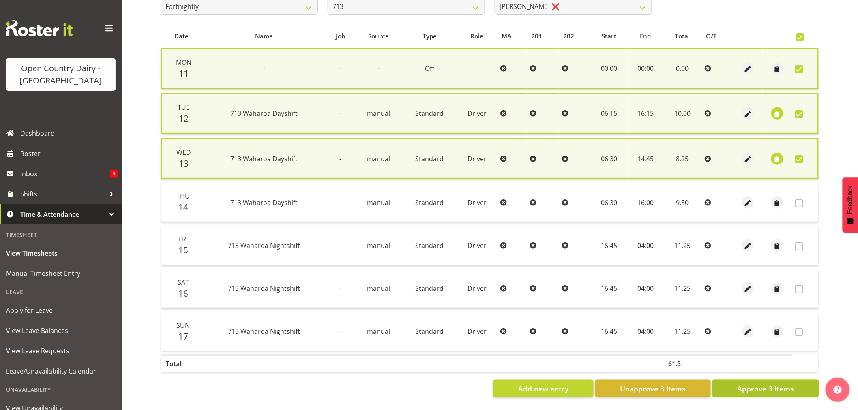
click at [738, 384] on span "Approve 3 Items" at bounding box center [765, 389] width 57 height 11
checkbox input "false"
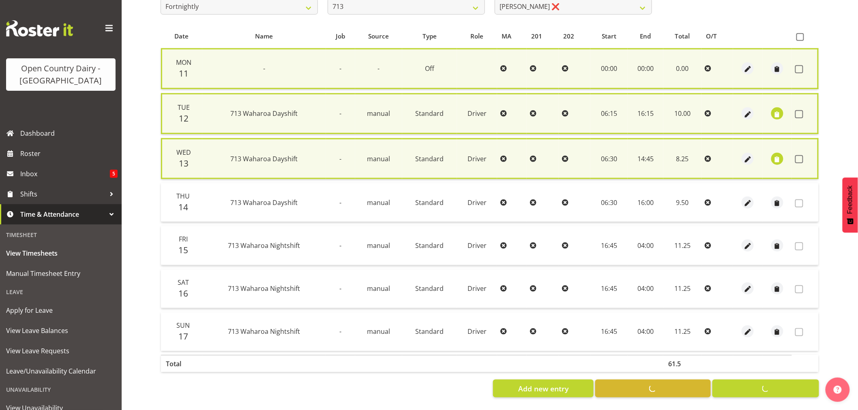
scroll to position [154, 0]
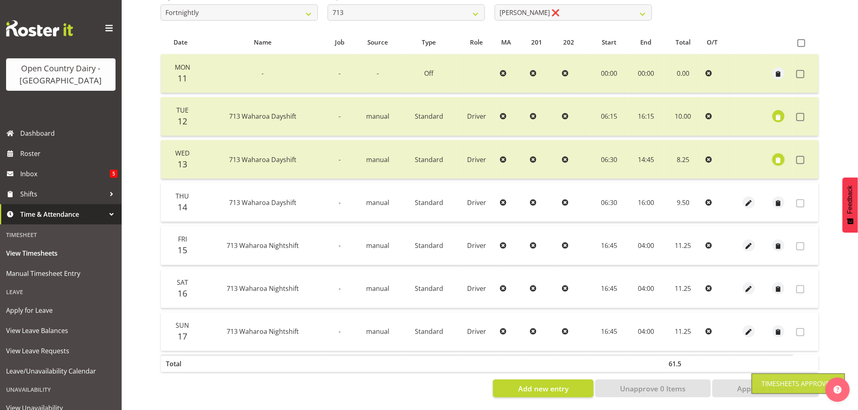
click at [777, 156] on span "button" at bounding box center [778, 160] width 9 height 9
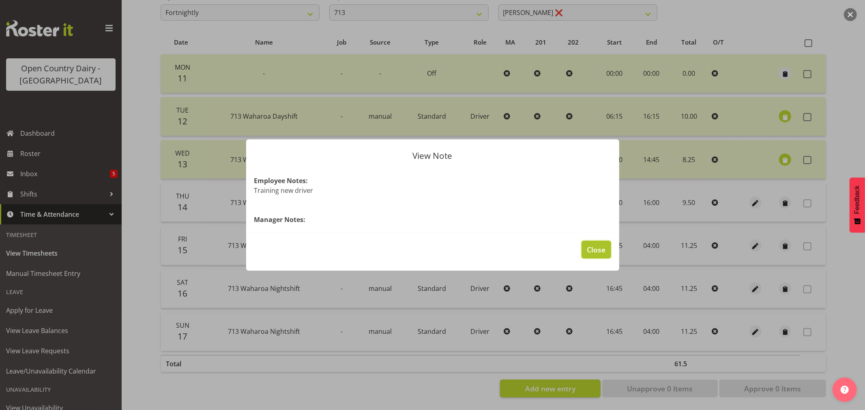
click at [598, 249] on span "Close" at bounding box center [596, 250] width 19 height 11
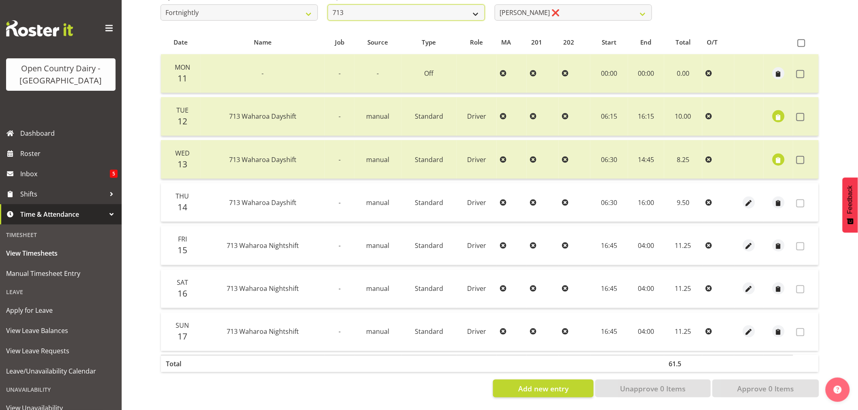
scroll to position [151, 0]
click at [479, 10] on select "701 702 703 704 705 706 707 708 709 710 711 712 713 714 715 716 717 718 719 720" at bounding box center [406, 12] width 157 height 16
select select "805"
click at [328, 4] on select "701 702 703 704 705 706 707 708 709 710 711 712 713 714 715 716 717 718 719 720" at bounding box center [406, 12] width 157 height 16
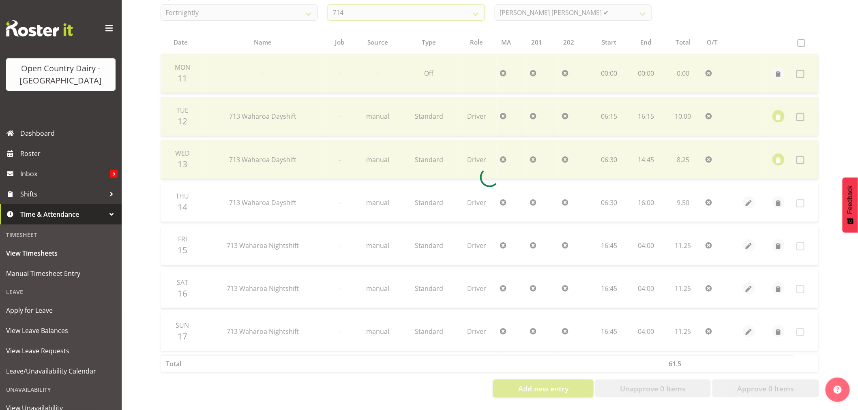
scroll to position [0, 0]
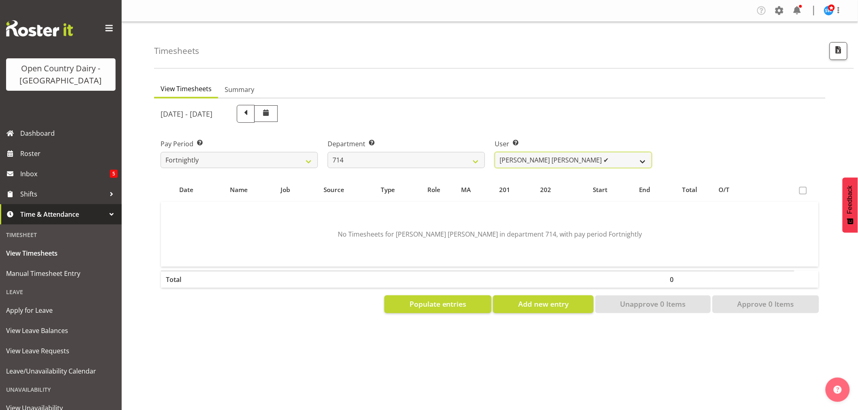
click at [515, 163] on select "Fraser Stephens ✔ Nev Brewster ❌ Stephen Parsons ❌ Tom Gaelic ❌" at bounding box center [573, 160] width 157 height 16
select select "10323"
click at [495, 152] on select "Fraser Stephens ✔ Nev Brewster ❌ Stephen Parsons ❌ Tom Gaelic ❌" at bounding box center [573, 160] width 157 height 16
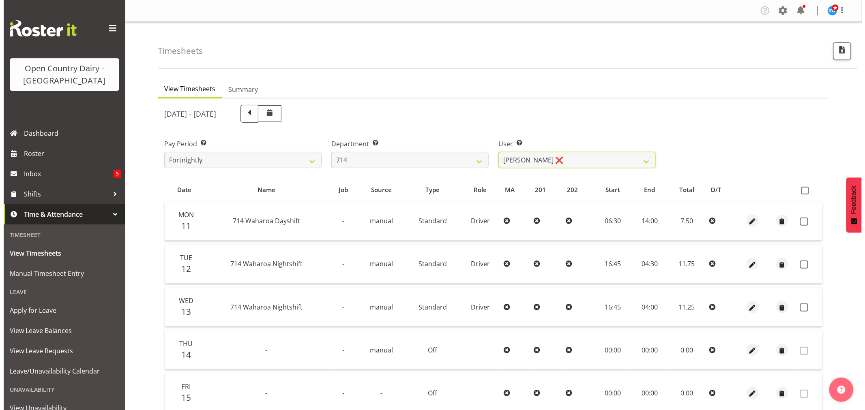
scroll to position [90, 0]
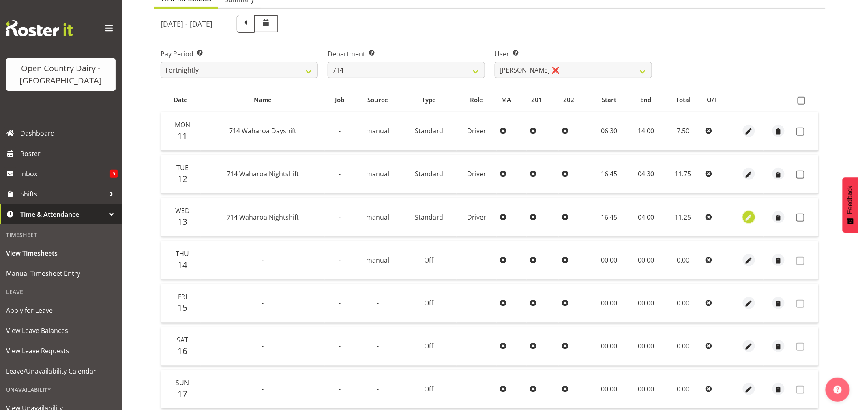
click at [749, 219] on span "button" at bounding box center [749, 217] width 9 height 9
select select "Standard"
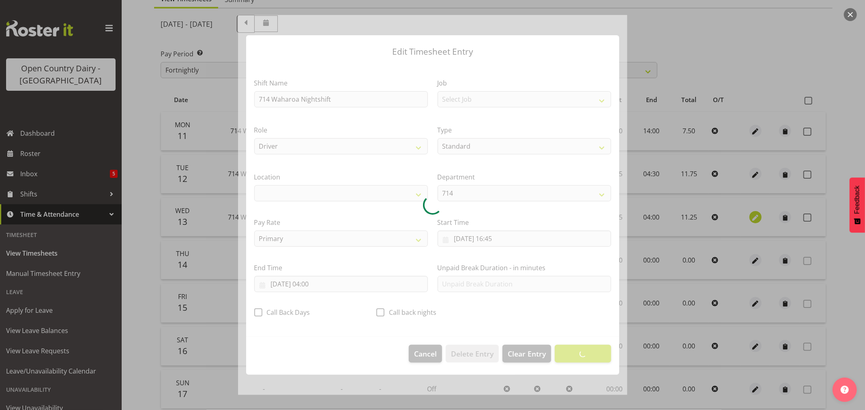
select select "1054"
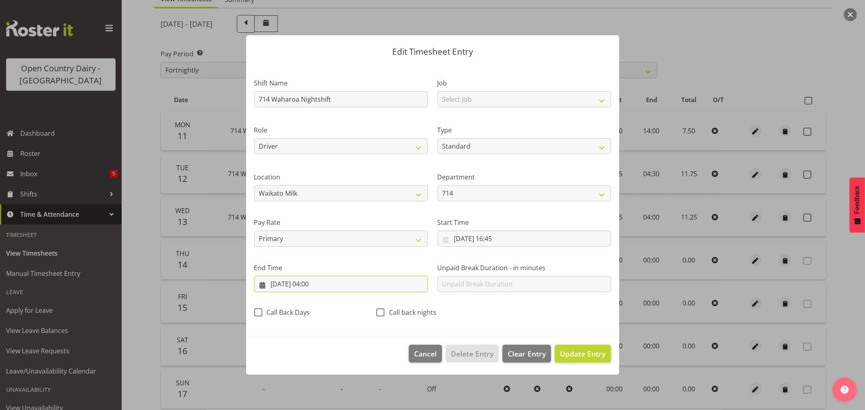
click at [302, 284] on input "14/08/2025, 04:00" at bounding box center [341, 284] width 174 height 16
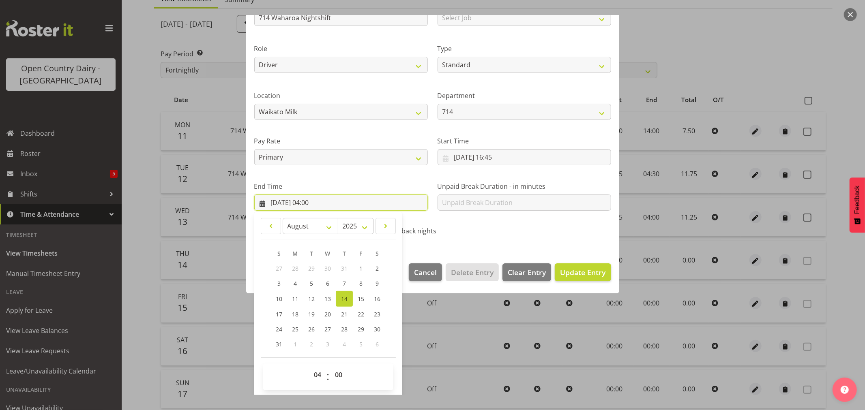
scroll to position [82, 0]
click at [318, 375] on select "00 01 02 03 04 05 06 07 08 09 10 11 12 13 14 15 16 17 18 19 20 21 22 23" at bounding box center [318, 374] width 18 height 16
select select "2"
click at [309, 366] on select "00 01 02 03 04 05 06 07 08 09 10 11 12 13 14 15 16 17 18 19 20 21 22 23" at bounding box center [318, 374] width 18 height 16
type input "14/08/2025, 02:00"
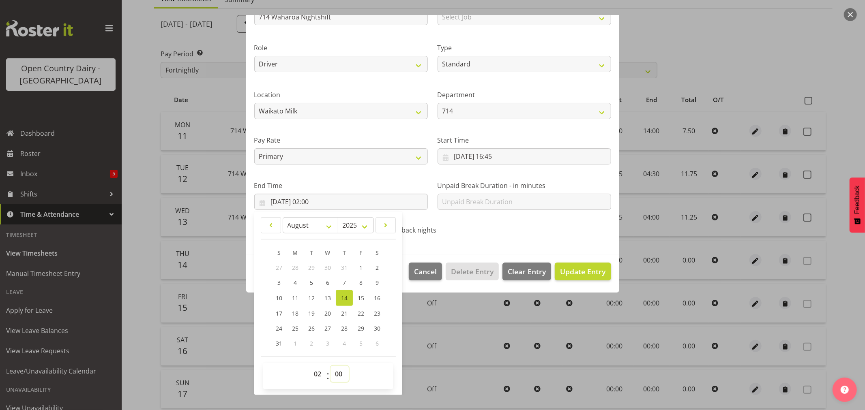
drag, startPoint x: 341, startPoint y: 374, endPoint x: 339, endPoint y: 370, distance: 4.7
click at [341, 374] on select "00 01 02 03 04 05 06 07 08 09 10 11 12 13 14 15 16 17 18 19 20 21 22 23 24 25 2…" at bounding box center [340, 374] width 18 height 16
select select "45"
click at [331, 366] on select "00 01 02 03 04 05 06 07 08 09 10 11 12 13 14 15 16 17 18 19 20 21 22 23 24 25 2…" at bounding box center [340, 374] width 18 height 16
type input "14/08/2025, 02:45"
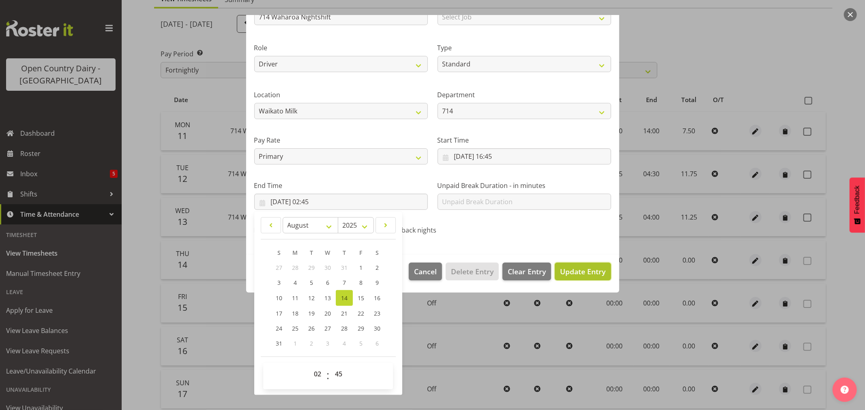
click at [573, 270] on span "Update Entry" at bounding box center [582, 272] width 45 height 10
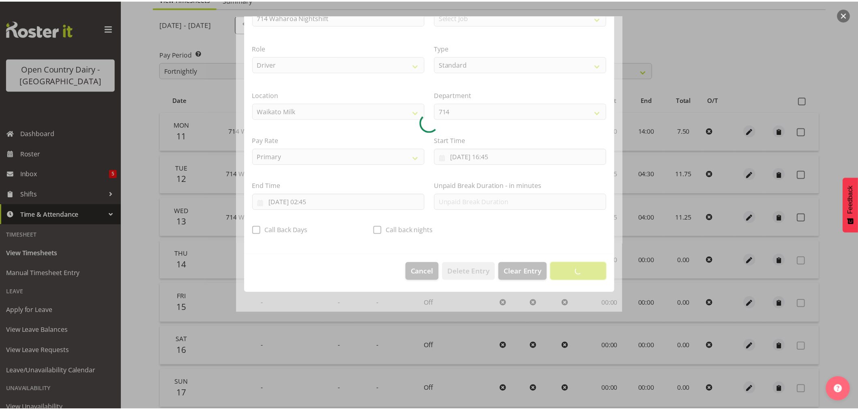
scroll to position [0, 0]
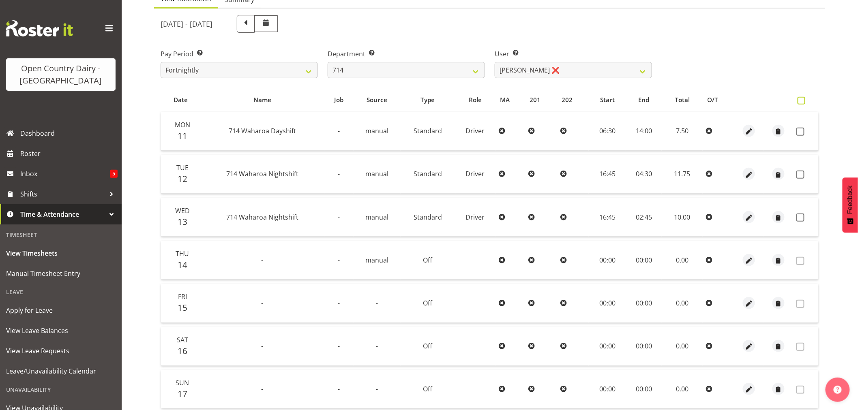
click at [802, 101] on span at bounding box center [802, 101] width 8 height 8
click at [802, 101] on input "checkbox" at bounding box center [800, 100] width 5 height 5
checkbox input "true"
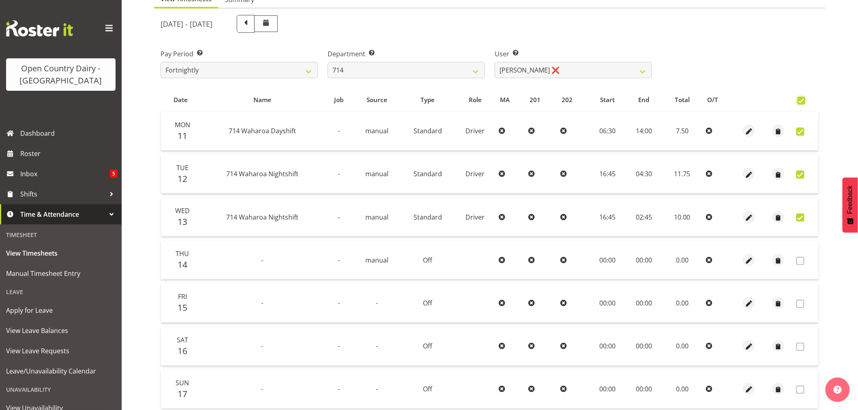
checkbox input "true"
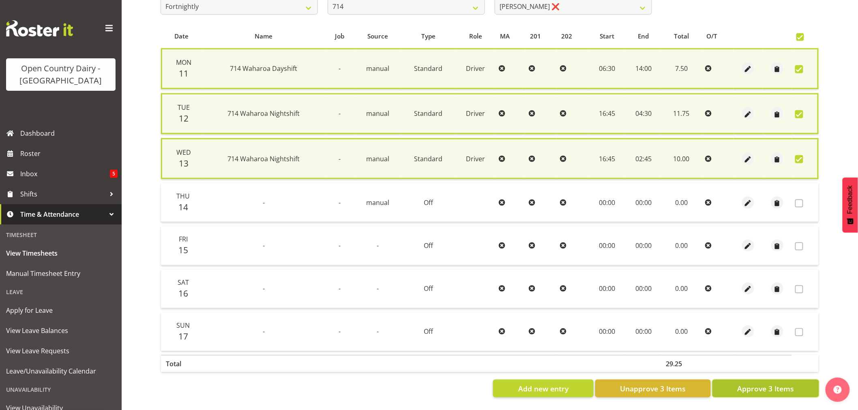
click at [748, 387] on button "Approve 3 Items" at bounding box center [766, 389] width 107 height 18
checkbox input "false"
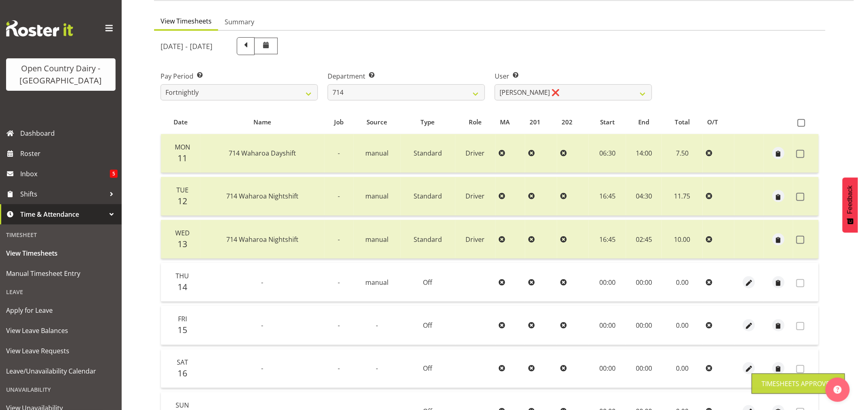
scroll to position [64, 0]
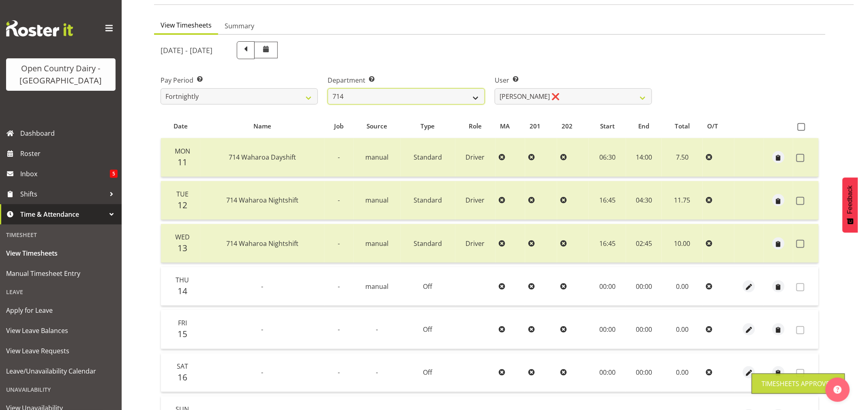
click at [470, 97] on select "701 702 703 704 705 706 707 708 709 710 711 712 713 714 715 716 717 718 719 720" at bounding box center [406, 96] width 157 height 16
select select "820"
click at [328, 88] on select "701 702 703 704 705 706 707 708 709 710 711 712 713 714 715 716 717 718 719 720" at bounding box center [406, 96] width 157 height 16
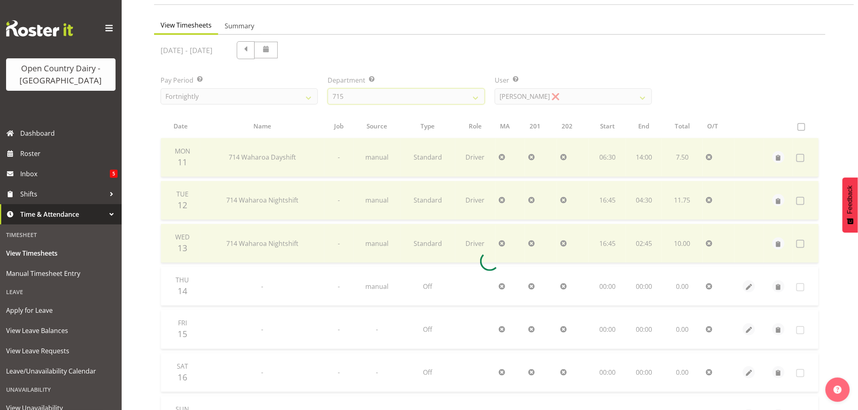
scroll to position [0, 0]
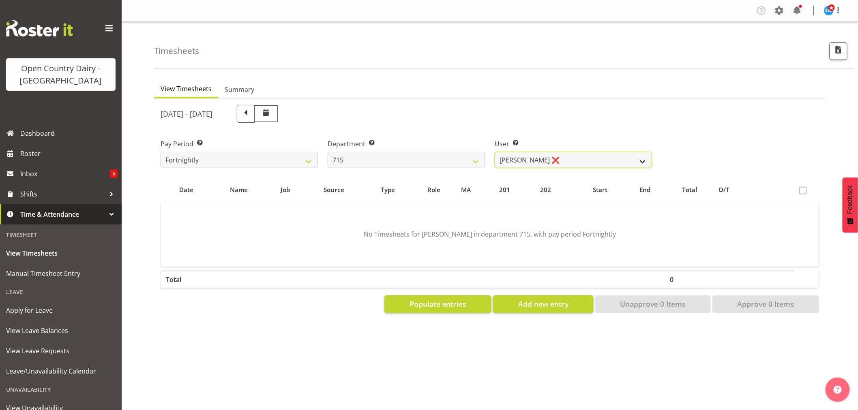
drag, startPoint x: 530, startPoint y: 155, endPoint x: 530, endPoint y: 167, distance: 12.2
click at [530, 155] on select "Glenn McPherson ❌ Greg Healey ❌ Max Coulter ❌ Neal Chalklen ❌" at bounding box center [573, 160] width 157 height 16
select select "9914"
click at [495, 152] on select "Glenn McPherson ❌ Greg Healey ❌ Max Coulter ❌ Neal Chalklen ❌" at bounding box center [573, 160] width 157 height 16
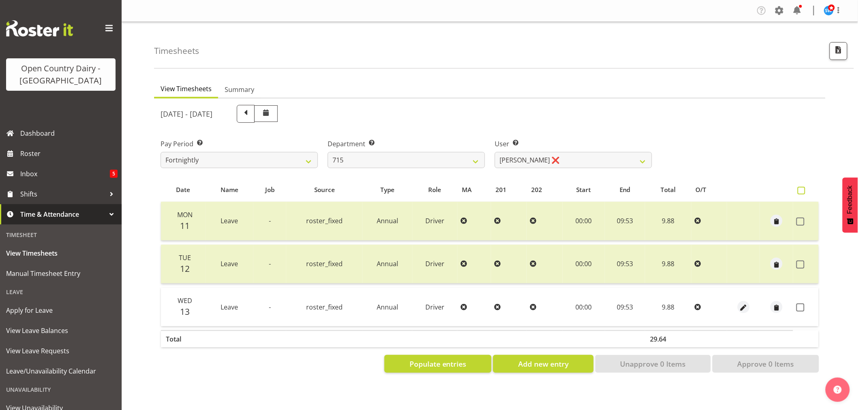
click at [801, 188] on span at bounding box center [802, 191] width 8 height 8
click at [801, 188] on input "checkbox" at bounding box center [800, 190] width 5 height 5
checkbox input "true"
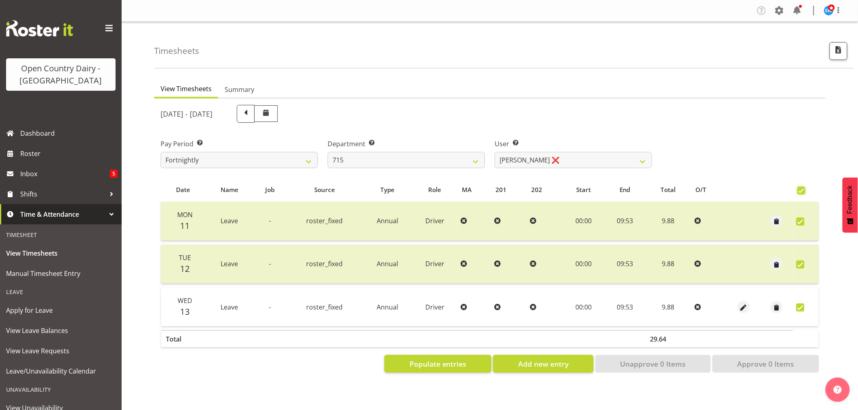
checkbox input "true"
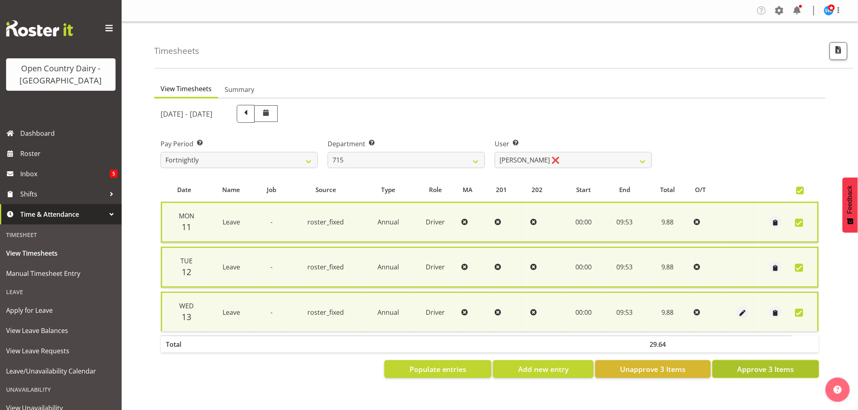
click at [745, 366] on span "Approve 3 Items" at bounding box center [765, 369] width 57 height 11
click at [446, 159] on select "701 702 703 704 705 706 707 708 709 710 711 712 713 714 715 716 717 718 719 720" at bounding box center [406, 160] width 157 height 16
checkbox input "false"
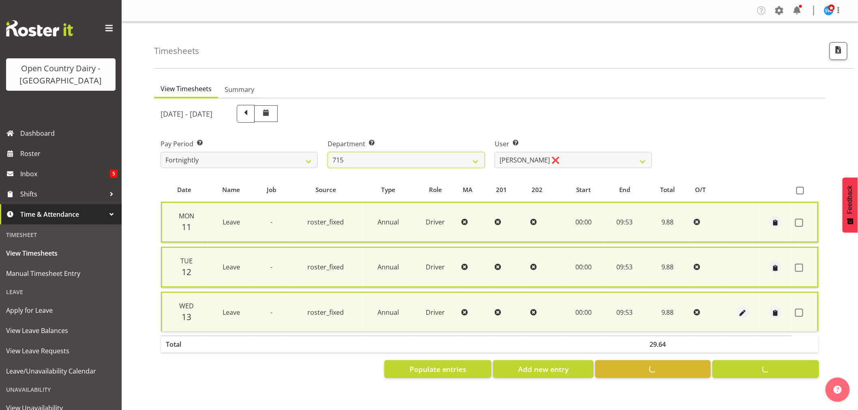
checkbox input "false"
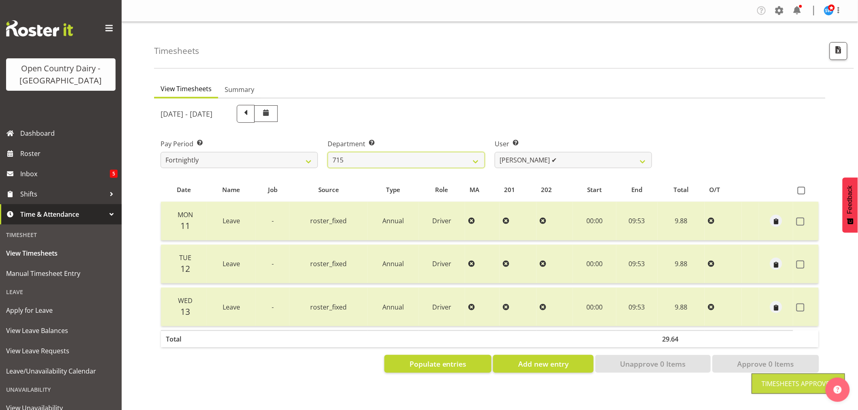
select select "754"
click at [328, 152] on select "701 702 703 704 705 706 707 708 709 710 711 712 713 714 715 716 717 718 719 720" at bounding box center [406, 160] width 157 height 16
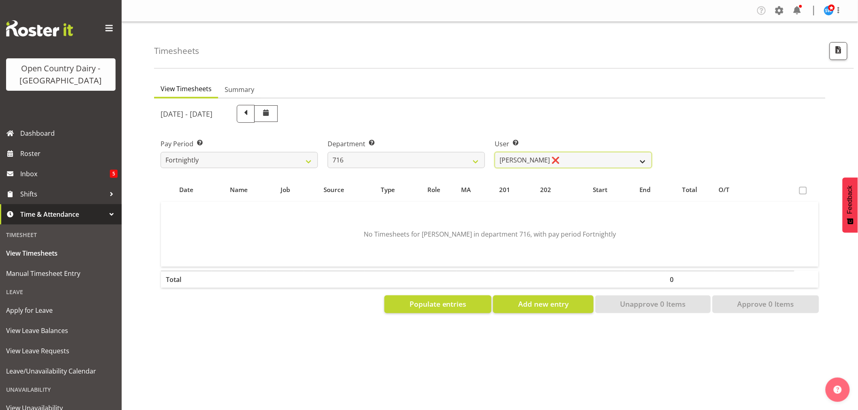
click at [526, 162] on select "Casey Leonard ❌ Darren Norris ❌ Glen Fraser ❌ Happy Kaler ❌ Michael O'Connor ❌" at bounding box center [573, 160] width 157 height 16
select select "10325"
click at [495, 152] on select "Casey Leonard ❌ Darren Norris ❌ Glen Fraser ❌ Happy Kaler ❌ Michael O'Connor ❌" at bounding box center [573, 160] width 157 height 16
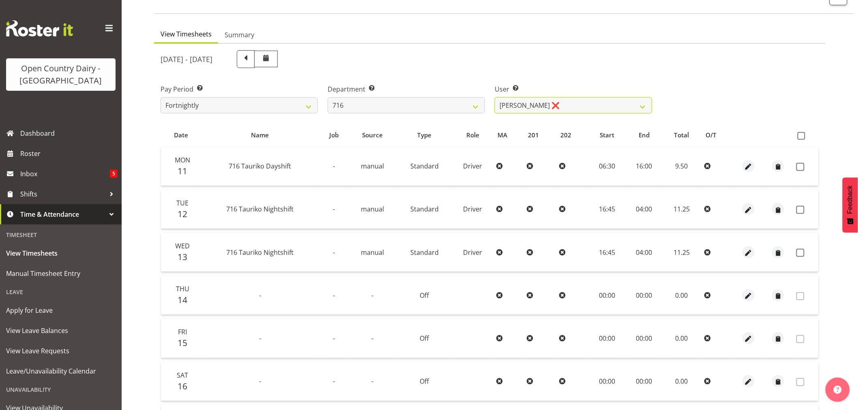
scroll to position [154, 0]
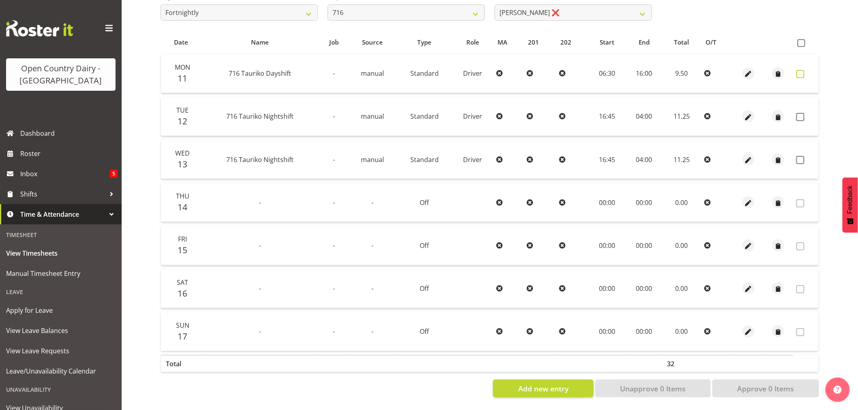
click at [799, 70] on span at bounding box center [801, 74] width 8 height 8
checkbox input "true"
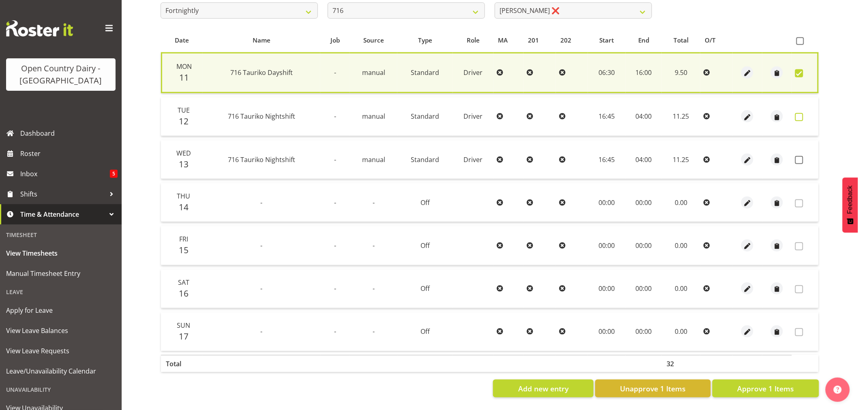
click at [800, 113] on span at bounding box center [799, 117] width 8 height 8
checkbox input "true"
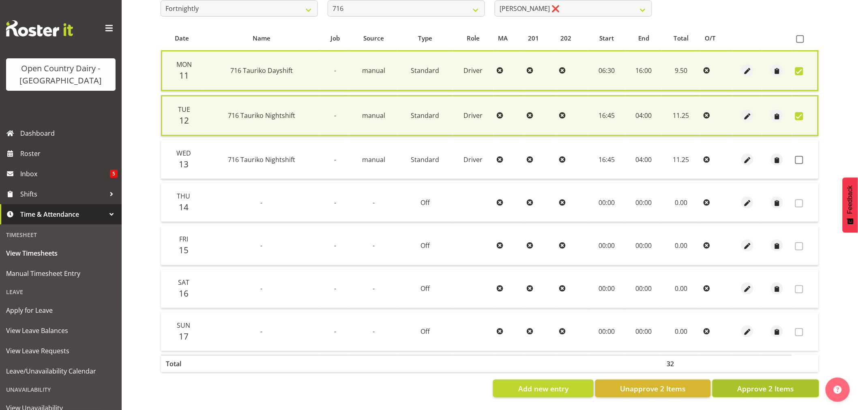
click at [753, 387] on span "Approve 2 Items" at bounding box center [765, 389] width 57 height 11
checkbox input "false"
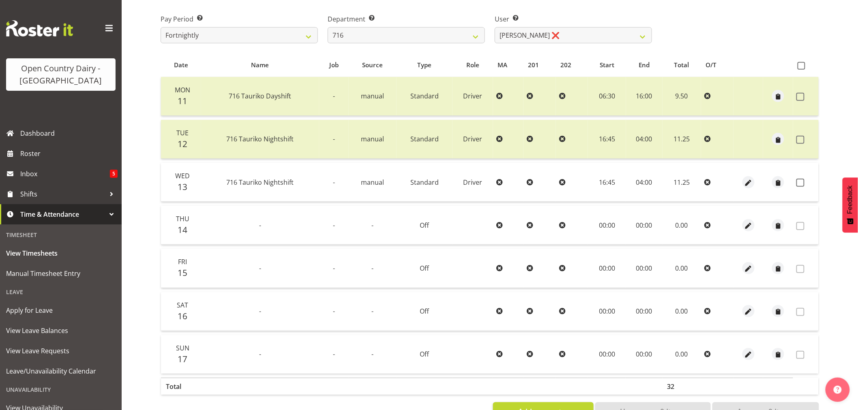
scroll to position [109, 0]
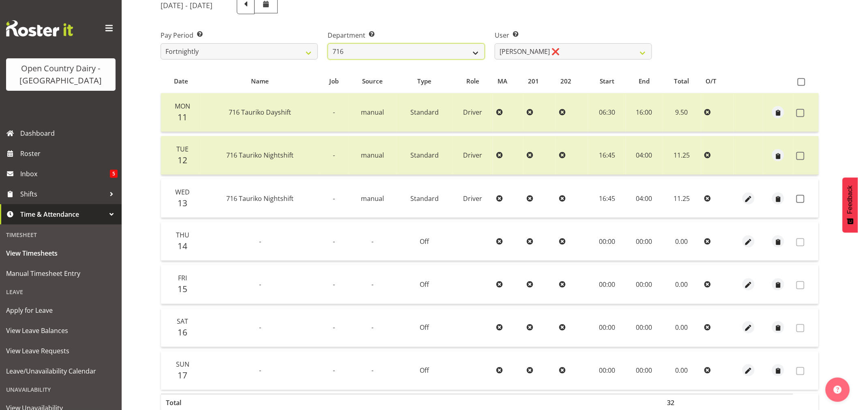
drag, startPoint x: 475, startPoint y: 52, endPoint x: 466, endPoint y: 57, distance: 10.0
click at [475, 52] on select "701 702 703 704 705 706 707 708 709 710 711 712 713 714 715 716 717 718 719 720" at bounding box center [406, 51] width 157 height 16
select select "758"
click at [328, 43] on select "701 702 703 704 705 706 707 708 709 710 711 712 713 714 715 716 717 718 719 720" at bounding box center [406, 51] width 157 height 16
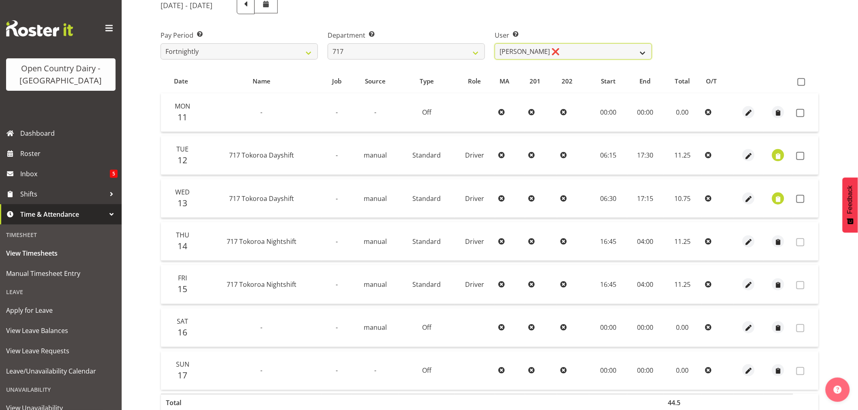
click at [509, 51] on select "Daryl Wrigley ❌ Dodge Lindsay Laing ❌ Eric Stothers ❌ Jeff Anderson ❌" at bounding box center [573, 51] width 157 height 16
select select "10284"
click at [495, 43] on select "Daryl Wrigley ❌ Dodge Lindsay Laing ❌ Eric Stothers ❌ Jeff Anderson ❌" at bounding box center [573, 51] width 157 height 16
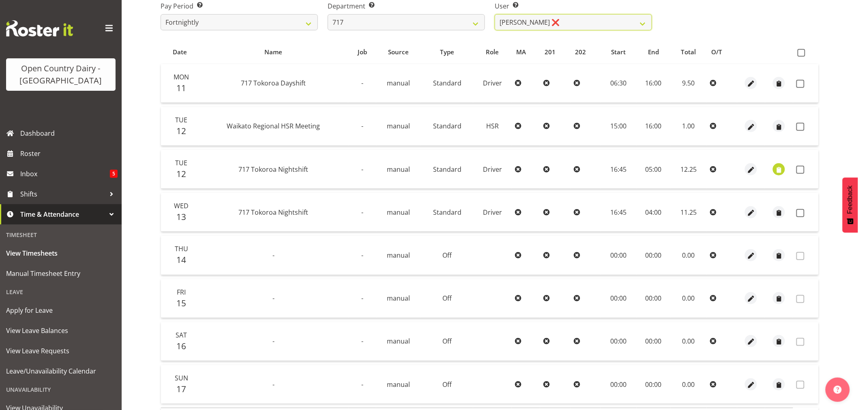
scroll to position [154, 0]
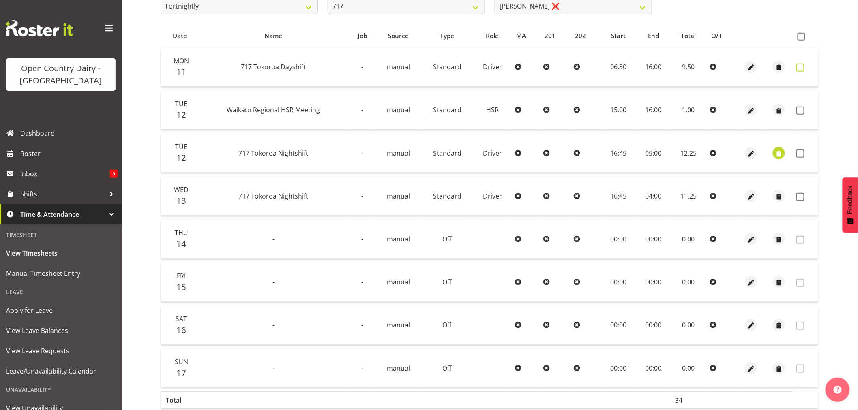
click at [800, 67] on span at bounding box center [801, 68] width 8 height 8
checkbox input "true"
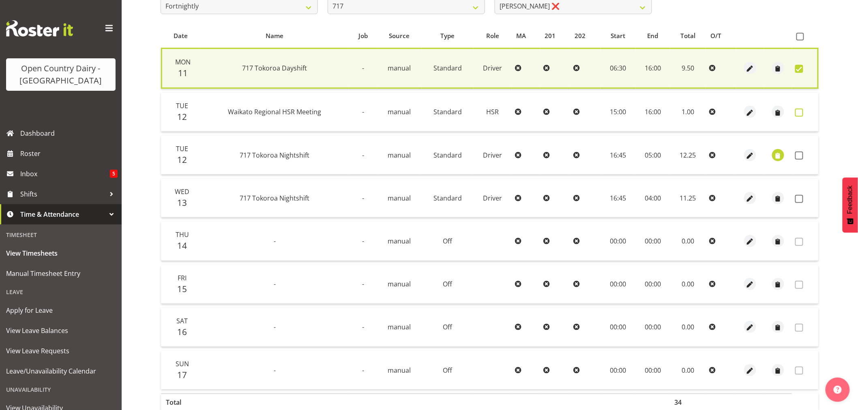
click at [799, 112] on span at bounding box center [799, 113] width 8 height 8
checkbox input "true"
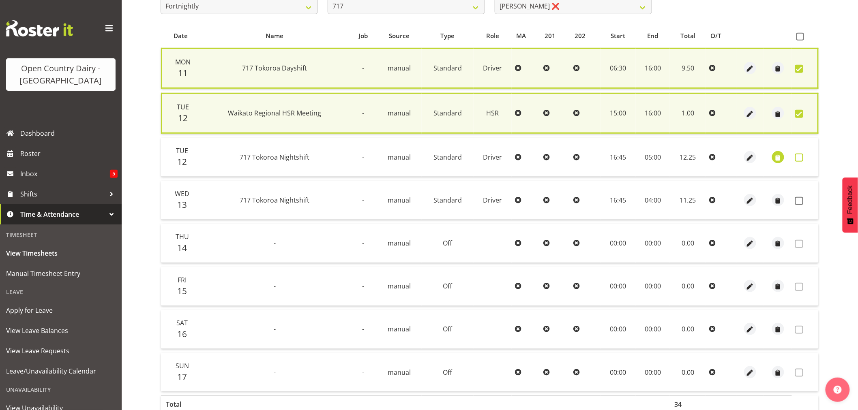
click at [800, 155] on span at bounding box center [799, 158] width 8 height 8
checkbox input "true"
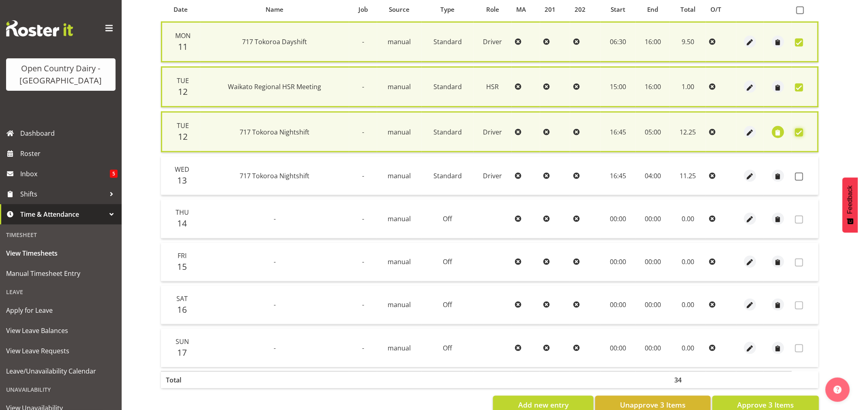
scroll to position [201, 0]
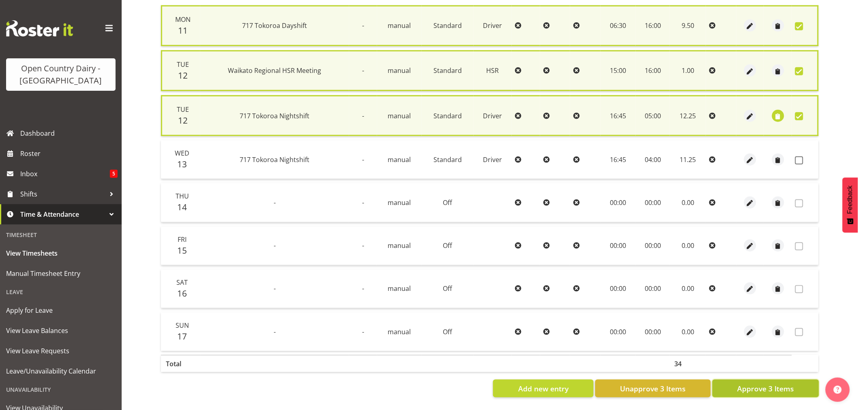
click at [750, 384] on span "Approve 3 Items" at bounding box center [765, 389] width 57 height 11
checkbox input "false"
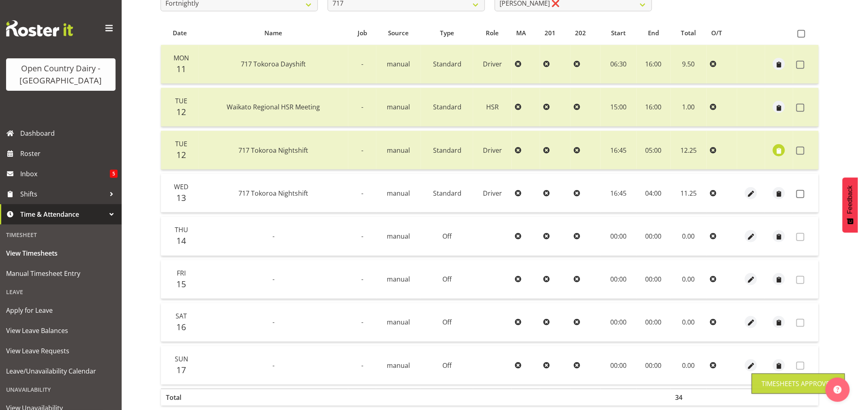
scroll to position [107, 0]
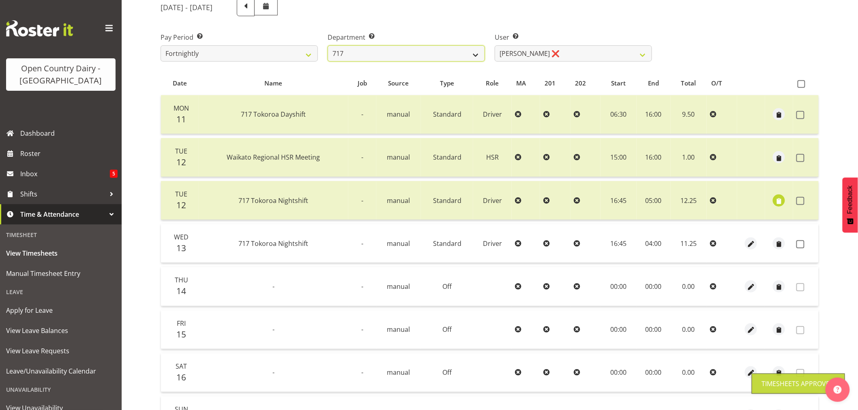
drag, startPoint x: 431, startPoint y: 57, endPoint x: 388, endPoint y: 50, distance: 43.9
click at [431, 56] on select "701 702 703 704 705 706 707 708 709 710 711 712 713 714 715 716 717 718 719 720" at bounding box center [406, 53] width 157 height 16
click at [387, 50] on select "701 702 703 704 705 706 707 708 709 710 711 712 713 714 715 716 717 718 719 720" at bounding box center [406, 53] width 157 height 16
click at [474, 51] on select "701 702 703 704 705 706 707 708 709 710 711 712 713 714 715 716 717 718 719 720" at bounding box center [406, 53] width 157 height 16
select select "757"
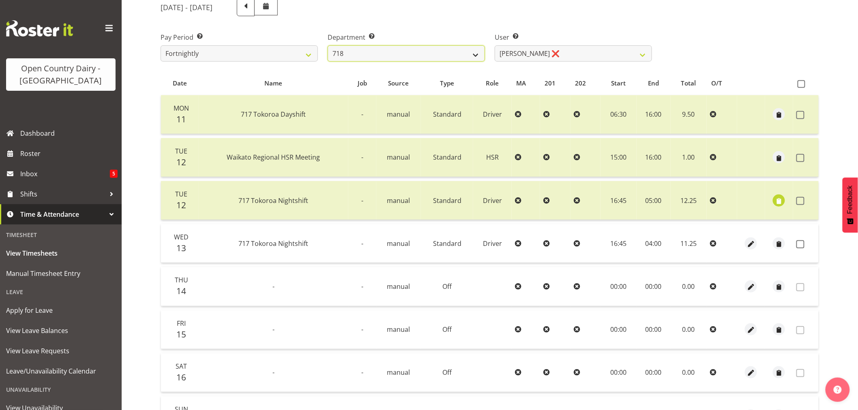
click at [328, 45] on select "701 702 703 704 705 706 707 708 709 710 711 712 713 714 715 716 717 718 719 720" at bounding box center [406, 53] width 157 height 16
select select "8183"
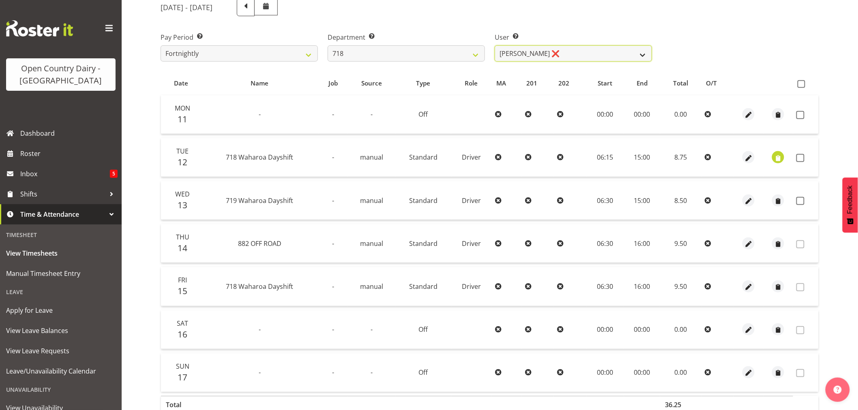
click at [513, 58] on select "Graeme Raupi ❌ Jimmy Boult ❌ Linsay Bourne ❌ Tony Fielding ❌" at bounding box center [573, 53] width 157 height 16
click at [449, 55] on select "701 702 703 704 705 706 707 708 709 710 711 712 713 714 715 716 717 718 719 720" at bounding box center [406, 53] width 157 height 16
click at [328, 45] on select "701 702 703 704 705 706 707 708 709 710 711 712 713 714 715 716 717 718 719 720" at bounding box center [406, 53] width 157 height 16
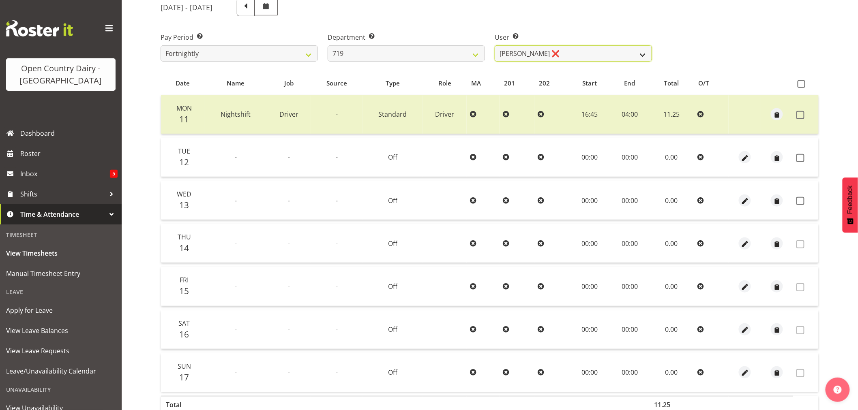
click at [546, 54] on select "Andrew de Lautour ❌ James Wellington ❌ Sami Ovesen ❌" at bounding box center [573, 53] width 157 height 16
click at [475, 49] on select "701 702 703 704 705 706 707 708 709 710 711 712 713 714 715 716 717 718 719 720" at bounding box center [406, 53] width 157 height 16
select select "814"
click at [328, 45] on select "701 702 703 704 705 706 707 708 709 710 711 712 713 714 715 716 717 718 719 720" at bounding box center [406, 53] width 157 height 16
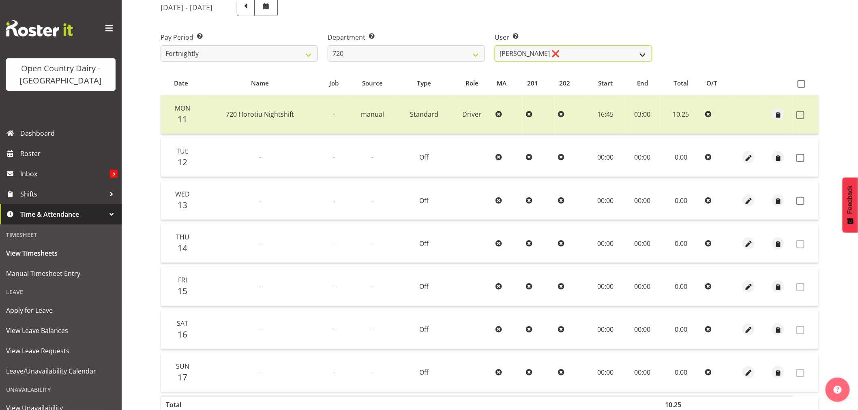
click at [533, 58] on select "Garry Hooper ❌ Kerry Slater ❌ Nathan Frankhouser ❌ Steve Daly ❌" at bounding box center [573, 53] width 157 height 16
select select "8192"
click at [495, 45] on select "Garry Hooper ❌ Kerry Slater ❌ Nathan Frankhouser ❌ Steve Daly ❌" at bounding box center [573, 53] width 157 height 16
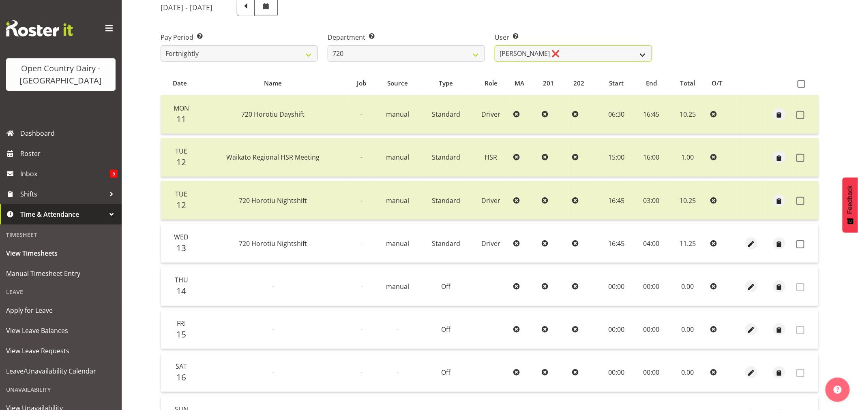
click at [515, 55] on select "Garry Hooper ❌ Kerry Slater ❌ Nathan Frankhouser ❌ Steve Daly ❌" at bounding box center [573, 53] width 157 height 16
click at [426, 55] on select "701 702 703 704 705 706 707 708 709 710 711 712 713 714 715 716 717 718 719 720" at bounding box center [406, 53] width 157 height 16
select select "756"
click at [328, 45] on select "701 702 703 704 705 706 707 708 709 710 711 712 713 714 715 716 717 718 719 720" at bounding box center [406, 53] width 157 height 16
select select "8163"
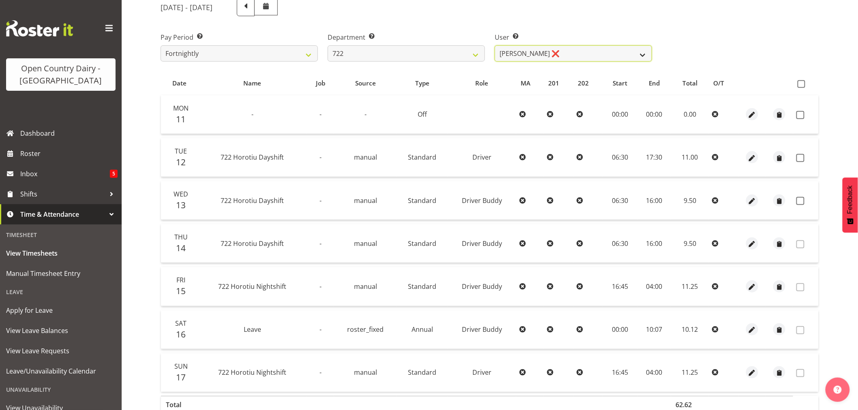
click at [538, 57] on select "Andy Webb ❌ Darren Hatcher ❌ Gurpreet Singh ❌" at bounding box center [573, 53] width 157 height 16
click at [801, 83] on span at bounding box center [802, 84] width 8 height 8
click at [801, 83] on input "checkbox" at bounding box center [800, 84] width 5 height 5
checkbox input "true"
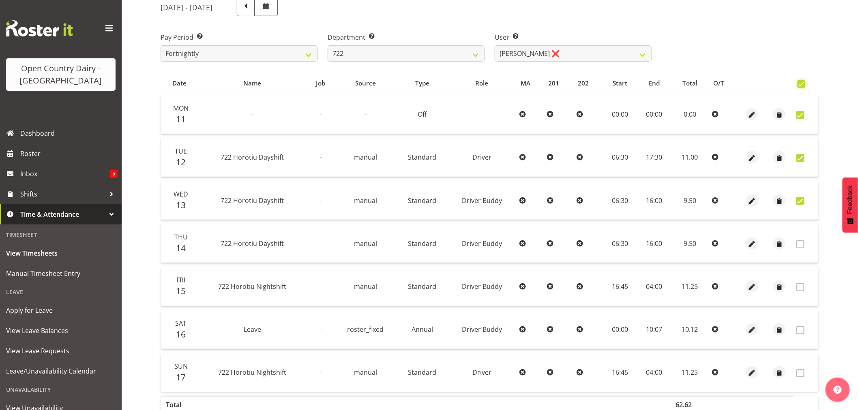
checkbox input "true"
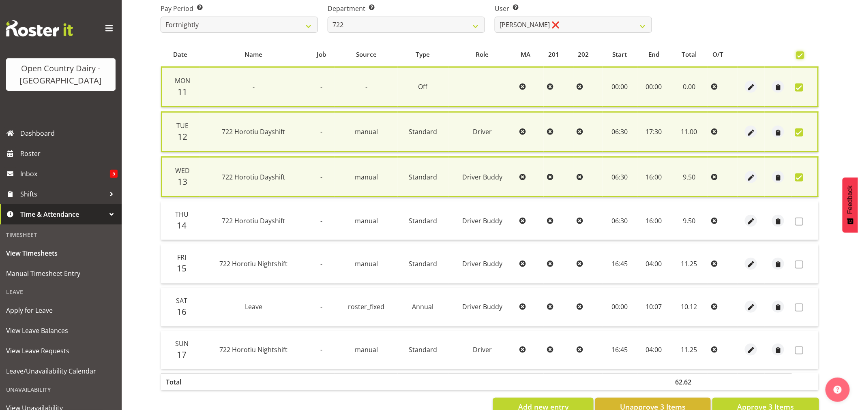
scroll to position [158, 0]
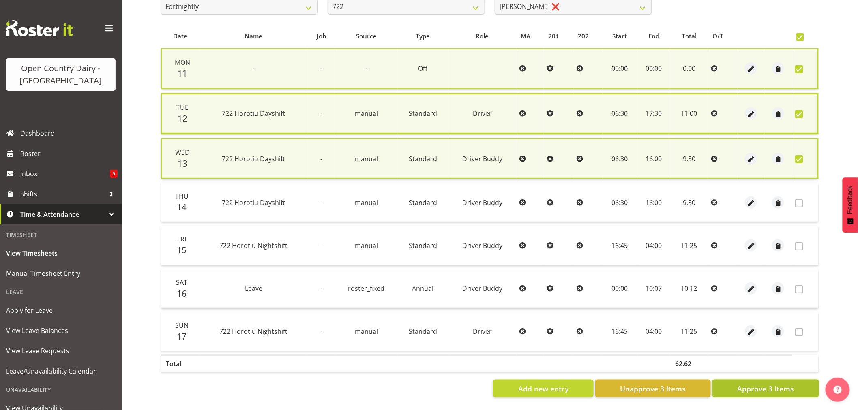
click at [780, 384] on span "Approve 3 Items" at bounding box center [765, 389] width 57 height 11
checkbox input "false"
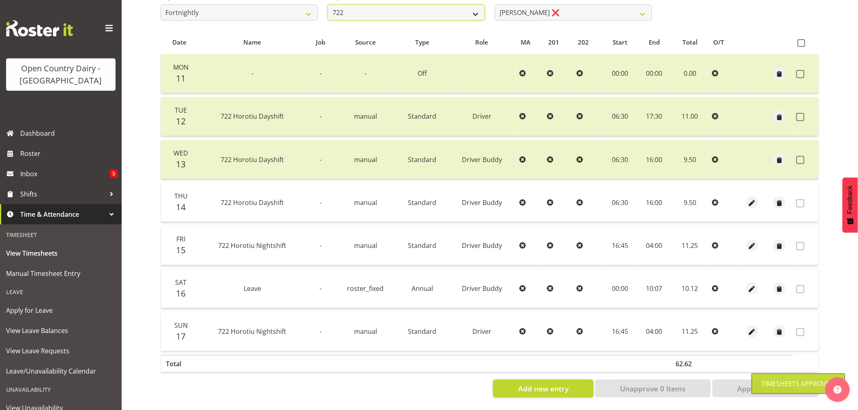
scroll to position [151, 0]
click at [481, 10] on select "701 702 703 704 705 706 707 708 709 710 711 712 713 714 715 716 717 718 719 720" at bounding box center [406, 12] width 157 height 16
select select "819"
click at [328, 4] on select "701 702 703 704 705 706 707 708 709 710 711 712 713 714 715 716 717 718 719 720" at bounding box center [406, 12] width 157 height 16
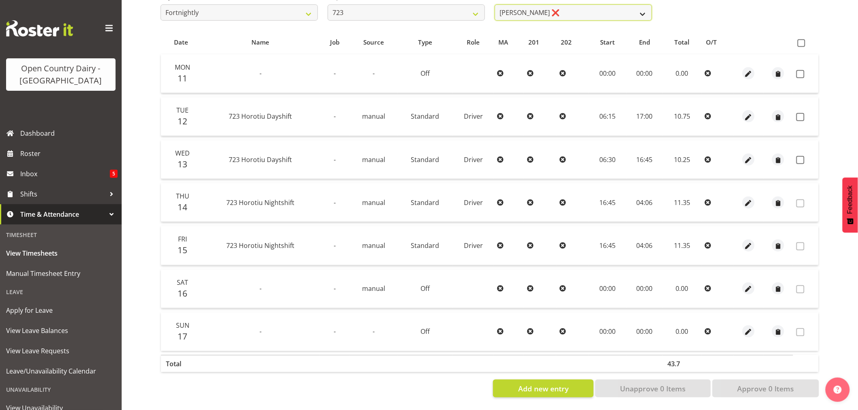
click at [530, 5] on select "Daljeet Rai ❌ Manjinder Singh ❌ Prabhjot Singh ❌ Varninder Singh ❌" at bounding box center [573, 12] width 157 height 16
select select "10999"
click at [495, 4] on select "Daljeet Rai ❌ Manjinder Singh ❌ Prabhjot Singh ❌ Varninder Singh ❌" at bounding box center [573, 12] width 157 height 16
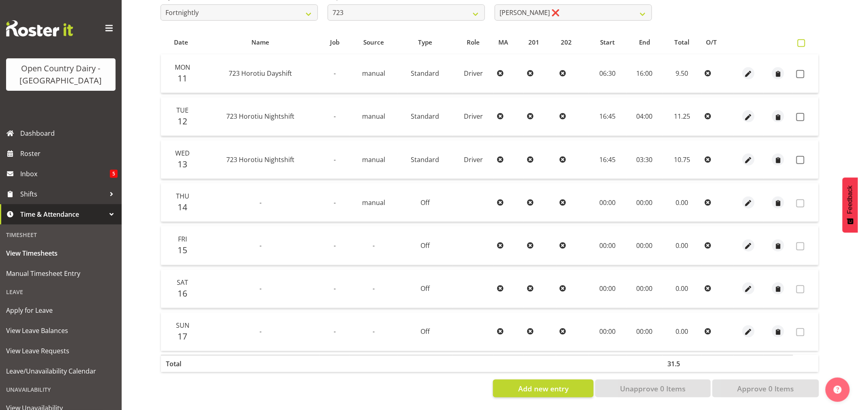
click at [799, 41] on span at bounding box center [802, 43] width 8 height 8
click at [799, 41] on input "checkbox" at bounding box center [800, 43] width 5 height 5
checkbox input "true"
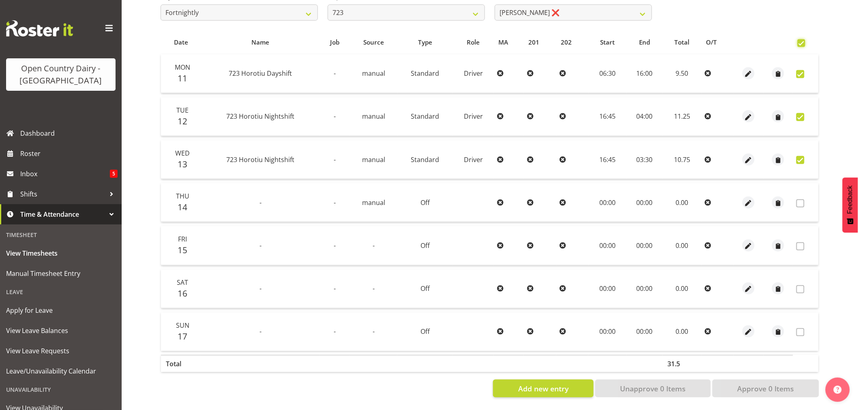
checkbox input "true"
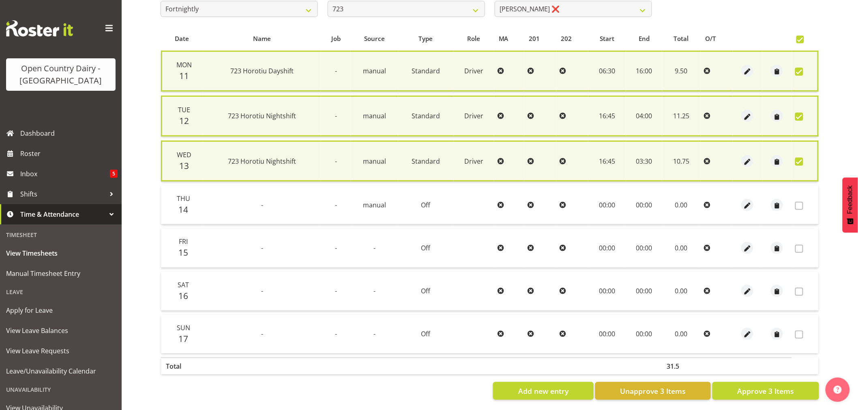
click at [745, 379] on div "Date Name Job Source Type Role MA 201 202 Start End Total O/T Mon 11 723 Horoti…" at bounding box center [490, 214] width 659 height 374
click at [743, 382] on button "Approve 3 Items" at bounding box center [766, 391] width 107 height 18
checkbox input "false"
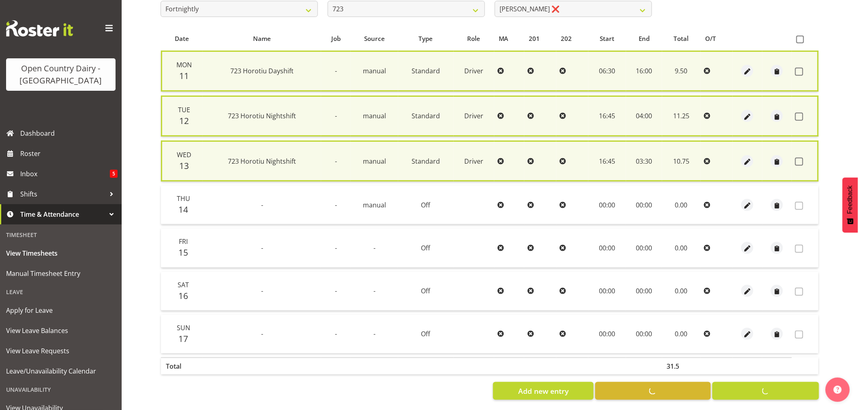
checkbox input "false"
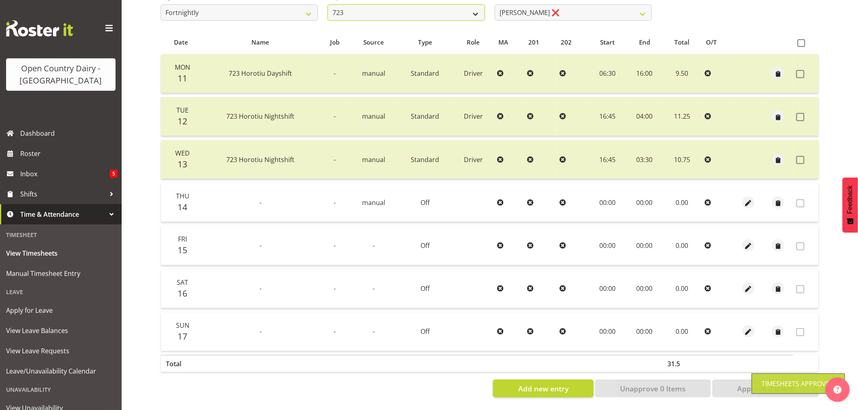
drag, startPoint x: 471, startPoint y: 10, endPoint x: 466, endPoint y: 13, distance: 6.2
click at [471, 10] on select "701 702 703 704 705 706 707 708 709 710 711 712 713 714 715 716 717 718 719 720" at bounding box center [406, 12] width 157 height 16
select select "760"
click at [328, 4] on select "701 702 703 704 705 706 707 708 709 710 711 712 713 714 715 716 717 718 719 720" at bounding box center [406, 12] width 157 height 16
select select "8169"
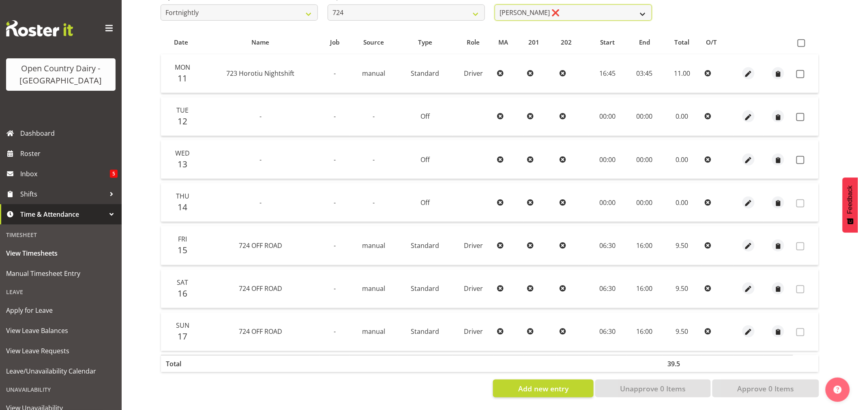
click at [613, 12] on select "Brent Adams ❌ Jaspreet Singh ❌ John Walters ❌" at bounding box center [573, 12] width 157 height 16
click at [613, 13] on select "Brent Adams ❌ Jaspreet Singh ❌ John Walters ❌" at bounding box center [573, 12] width 157 height 16
click at [427, 15] on select "701 702 703 704 705 706 707 708 709 710 711 712 713 714 715 716 717 718 719 720" at bounding box center [406, 12] width 157 height 16
select select "803"
click at [328, 4] on select "701 702 703 704 705 706 707 708 709 710 711 712 713 714 715 716 717 718 719 720" at bounding box center [406, 12] width 157 height 16
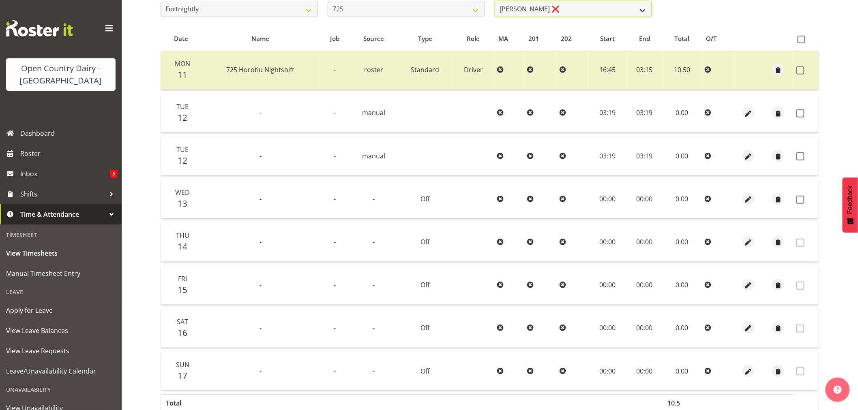
click at [538, 13] on select "Bhupinder Dhaliwal ❌ Gurpreet Singh Kahlon ❌ Hendrik Potgieter ❌ Len Grace ❌" at bounding box center [573, 9] width 157 height 16
select select "11206"
click at [495, 1] on select "Bhupinder Dhaliwal ❌ Gurpreet Singh Kahlon ❌ Hendrik Potgieter ❌ Len Grace ❌" at bounding box center [573, 9] width 157 height 16
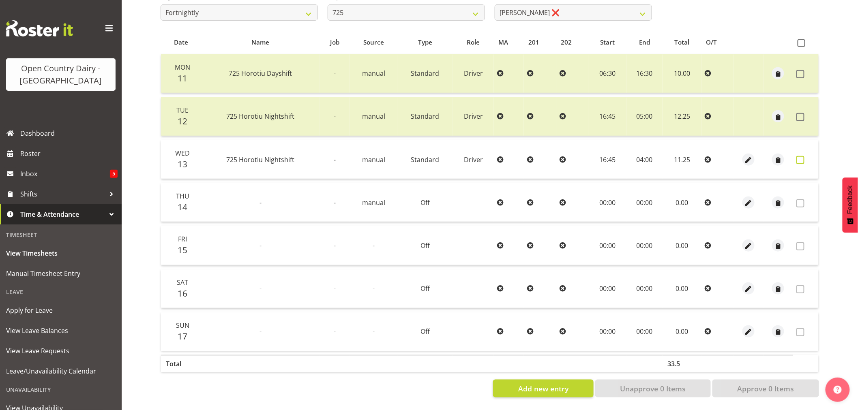
click at [803, 157] on span at bounding box center [801, 160] width 8 height 8
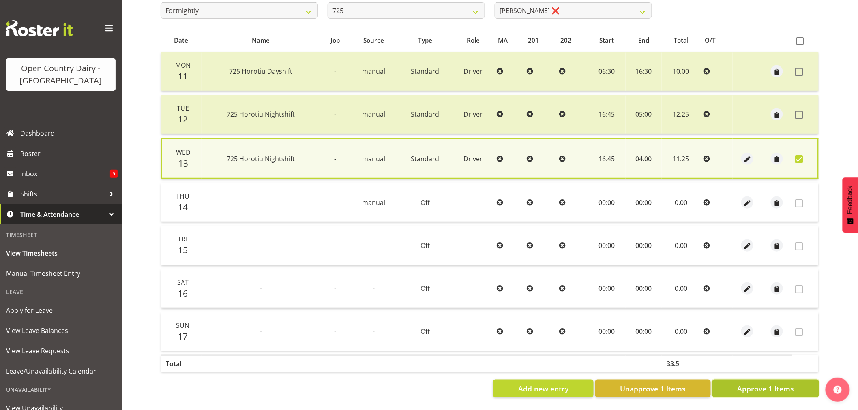
click at [739, 387] on span "Approve 1 Items" at bounding box center [765, 389] width 57 height 11
checkbox input "false"
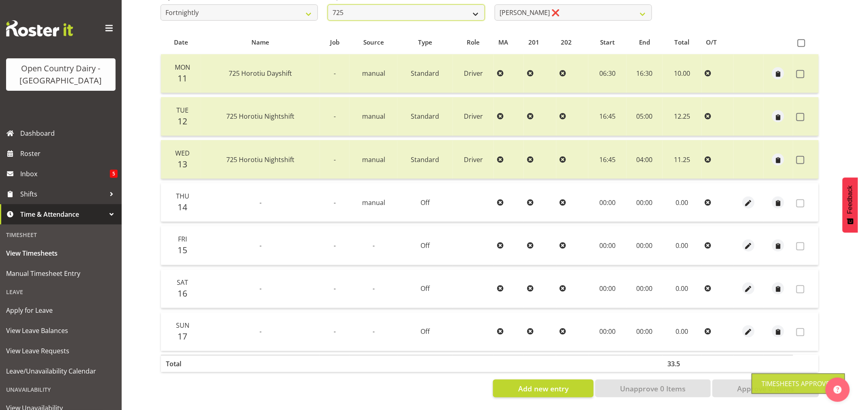
click at [440, 10] on select "701 702 703 704 705 706 707 708 709 710 711 712 713 714 715 716 717 718 719 720" at bounding box center [406, 12] width 157 height 16
select select "808"
click at [328, 4] on select "701 702 703 704 705 706 707 708 709 710 711 712 713 714 715 716 717 718 719 720" at bounding box center [406, 12] width 157 height 16
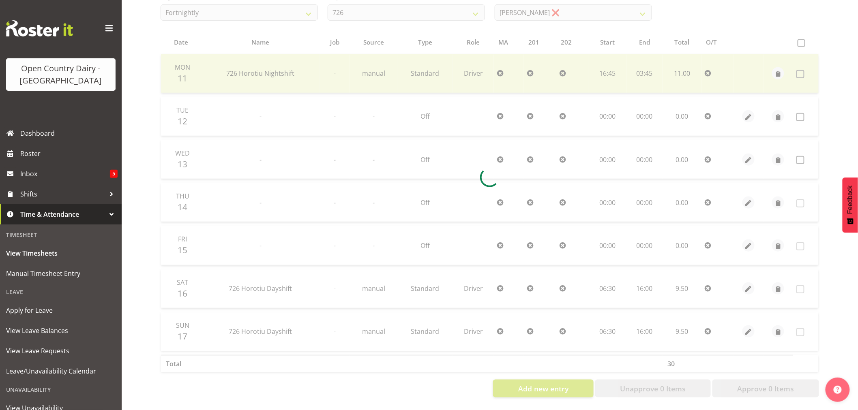
click at [524, 8] on div at bounding box center [490, 177] width 672 height 453
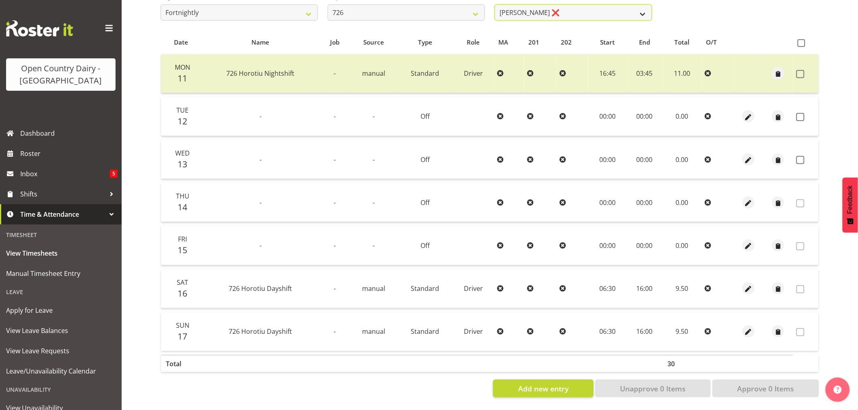
click at [534, 8] on select "Angela Burrill ❌ Bryan Leathart ❌ Harpreet Singh ❌ Kerry Young ❌" at bounding box center [573, 12] width 157 height 16
select select "9904"
click at [495, 4] on select "Angela Burrill ❌ Bryan Leathart ❌ Harpreet Singh ❌ Kerry Young ❌" at bounding box center [573, 12] width 157 height 16
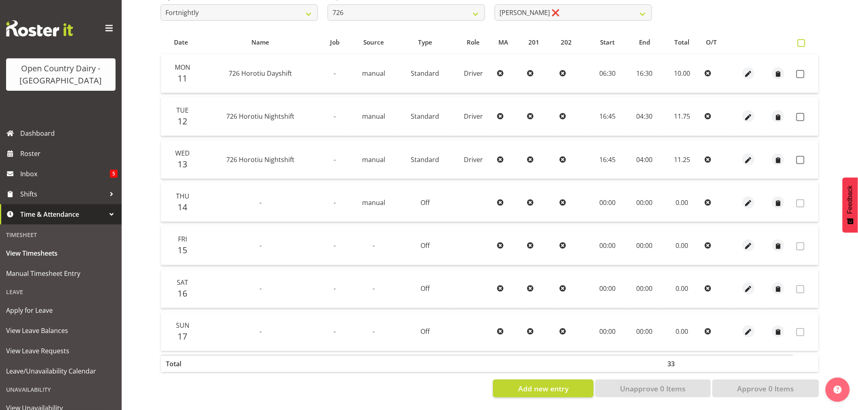
click at [801, 41] on span at bounding box center [802, 43] width 8 height 8
click at [801, 41] on input "checkbox" at bounding box center [800, 43] width 5 height 5
checkbox input "true"
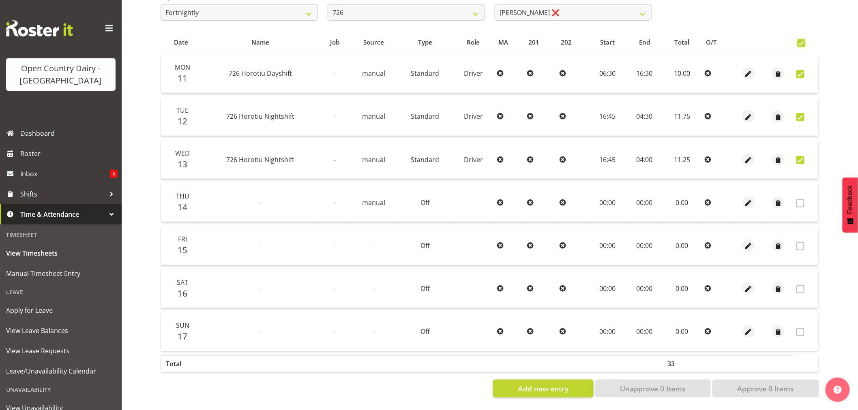
checkbox input "true"
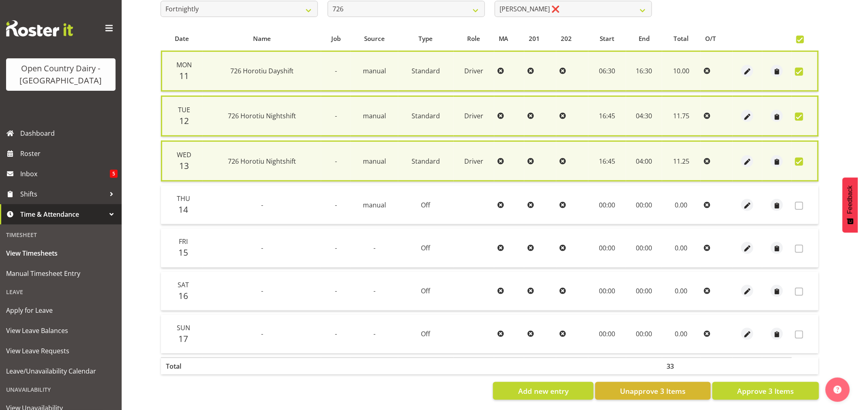
click at [754, 379] on div "Date Name Job Source Type Role MA 201 202 Start End Total O/T Mon 11 726 Horoti…" at bounding box center [490, 214] width 659 height 374
click at [737, 390] on button "Approve 3 Items" at bounding box center [766, 391] width 107 height 18
checkbox input "false"
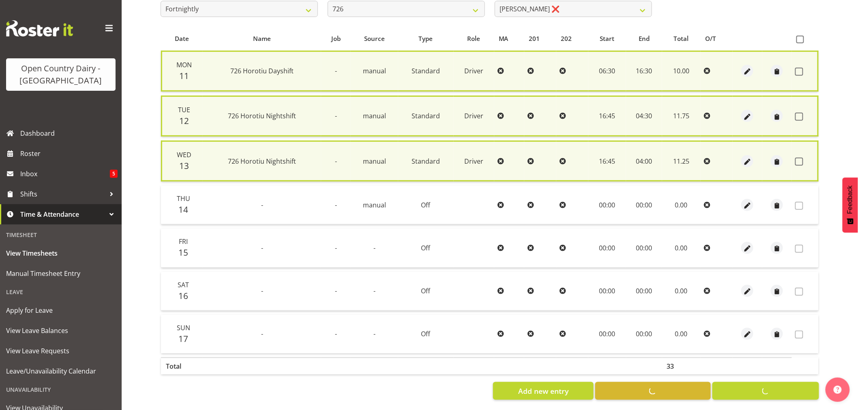
checkbox input "false"
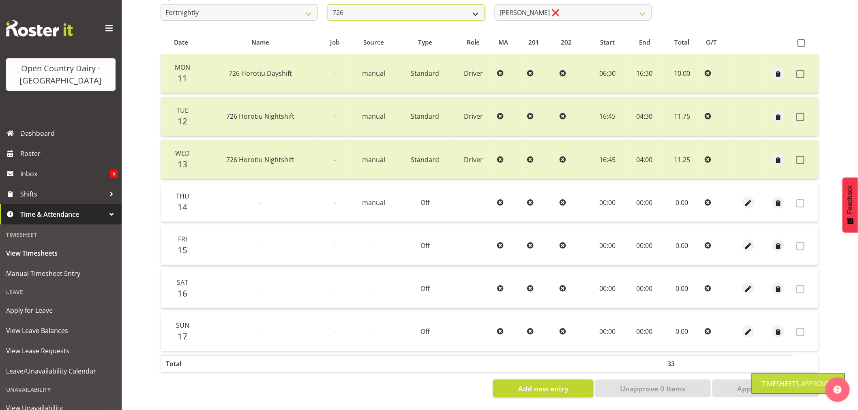
click at [438, 9] on select "701 702 703 704 705 706 707 708 709 710 711 712 713 714 715 716 717 718 719 720" at bounding box center [406, 12] width 157 height 16
select select "761"
click at [328, 4] on select "701 702 703 704 705 706 707 708 709 710 711 712 713 714 715 716 717 718 719 720" at bounding box center [406, 12] width 157 height 16
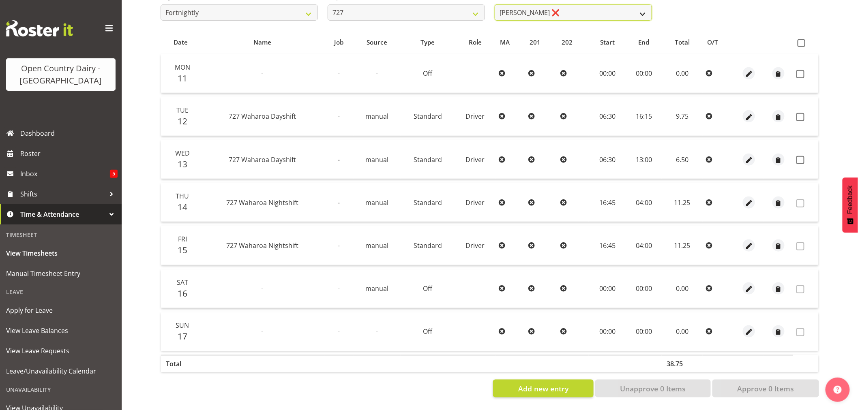
click at [554, 13] on select "David Pawley ❌ Kase Hussey ❌ Rhys Greener ❌" at bounding box center [573, 12] width 157 height 16
select select "11012"
click at [495, 4] on select "David Pawley ❌ Kase Hussey ❌ Rhys Greener ❌" at bounding box center [573, 12] width 157 height 16
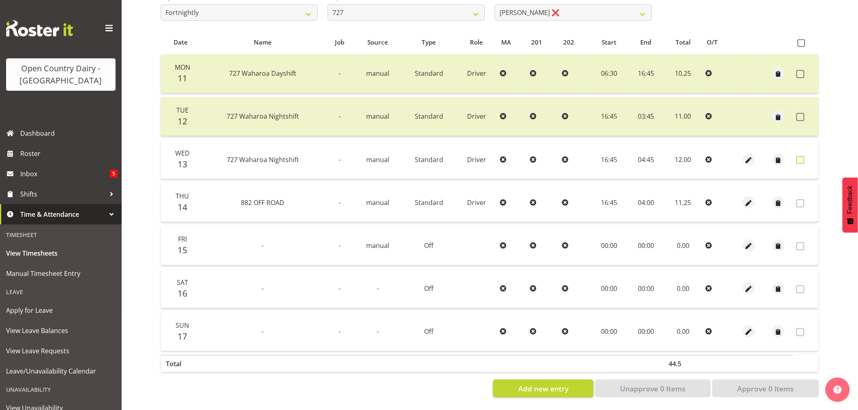
click at [801, 156] on span at bounding box center [801, 160] width 8 height 8
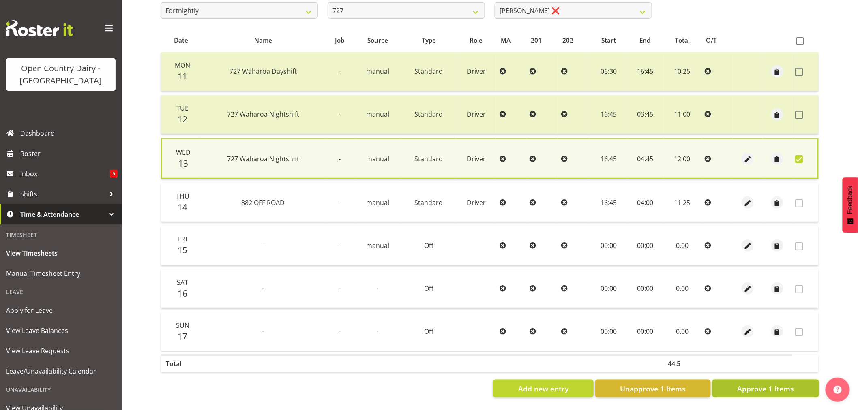
click at [763, 380] on button "Approve 1 Items" at bounding box center [766, 389] width 107 height 18
checkbox input "false"
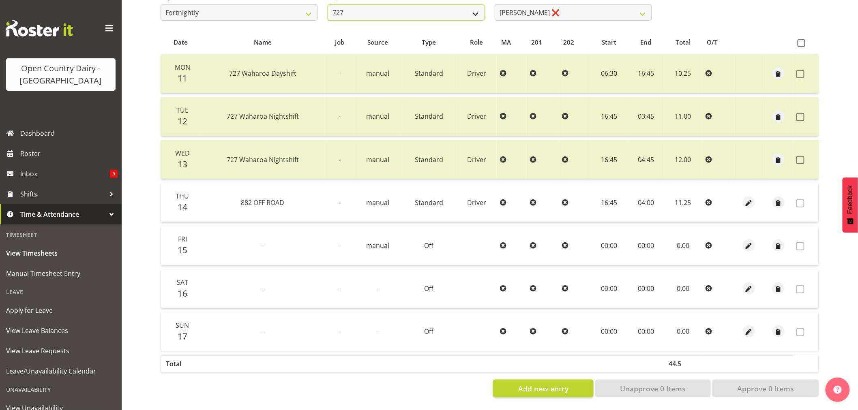
click at [475, 9] on select "701 702 703 704 705 706 707 708 709 710 711 712 713 714 715 716 717 718 719 720" at bounding box center [406, 12] width 157 height 16
select select "842"
click at [328, 4] on select "701 702 703 704 705 706 707 708 709 710 711 712 713 714 715 716 717 718 719 720" at bounding box center [406, 12] width 157 height 16
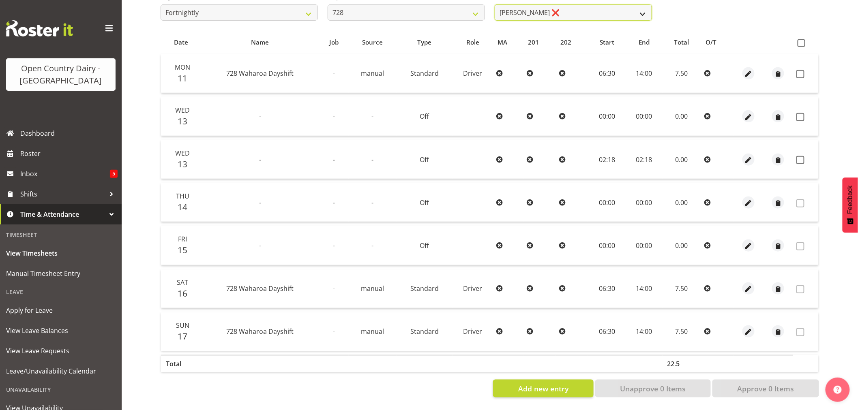
click at [532, 8] on select "Callum Leslie ❌ Nick Warren ❌ Ross Robert Hamilton ❌ Stuart Cherrington ❌ Wally…" at bounding box center [573, 12] width 157 height 16
select select "8207"
click at [495, 4] on select "Callum Leslie ❌ Nick Warren ❌ Ross Robert Hamilton ❌ Stuart Cherrington ❌ Wally…" at bounding box center [573, 12] width 157 height 16
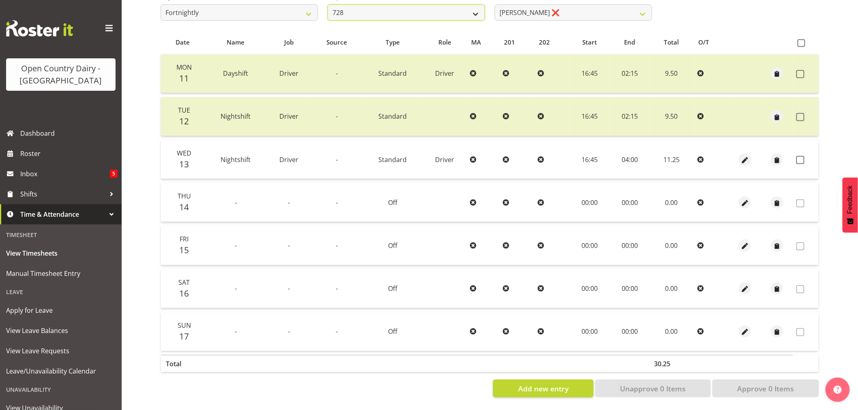
click at [477, 4] on select "701 702 703 704 705 706 707 708 709 710 711 712 713 714 715 716 717 718 719 720" at bounding box center [406, 12] width 157 height 16
select select "727"
click at [328, 4] on select "701 702 703 704 705 706 707 708 709 710 711 712 713 714 715 716 717 718 719 720" at bounding box center [406, 12] width 157 height 16
select select "8385"
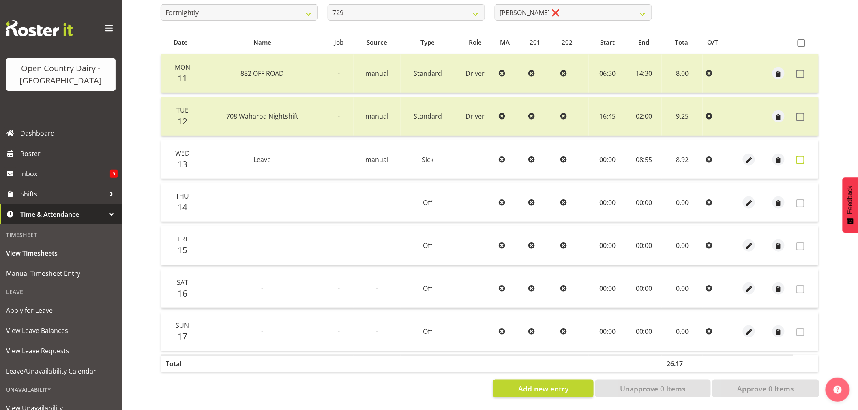
click at [800, 156] on span at bounding box center [801, 160] width 8 height 8
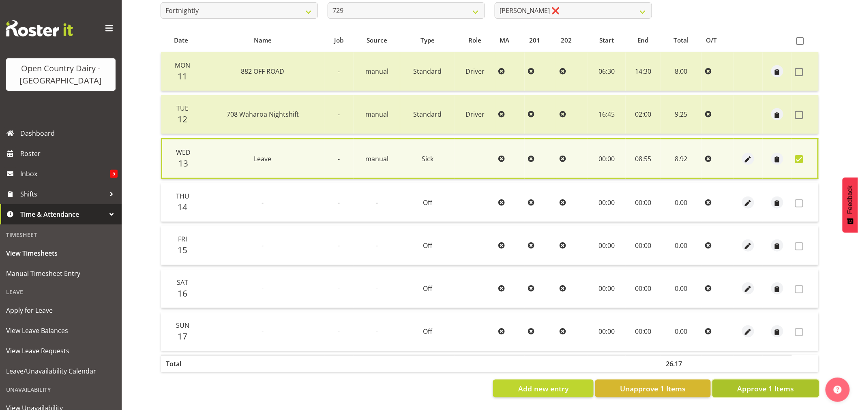
click at [749, 384] on span "Approve 1 Items" at bounding box center [765, 389] width 57 height 11
checkbox input "false"
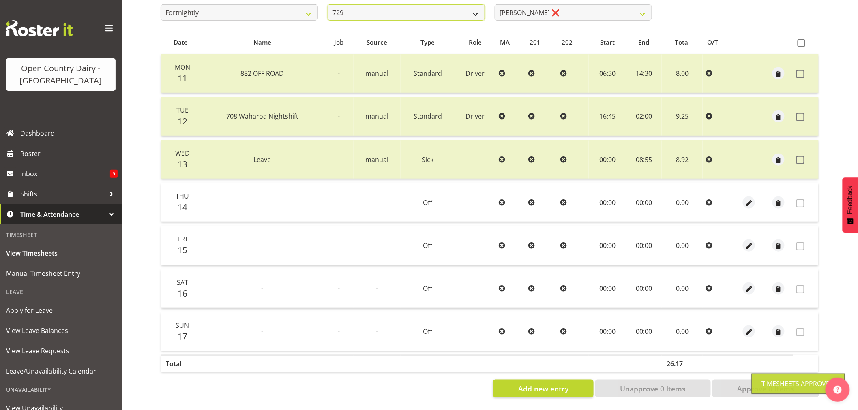
drag, startPoint x: 469, startPoint y: 9, endPoint x: 459, endPoint y: 13, distance: 10.5
click at [469, 9] on select "701 702 703 704 705 706 707 708 709 710 711 712 713 714 715 716 717 718 719 720" at bounding box center [406, 12] width 157 height 16
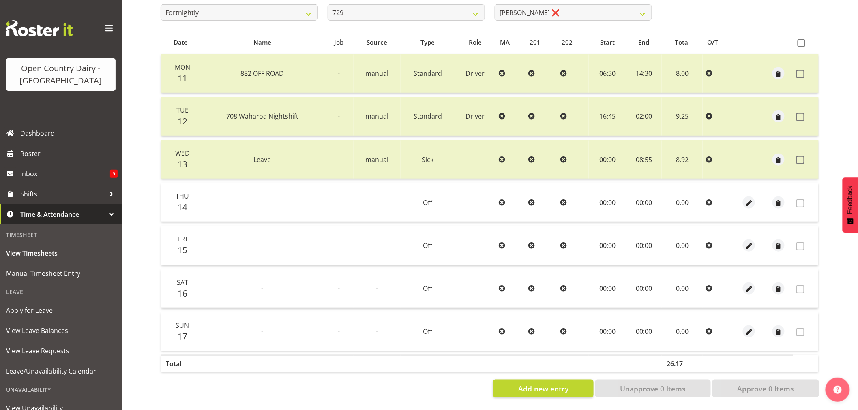
click at [715, 24] on div "August 11th - August 17th 2025 Pay Period Select which pay period you would lik…" at bounding box center [490, 175] width 659 height 445
click at [447, 11] on select "701 702 703 704 705 706 707 708 709 710 711 712 713 714 715 716 717 718 719 720" at bounding box center [406, 12] width 157 height 16
click at [328, 4] on select "701 702 703 704 705 706 707 708 709 710 711 712 713 714 715 716 717 718 719 720" at bounding box center [406, 12] width 157 height 16
click at [405, 11] on select "701 702 703 704 705 706 707 708 709 710 711 712 713 714 715 716 717 718 719 720" at bounding box center [406, 12] width 157 height 16
select select "880"
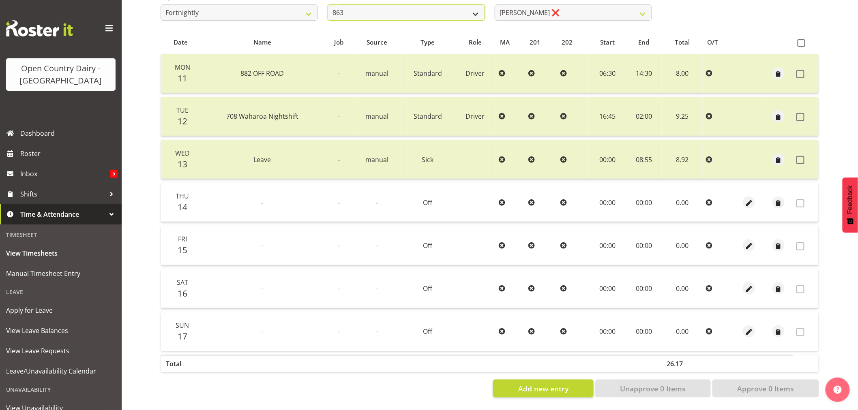
click at [328, 4] on select "701 702 703 704 705 706 707 708 709 710 711 712 713 714 715 716 717 718 719 720" at bounding box center [406, 12] width 157 height 16
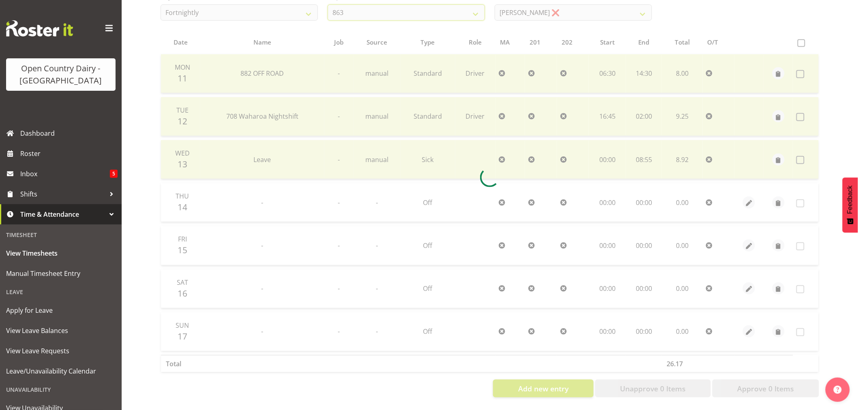
scroll to position [111, 0]
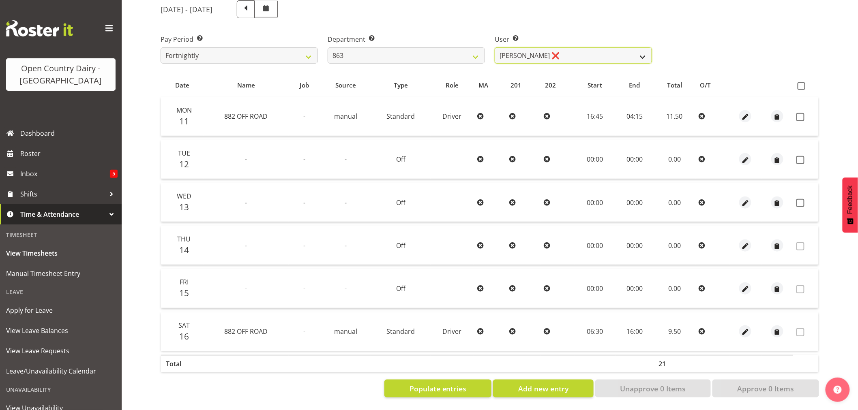
click at [567, 51] on select "Billy Walters ❌ Glyn Spiller ❌ Mike Paki ❌ Paul Bunyan ❌" at bounding box center [573, 55] width 157 height 16
select select "11250"
click at [495, 47] on select "Billy Walters ❌ Glyn Spiller ❌ Mike Paki ❌ Paul Bunyan ❌" at bounding box center [573, 55] width 157 height 16
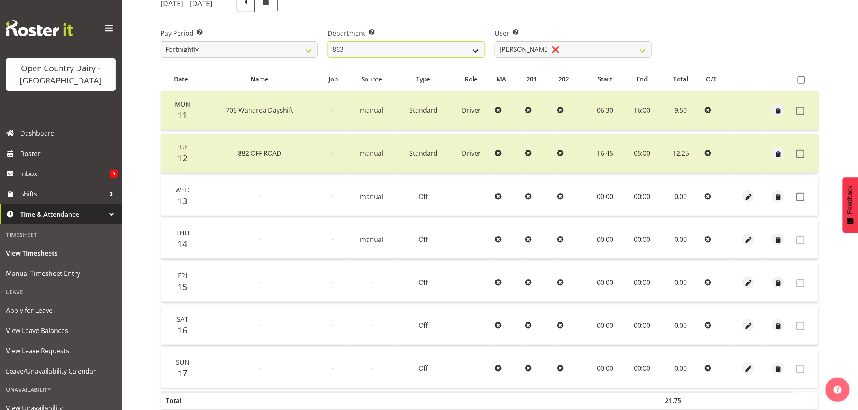
click at [463, 45] on select "701 702 703 704 705 706 707 708 709 710 711 712 713 714 715 716 717 718 719 720" at bounding box center [406, 49] width 157 height 16
select select "898"
click at [328, 41] on select "701 702 703 704 705 706 707 708 709 710 711 712 713 714 715 716 717 718 719 720" at bounding box center [406, 49] width 157 height 16
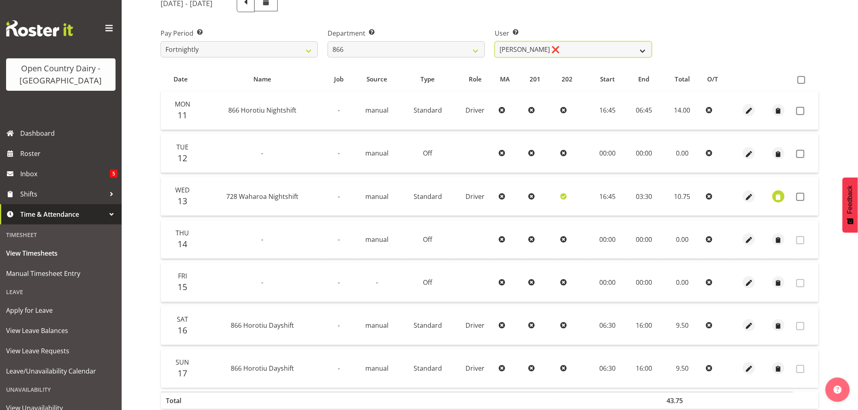
click at [524, 55] on select "Harshdeep Singh ❌ Jacques Nel ❌ Navreet Jawanda ❌ Neil Abrahams ❌" at bounding box center [573, 49] width 157 height 16
select select "11211"
click at [495, 41] on select "Harshdeep Singh ❌ Jacques Nel ❌ Navreet Jawanda ❌ Neil Abrahams ❌" at bounding box center [573, 49] width 157 height 16
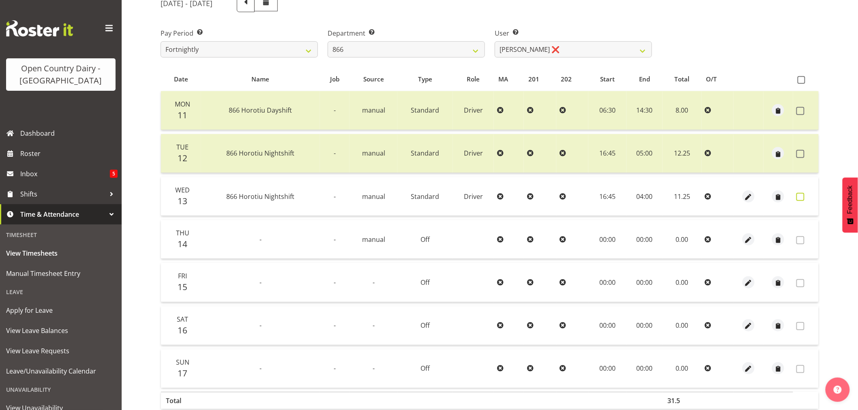
click at [802, 197] on span at bounding box center [801, 197] width 8 height 8
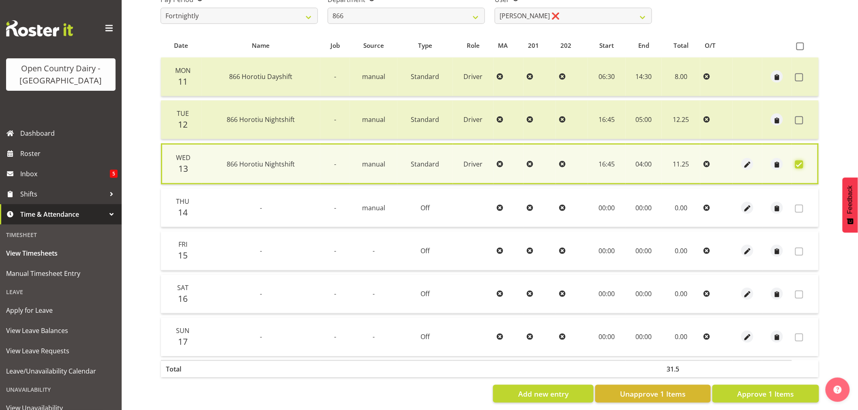
scroll to position [155, 0]
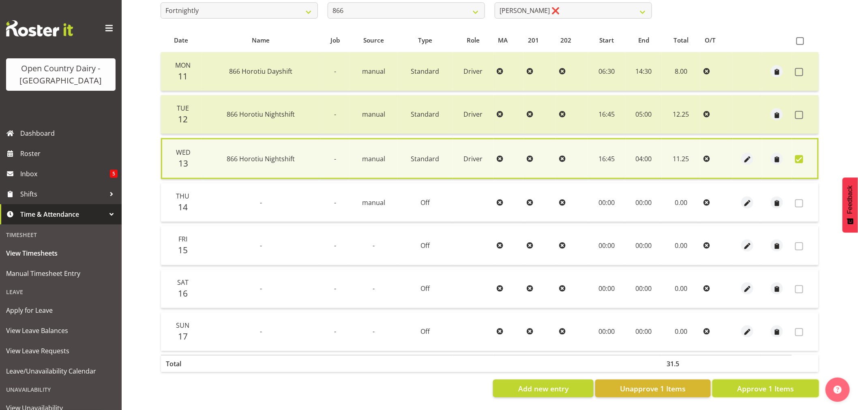
click at [765, 384] on span "Approve 1 Items" at bounding box center [765, 389] width 57 height 11
checkbox input "false"
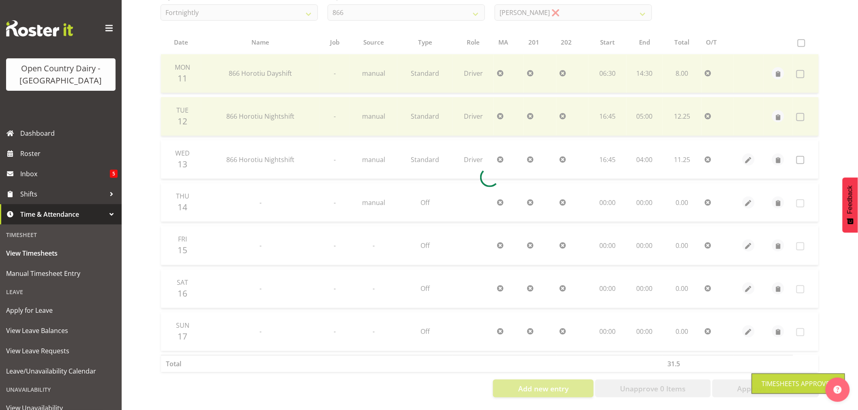
scroll to position [154, 0]
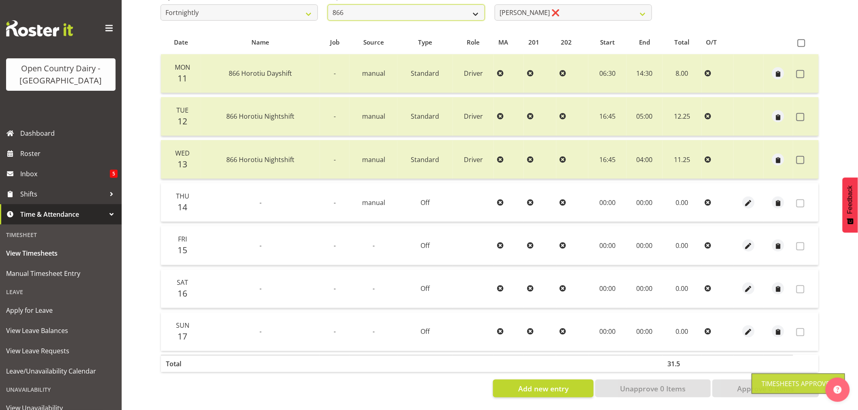
click at [463, 12] on select "701 702 703 704 705 706 707 708 709 710 711 712 713 714 715 716 717 718 719 720" at bounding box center [406, 12] width 157 height 16
select select "797"
click at [328, 4] on select "701 702 703 704 705 706 707 708 709 710 711 712 713 714 715 716 717 718 719 720" at bounding box center [406, 12] width 157 height 16
select select "9543"
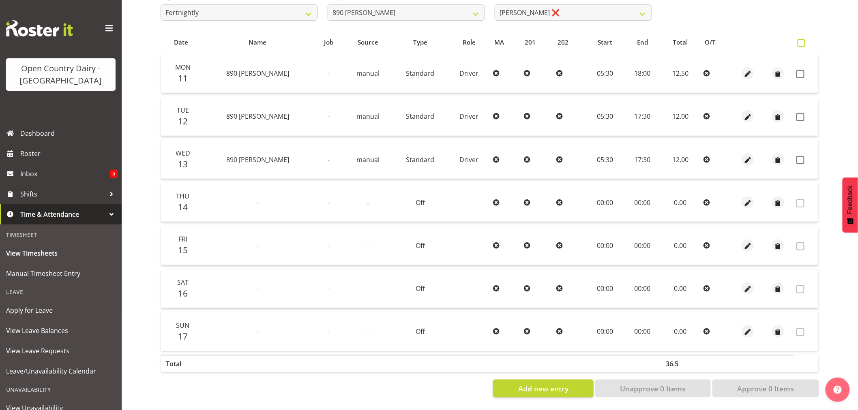
click at [802, 39] on span at bounding box center [802, 43] width 8 height 8
click at [802, 41] on input "checkbox" at bounding box center [800, 43] width 5 height 5
checkbox input "true"
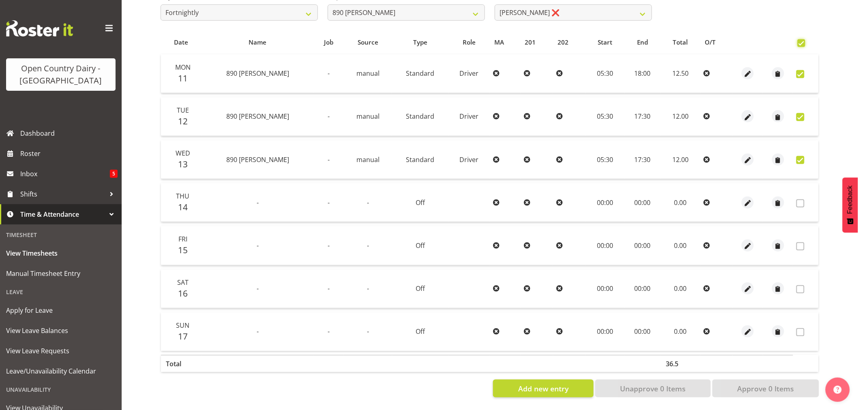
checkbox input "true"
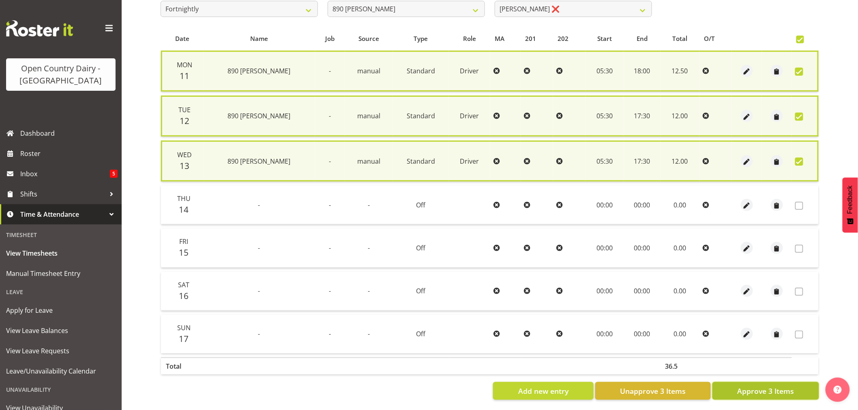
click at [743, 386] on span "Approve 3 Items" at bounding box center [765, 391] width 57 height 11
checkbox input "false"
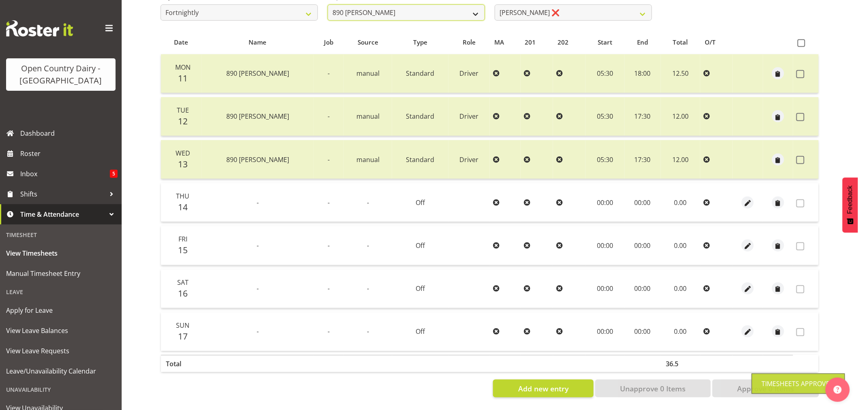
click at [454, 6] on select "701 702 703 704 705 706 707 708 709 710 711 712 713 714 715 716 717 718 719 720" at bounding box center [406, 12] width 157 height 16
click at [328, 4] on select "701 702 703 704 705 706 707 708 709 710 711 712 713 714 715 716 717 718 719 720" at bounding box center [406, 12] width 157 height 16
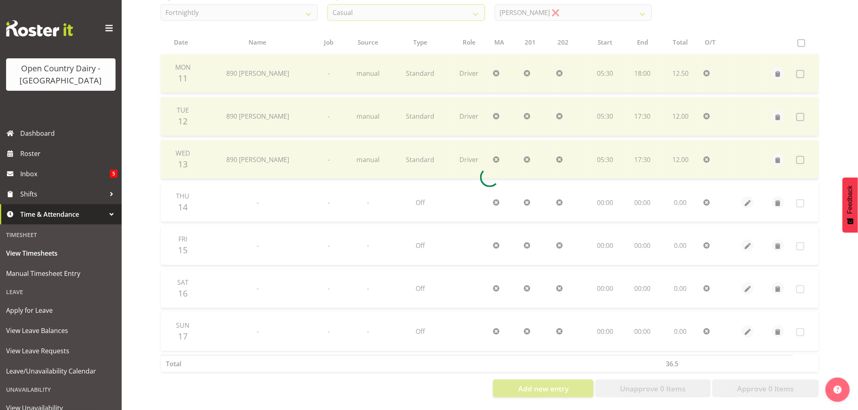
scroll to position [0, 0]
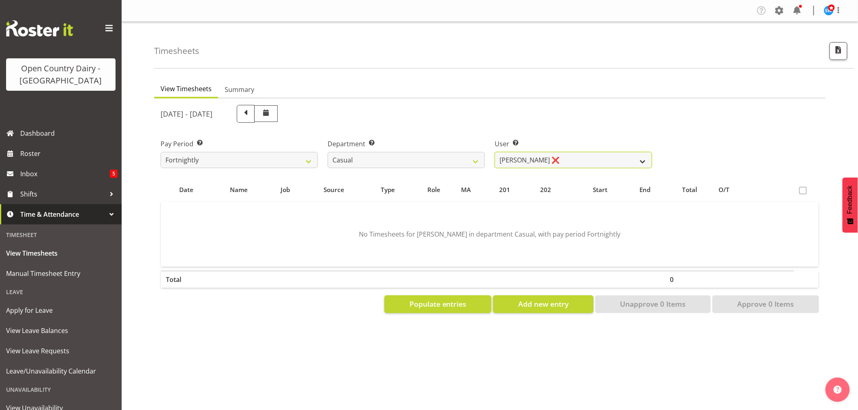
click at [512, 163] on select "Bruce Morgan ❌ Dutchie Egbert Dijkstra ❌ Mark Hedge ❌ Rob Luke ❌" at bounding box center [573, 160] width 157 height 16
click at [463, 163] on select "701 702 703 704 705 706 707 708 709 710 711 712 713 714 715 716 717 718 719 720" at bounding box center [406, 160] width 157 height 16
select select "817"
click at [328, 152] on select "701 702 703 704 705 706 707 708 709 710 711 712 713 714 715 716 717 718 719 720" at bounding box center [406, 160] width 157 height 16
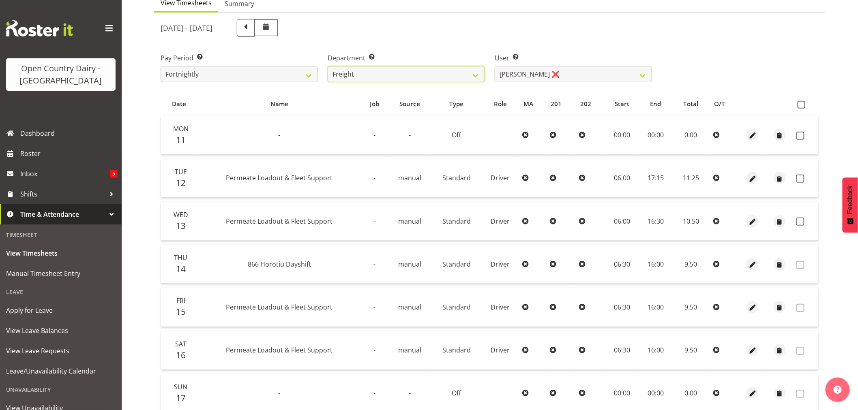
scroll to position [90, 0]
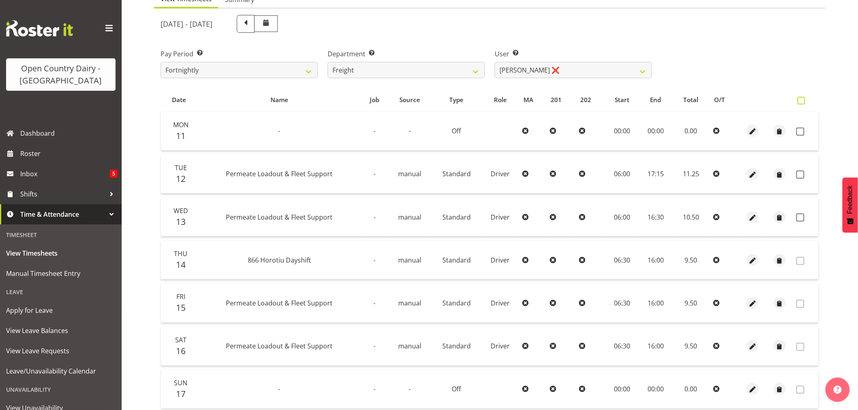
click at [803, 101] on span at bounding box center [802, 101] width 8 height 8
click at [803, 101] on input "checkbox" at bounding box center [800, 100] width 5 height 5
checkbox input "true"
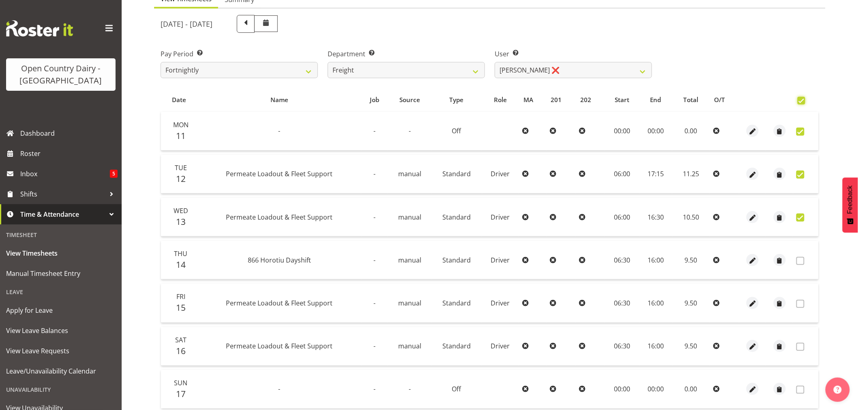
checkbox input "true"
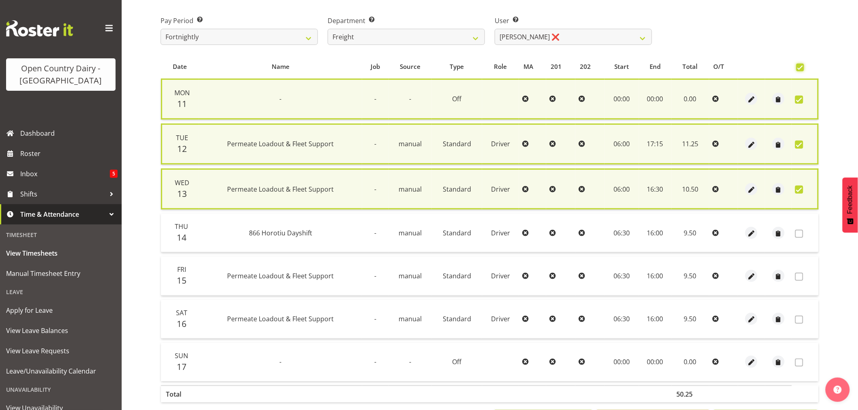
scroll to position [158, 0]
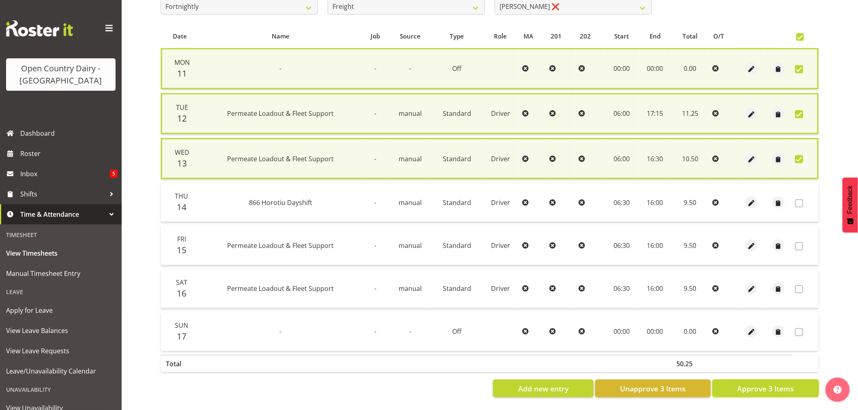
drag, startPoint x: 730, startPoint y: 379, endPoint x: 701, endPoint y: 316, distance: 68.9
click at [730, 380] on button "Approve 3 Items" at bounding box center [766, 389] width 107 height 18
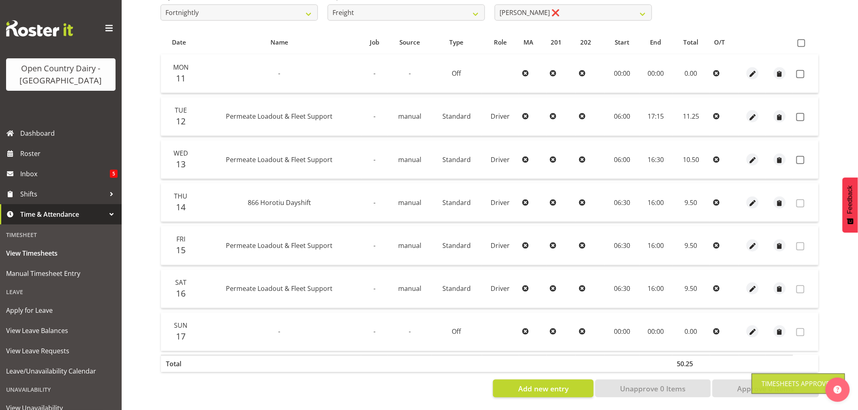
checkbox input "false"
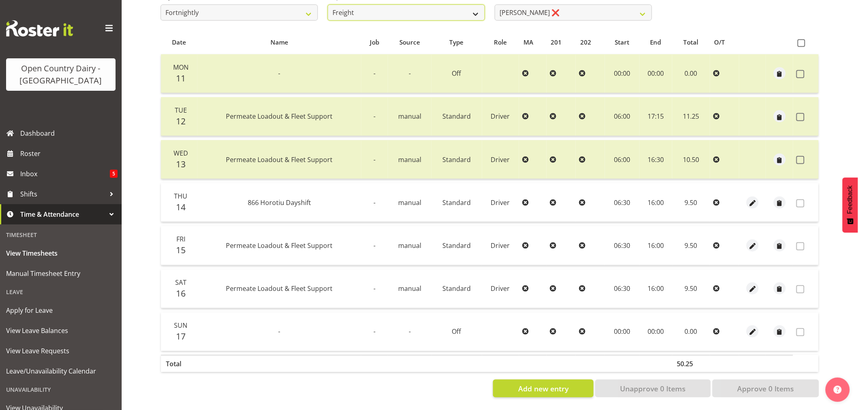
click at [457, 10] on select "701 702 703 704 705 706 707 708 709 710 711 712 713 714 715 716 717 718 719 720" at bounding box center [406, 12] width 157 height 16
click at [328, 4] on select "701 702 703 704 705 706 707 708 709 710 711 712 713 714 715 716 717 718 719 720" at bounding box center [406, 12] width 157 height 16
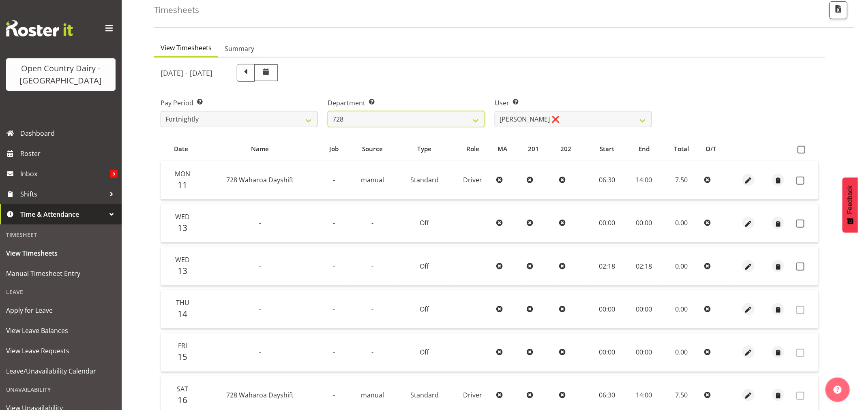
scroll to position [90, 0]
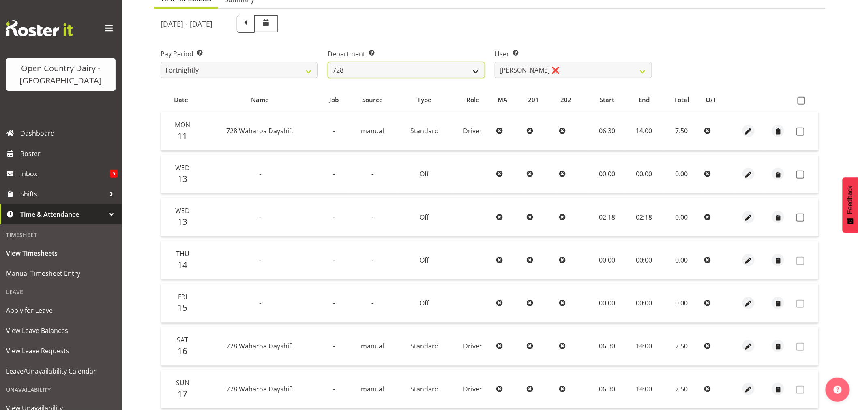
click at [476, 73] on select "701 702 703 704 705 706 707 708 709 710 711 712 713 714 715 716 717 718 719 720" at bounding box center [406, 70] width 157 height 16
click at [546, 69] on select "Callum Leslie ❌ Nick Warren ❌ Ross Robert Hamilton ❌ Stuart Cherrington ❌ Wally…" at bounding box center [573, 70] width 157 height 16
click at [446, 72] on select "701 702 703 704 705 706 707 708 709 710 711 712 713 714 715 716 717 718 719 720" at bounding box center [406, 70] width 157 height 16
click at [328, 62] on select "701 702 703 704 705 706 707 708 709 710 711 712 713 714 715 716 717 718 719 720" at bounding box center [406, 70] width 157 height 16
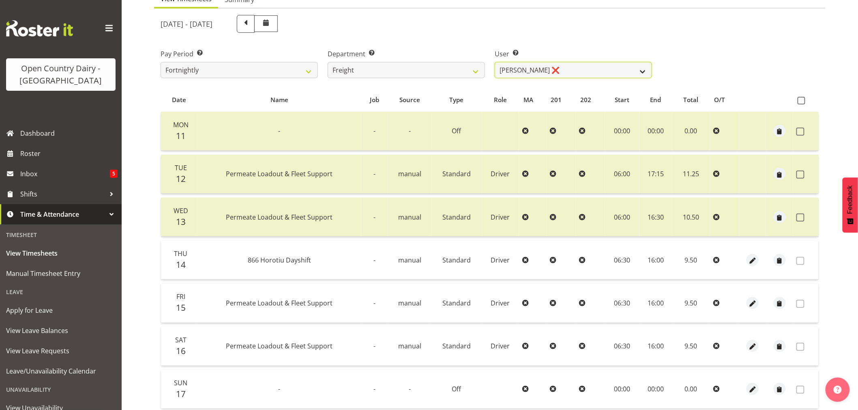
click at [532, 71] on select "Gavin Harvey ❌ Lalesh Kumar ❌" at bounding box center [573, 70] width 157 height 16
click at [473, 66] on select "701 702 703 704 705 706 707 708 709 710 711 712 713 714 715 716 717 718 719 720" at bounding box center [406, 70] width 157 height 16
select select "733"
click at [328, 62] on select "701 702 703 704 705 706 707 708 709 710 711 712 713 714 715 716 717 718 719 720" at bounding box center [406, 70] width 157 height 16
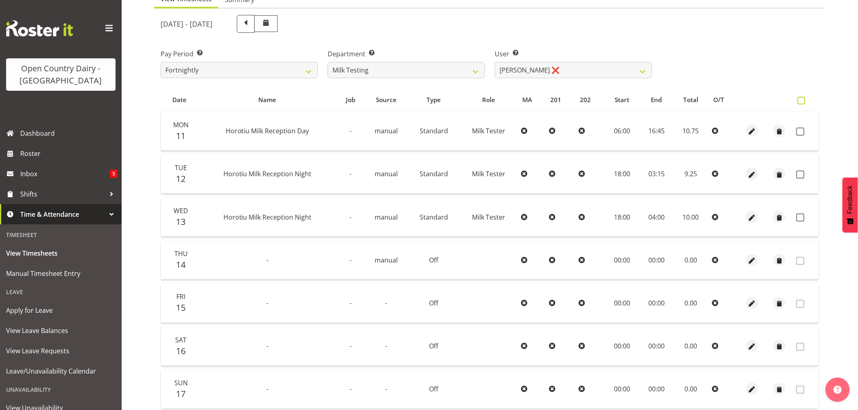
click at [801, 99] on span at bounding box center [802, 101] width 8 height 8
click at [801, 99] on input "checkbox" at bounding box center [800, 100] width 5 height 5
checkbox input "true"
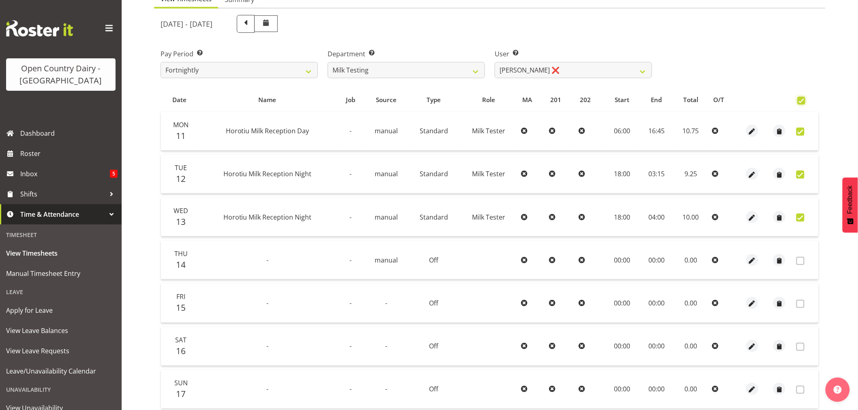
checkbox input "true"
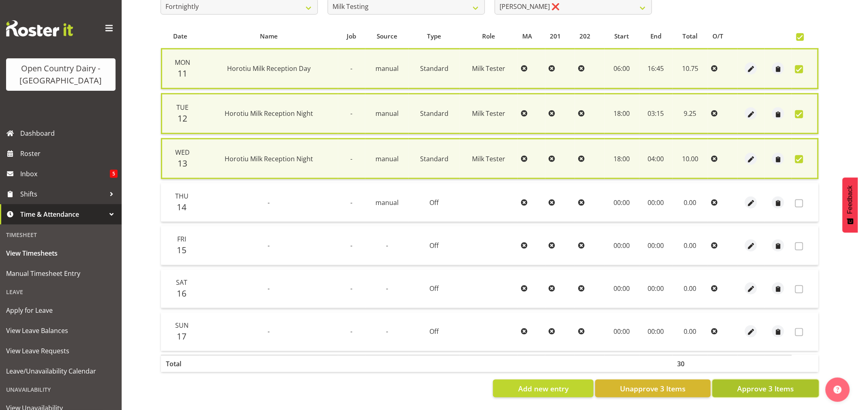
click at [767, 384] on span "Approve 3 Items" at bounding box center [765, 389] width 57 height 11
checkbox input "false"
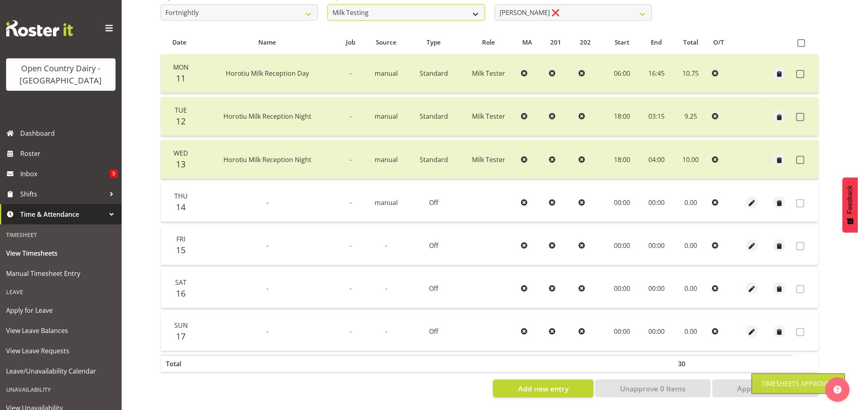
scroll to position [151, 0]
click at [459, 5] on select "701 702 703 704 705 706 707 708 709 710 711 712 713 714 715 716 717 718 719 720" at bounding box center [406, 12] width 157 height 16
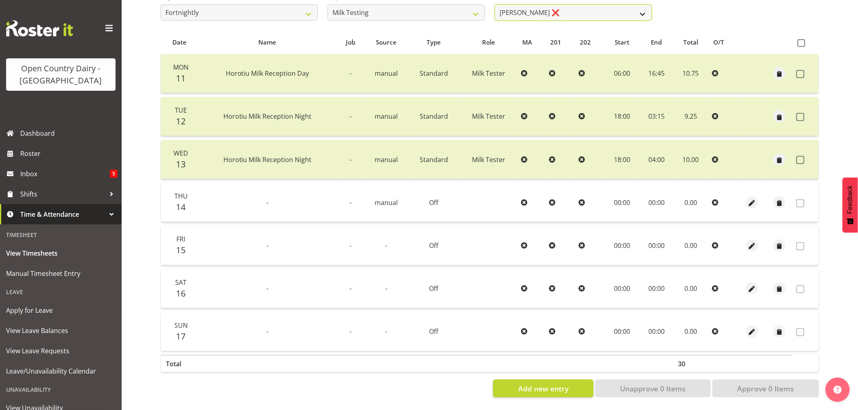
click at [546, 11] on select "Diana Ridings ❌ George Smith ❌ Helaina Walker ❌ Kim Madden ❌ Michael Brechelt ❌…" at bounding box center [573, 12] width 157 height 16
select select "7485"
click at [495, 4] on select "Diana Ridings ❌ George Smith ❌ Helaina Walker ❌ Kim Madden ❌ Michael Brechelt ❌…" at bounding box center [573, 12] width 157 height 16
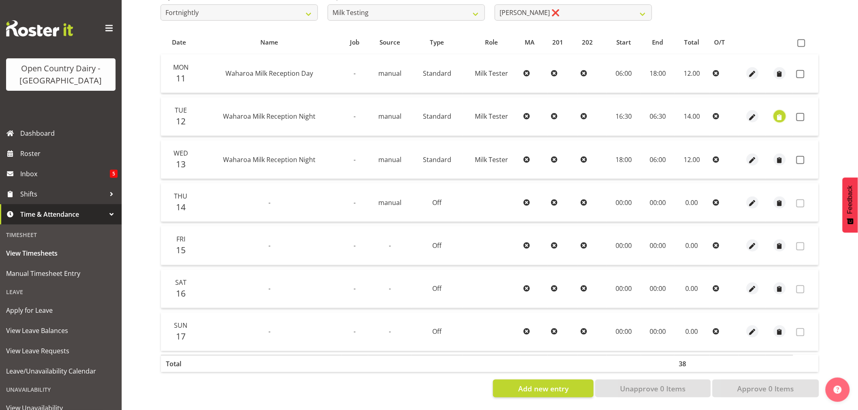
click at [780, 116] on span "button" at bounding box center [779, 117] width 9 height 9
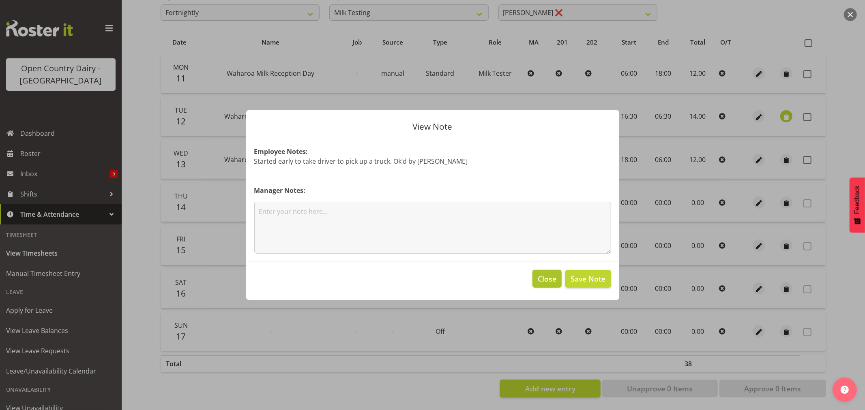
click at [546, 280] on span "Close" at bounding box center [547, 279] width 19 height 11
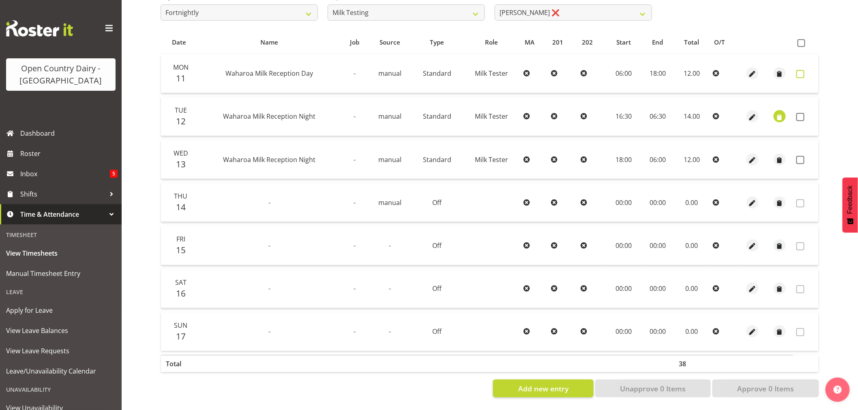
click at [800, 70] on span at bounding box center [801, 74] width 8 height 8
checkbox input "true"
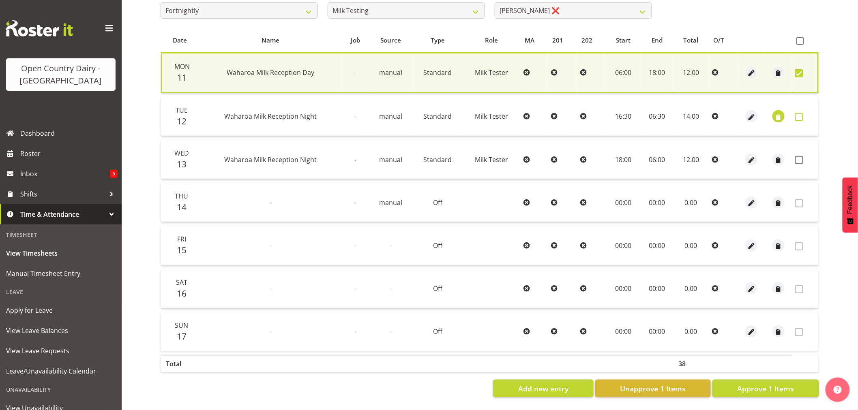
click at [798, 113] on span at bounding box center [799, 117] width 8 height 8
checkbox input "true"
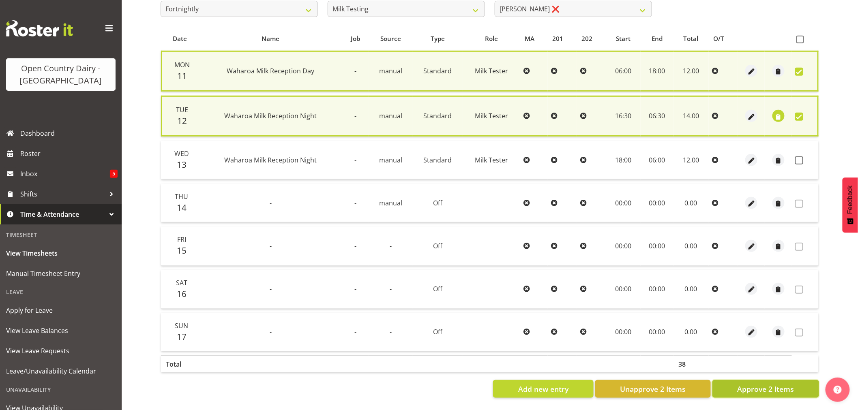
click at [766, 382] on button "Approve 2 Items" at bounding box center [766, 389] width 107 height 18
checkbox input "false"
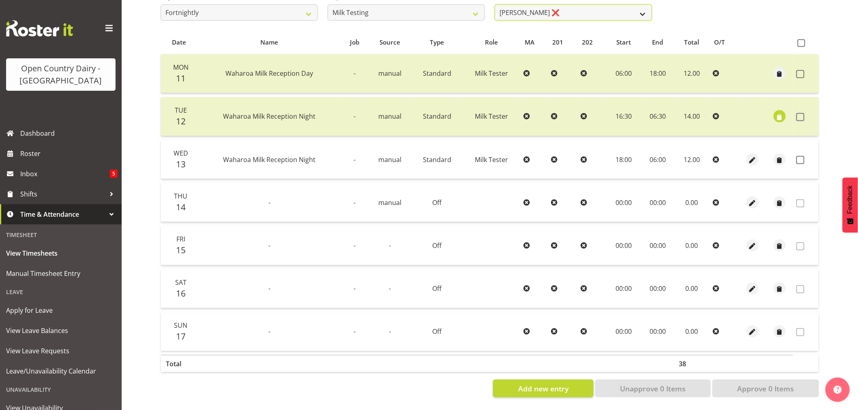
click at [529, 7] on select "Diana Ridings ❌ George Smith ❌ Helaina Walker ❌ Kim Madden ❌ Michael Brechelt ❌…" at bounding box center [573, 12] width 157 height 16
drag, startPoint x: 444, startPoint y: 2, endPoint x: 439, endPoint y: 14, distance: 13.3
click at [444, 4] on select "701 702 703 704 705 706 707 708 709 710 711 712 713 714 715 716 717 718 719 720" at bounding box center [406, 12] width 157 height 16
select select "802"
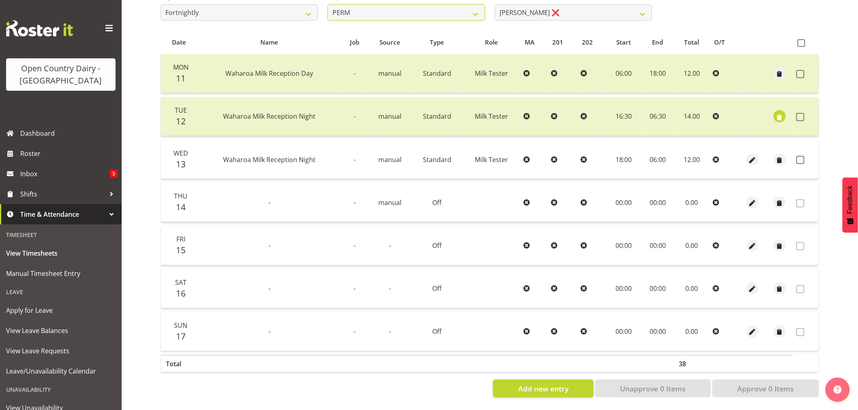
click at [328, 4] on select "701 702 703 704 705 706 707 708 709 710 711 712 713 714 715 716 717 718 719 720" at bounding box center [406, 12] width 157 height 16
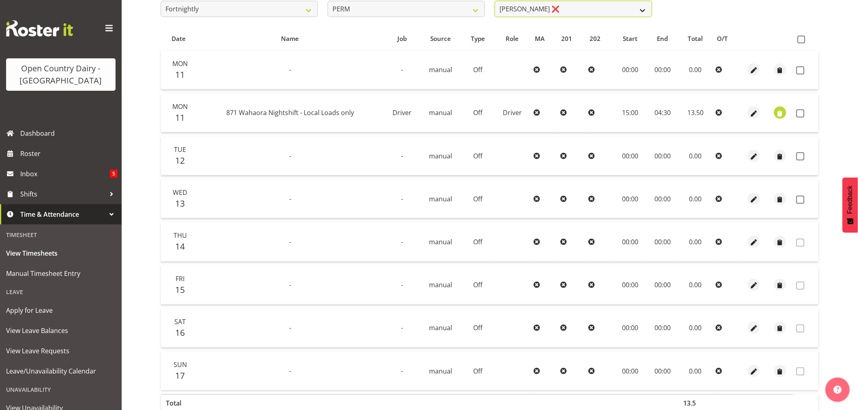
click at [629, 10] on select "Abhilash Antony ❌ Amba Swann ❌ Chris Kneebone ❌ Jayden Vincent ❌ Paul Wilson ❌ …" at bounding box center [573, 9] width 157 height 16
select select "8233"
click at [495, 1] on select "Abhilash Antony ❌ Amba Swann ❌ Chris Kneebone ❌ Jayden Vincent ❌ Paul Wilson ❌ …" at bounding box center [573, 9] width 157 height 16
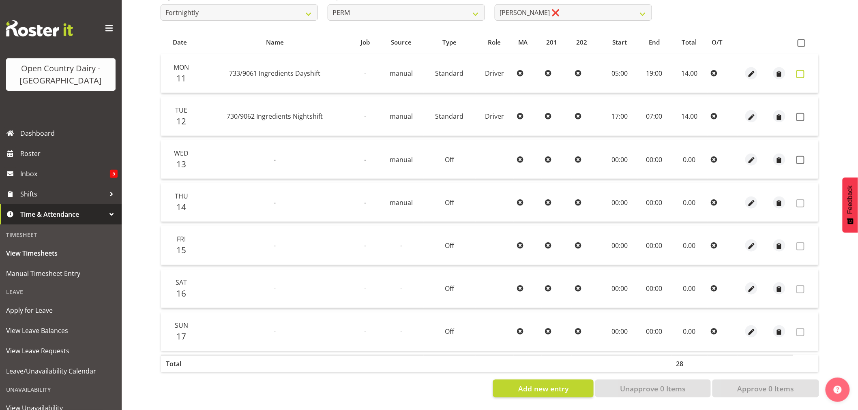
click at [803, 71] on span at bounding box center [801, 74] width 8 height 8
checkbox input "true"
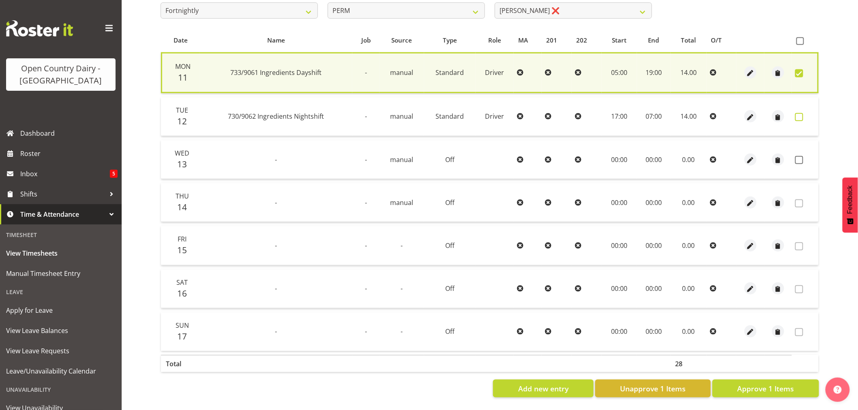
click at [800, 114] on span at bounding box center [799, 117] width 8 height 8
checkbox input "true"
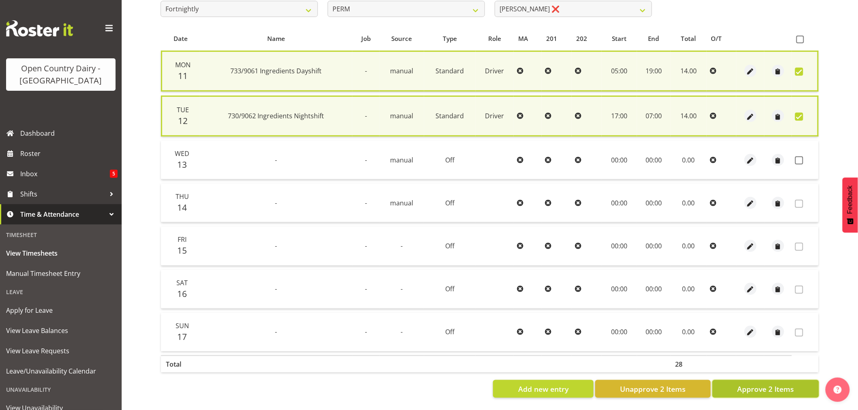
click at [756, 384] on span "Approve 2 Items" at bounding box center [765, 389] width 57 height 11
checkbox input "false"
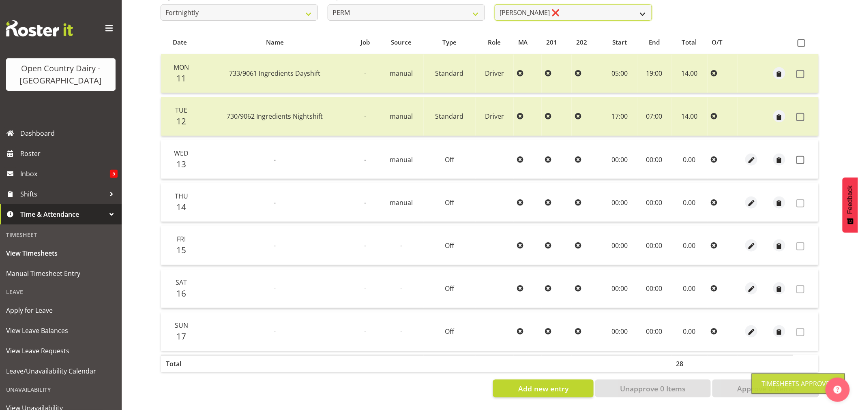
click at [631, 11] on select "Abhilash Antony ❌ Amba Swann ❌ Chris Kneebone ❌ Jayden Vincent ❌ Paul Wilson ❌ …" at bounding box center [573, 12] width 157 height 16
select select "8188"
click at [495, 4] on select "Abhilash Antony ❌ Amba Swann ❌ Chris Kneebone ❌ Jayden Vincent ❌ Paul Wilson ❌ …" at bounding box center [573, 12] width 157 height 16
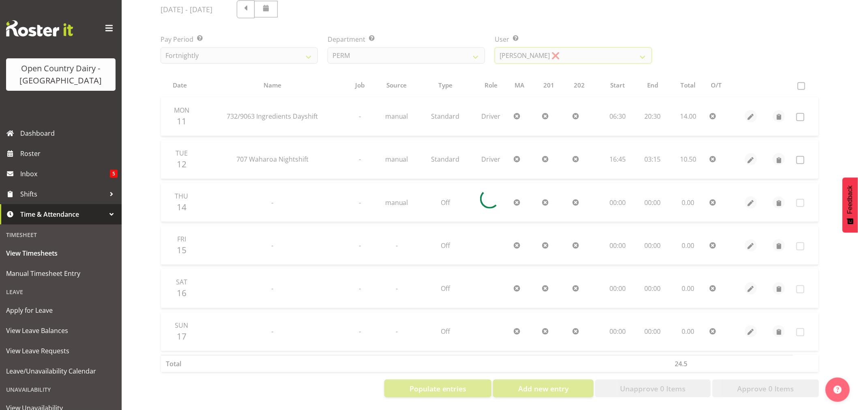
scroll to position [111, 0]
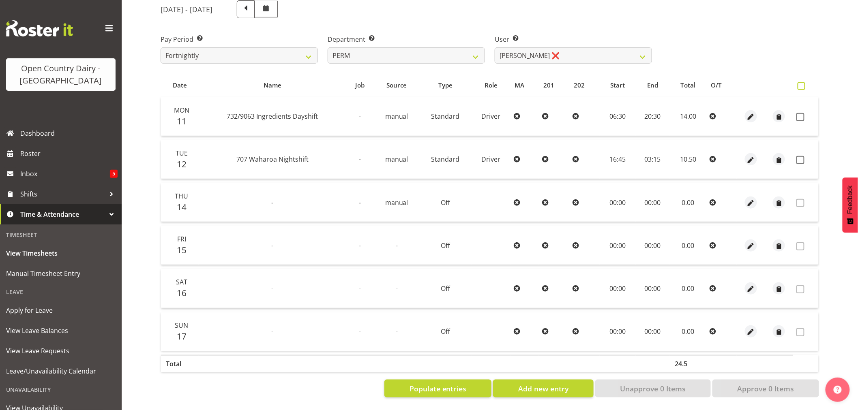
click at [801, 82] on span at bounding box center [802, 86] width 8 height 8
click at [801, 84] on input "checkbox" at bounding box center [800, 86] width 5 height 5
checkbox input "true"
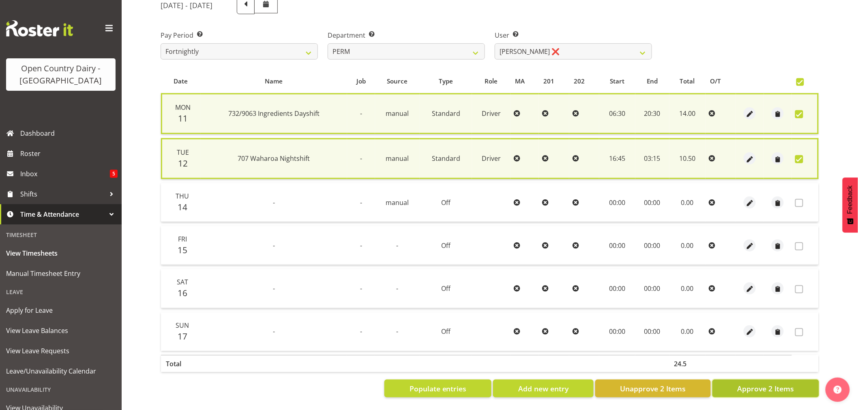
click at [743, 391] on button "Approve 2 Items" at bounding box center [766, 389] width 107 height 18
checkbox input "false"
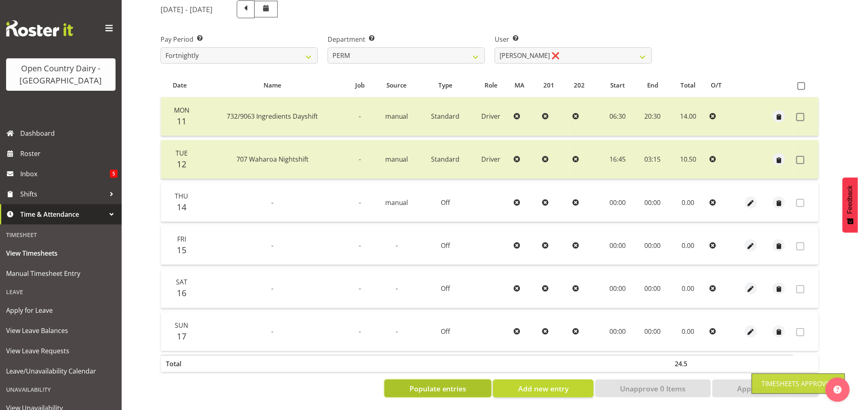
click at [467, 384] on span "Populate entries" at bounding box center [438, 389] width 57 height 11
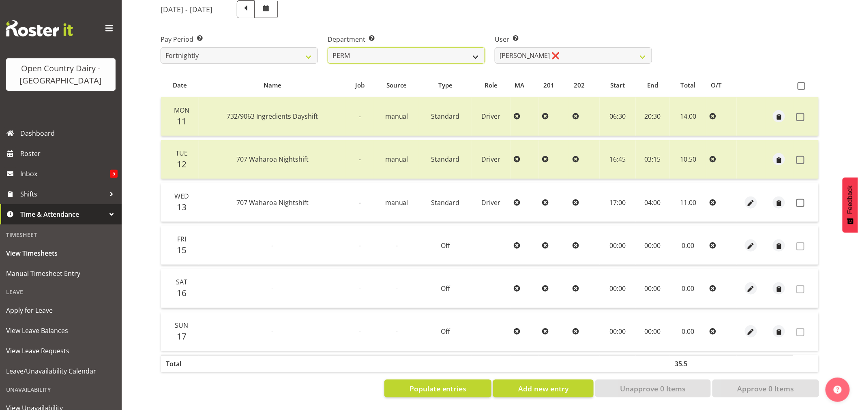
click at [441, 47] on select "701 702 703 704 705 706 707 708 709 710 711 712 713 714 715 716 717 718 719 720" at bounding box center [406, 55] width 157 height 16
click at [402, 47] on select "701 702 703 704 705 706 707 708 709 710 711 712 713 714 715 716 717 718 719 720" at bounding box center [406, 55] width 157 height 16
click at [737, 8] on div "August 11th - August 17th 2025" at bounding box center [490, 10] width 668 height 28
click at [473, 48] on select "701 702 703 704 705 706 707 708 709 710 711 712 713 714 715 716 717 718 719 720" at bounding box center [406, 55] width 157 height 16
select select "759"
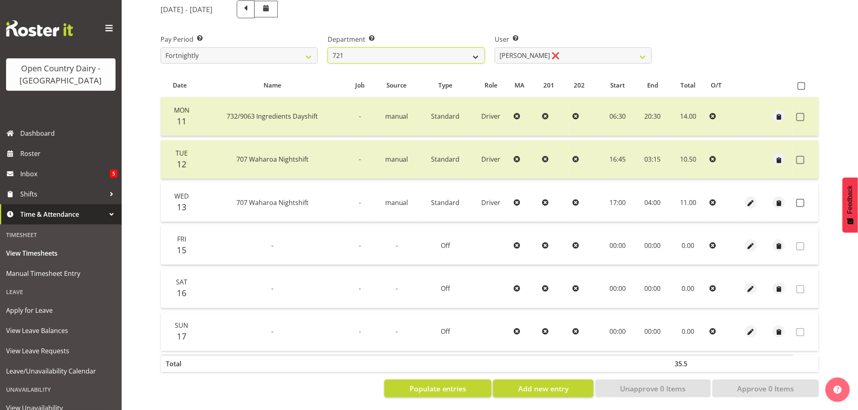
click at [328, 47] on select "701 702 703 704 705 706 707 708 709 710 711 712 713 714 715 716 717 718 719 720" at bounding box center [406, 55] width 157 height 16
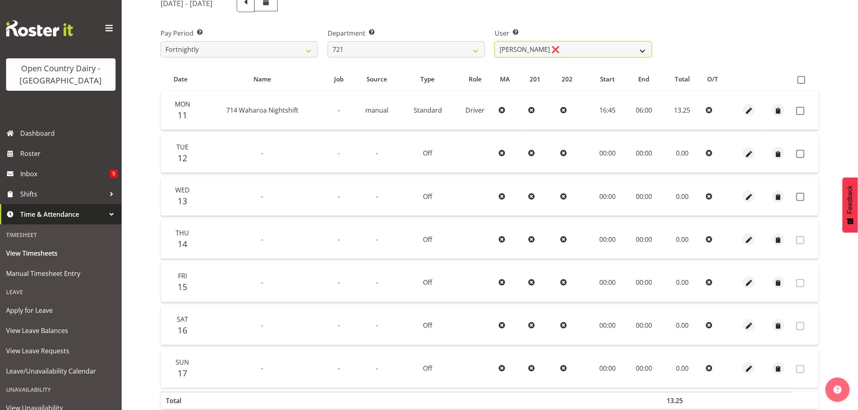
click at [587, 50] on select "George Taylor ❌ Grant Vercoe ❌" at bounding box center [573, 49] width 157 height 16
select select "10297"
click at [495, 41] on select "George Taylor ❌ Grant Vercoe ❌" at bounding box center [573, 49] width 157 height 16
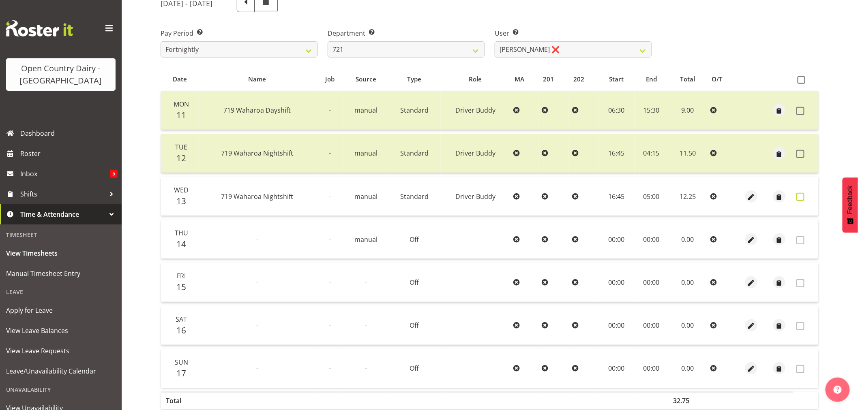
click at [801, 194] on span at bounding box center [801, 197] width 8 height 8
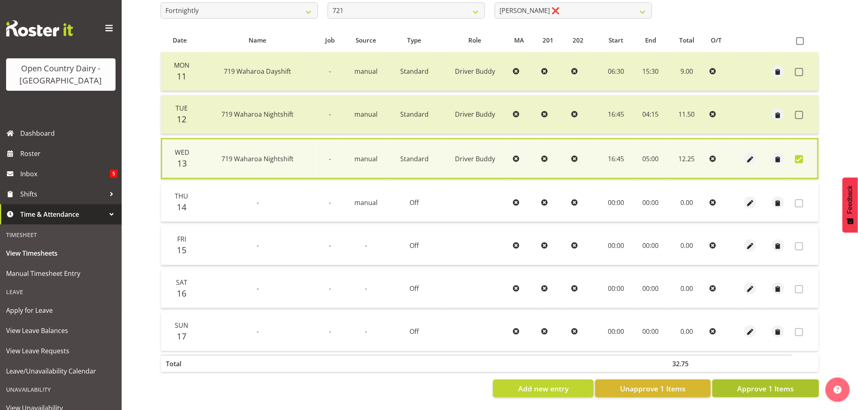
click at [765, 384] on span "Approve 1 Items" at bounding box center [765, 389] width 57 height 11
checkbox input "false"
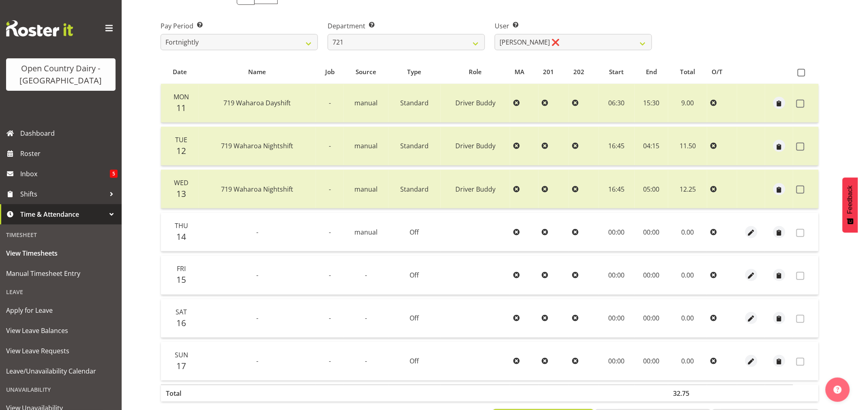
scroll to position [109, 0]
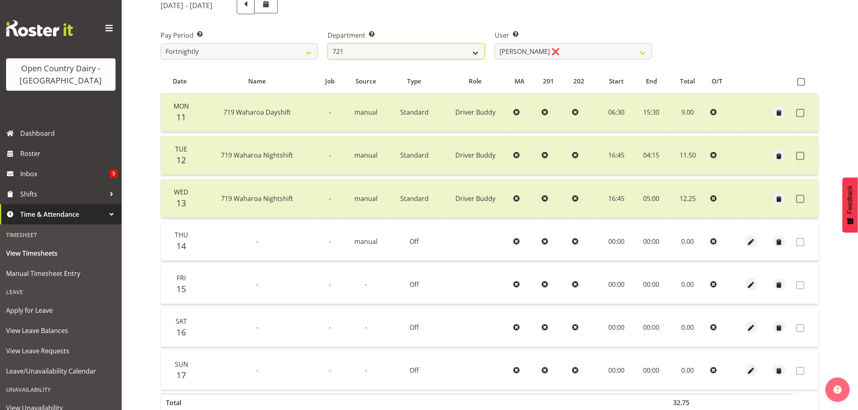
click at [453, 55] on select "701 702 703 704 705 706 707 708 709 710 711 712 713 714 715 716 717 718 719 720" at bounding box center [406, 51] width 157 height 16
select select "763"
click at [328, 43] on select "701 702 703 704 705 706 707 708 709 710 711 712 713 714 715 716 717 718 719 720" at bounding box center [406, 51] width 157 height 16
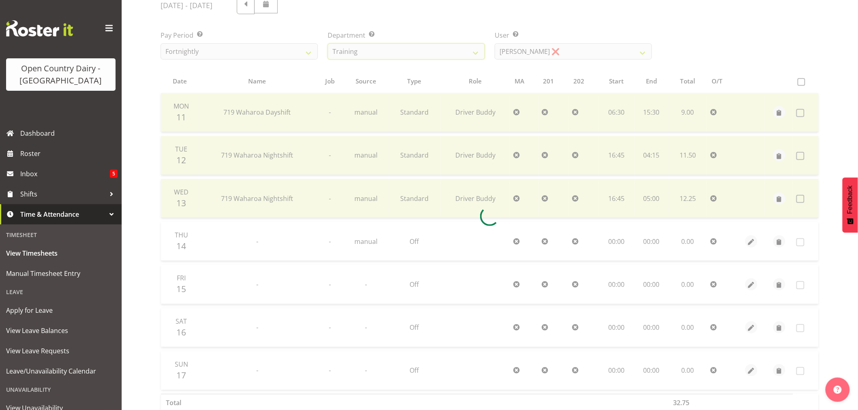
scroll to position [67, 0]
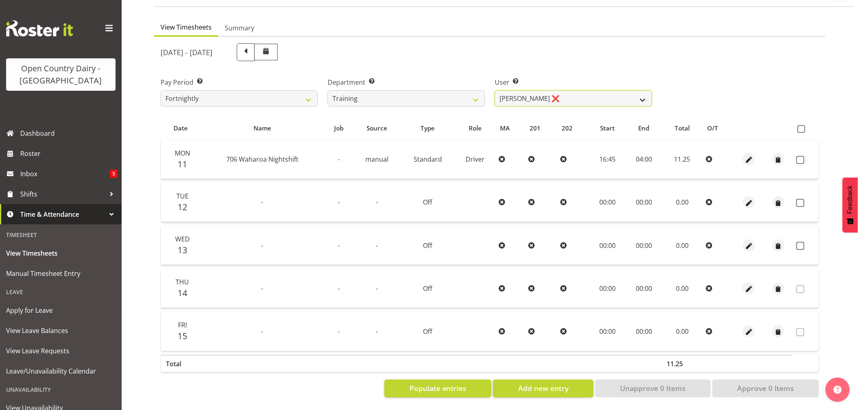
click at [550, 94] on select "Antony Lockyer ❌ Chris Gibbs ❌ David Foote (Junior) ❌ Jesse Simpson ❌ Kimberley…" at bounding box center [573, 98] width 157 height 16
select select "11786"
click at [495, 90] on select "Antony Lockyer ❌ Chris Gibbs ❌ David Foote (Junior) ❌ Jesse Simpson ❌ Kimberley…" at bounding box center [573, 98] width 157 height 16
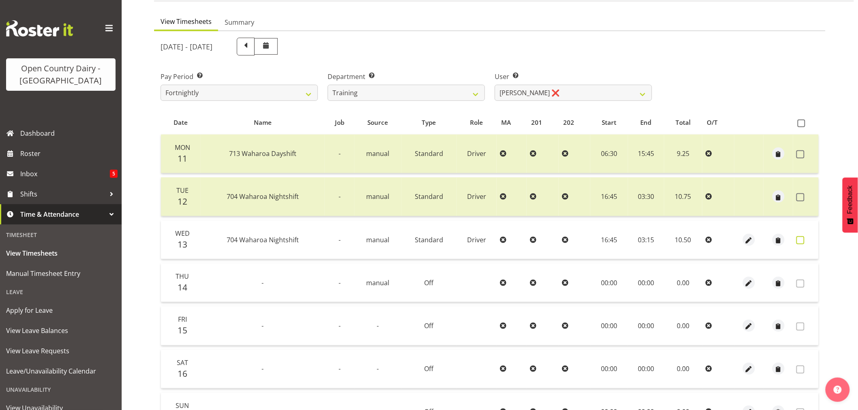
click at [799, 238] on span at bounding box center [801, 240] width 8 height 8
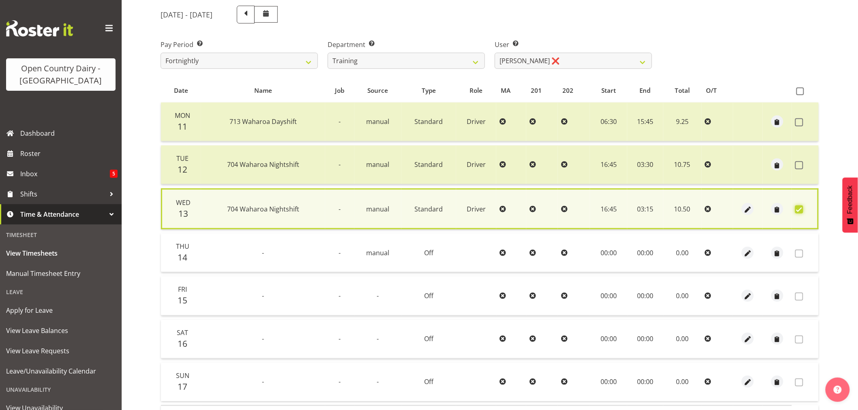
scroll to position [155, 0]
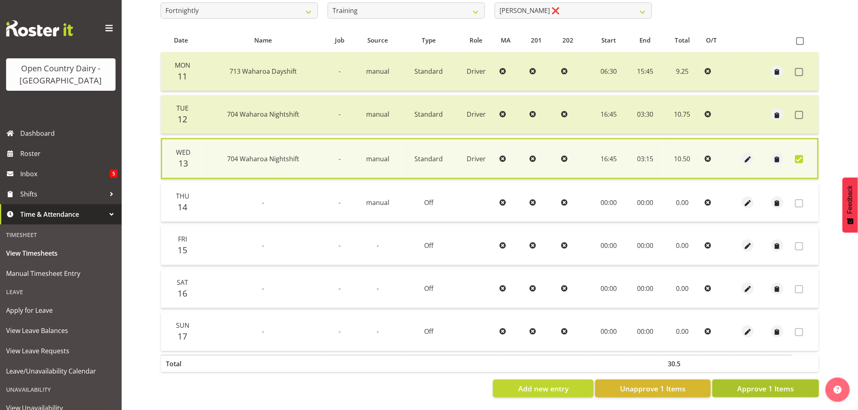
click at [794, 380] on button "Approve 1 Items" at bounding box center [766, 389] width 107 height 18
checkbox input "false"
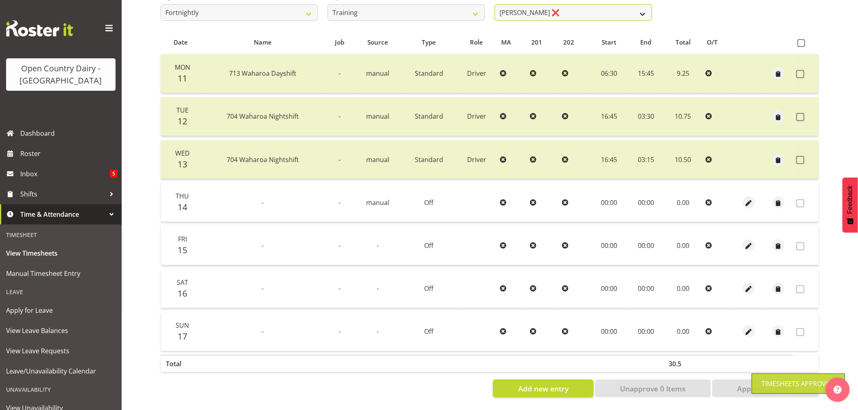
scroll to position [151, 0]
click at [579, 6] on select "Antony Lockyer ❌ Chris Gibbs ❌ David Foote (Junior) ❌ Jesse Simpson ❌ Kimberley…" at bounding box center [573, 12] width 157 height 16
select select "11705"
click at [495, 4] on select "Antony Lockyer ❌ Chris Gibbs ❌ David Foote (Junior) ❌ Jesse Simpson ❌ Kimberley…" at bounding box center [573, 12] width 157 height 16
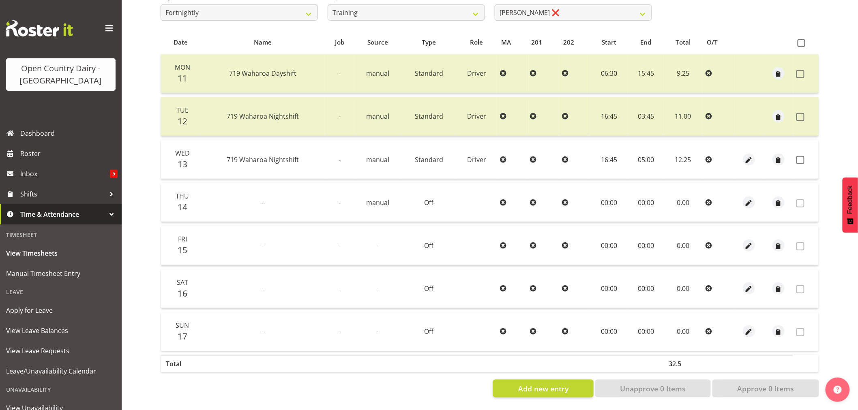
drag, startPoint x: 801, startPoint y: 157, endPoint x: 795, endPoint y: 176, distance: 20.5
click at [801, 157] on span at bounding box center [801, 160] width 8 height 8
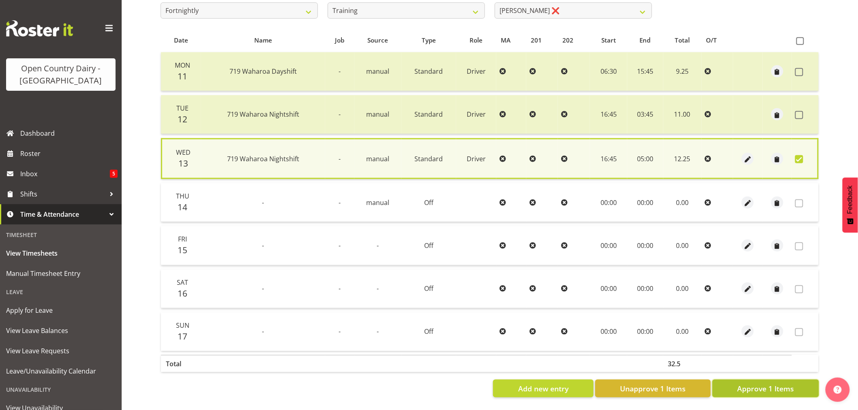
click at [765, 389] on span "Approve 1 Items" at bounding box center [765, 389] width 57 height 11
checkbox input "false"
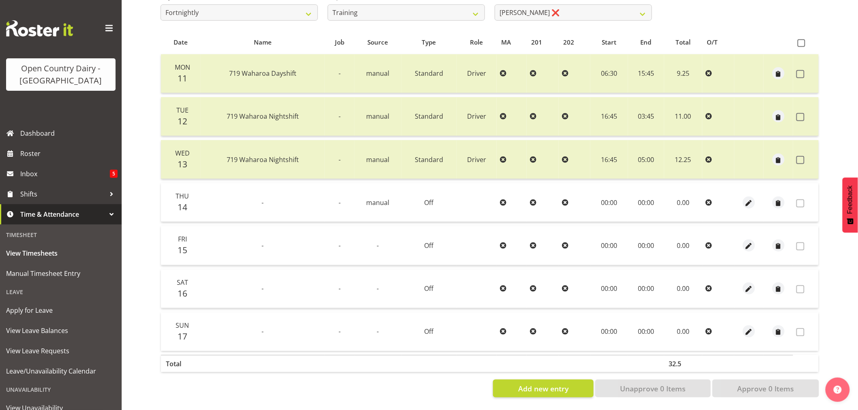
scroll to position [0, 0]
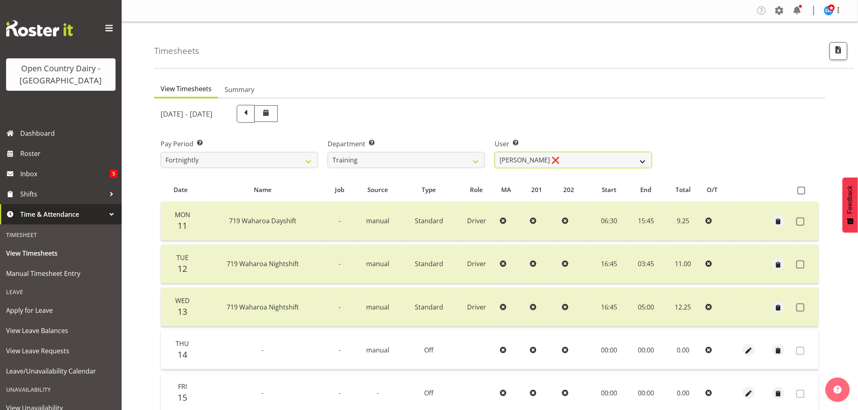
click at [520, 159] on select "Antony Lockyer ❌ Chris Gibbs ❌ David Foote (Junior) ❌ Jesse Simpson ❌ Kimberley…" at bounding box center [573, 160] width 157 height 16
click at [448, 159] on select "701 702 703 704 705 706 707 708 709 710 711 712 713 714 715 716 717 718 719 720" at bounding box center [406, 160] width 157 height 16
click at [747, 136] on div "Pay Period Select which pay period you would like to view. Fortnightly Departme…" at bounding box center [490, 150] width 668 height 45
click at [440, 161] on select "701 702 703 704 705 706 707 708 709 710 711 712 713 714 715 716 717 718 719 720" at bounding box center [406, 160] width 157 height 16
drag, startPoint x: 394, startPoint y: 88, endPoint x: 394, endPoint y: 79, distance: 8.1
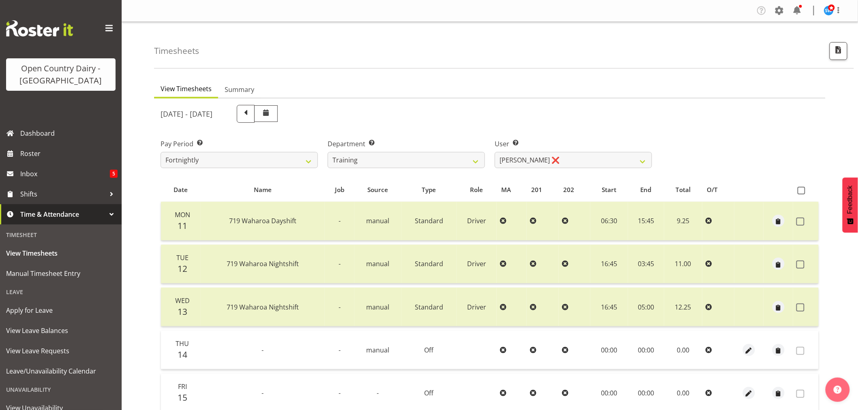
click at [394, 88] on ul "View Timesheets Summary" at bounding box center [490, 90] width 672 height 18
click at [461, 161] on select "701 702 703 704 705 706 707 708 709 710 711 712 713 714 715 716 717 718 719 720" at bounding box center [406, 160] width 157 height 16
click at [476, 156] on select "701 702 703 704 705 706 707 708 709 710 711 712 713 714 715 716 717 718 719 720" at bounding box center [406, 160] width 157 height 16
click at [448, 156] on select "701 702 703 704 705 706 707 708 709 710 711 712 713 714 715 716 717 718 719 720" at bounding box center [406, 160] width 157 height 16
select select "735"
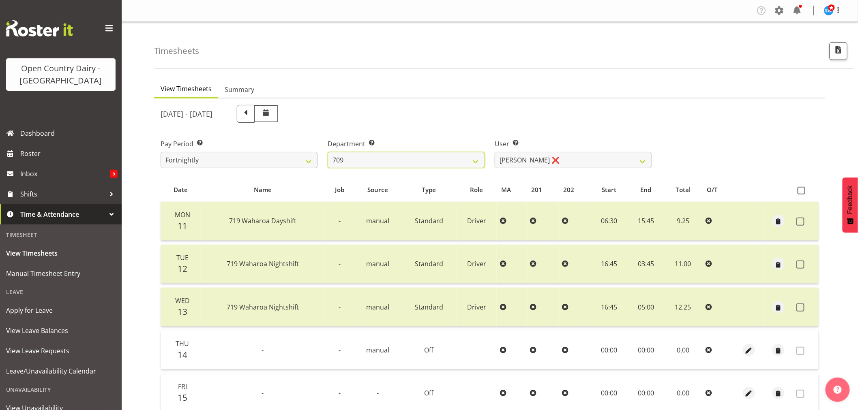
click at [328, 152] on select "701 702 703 704 705 706 707 708 709 710 711 712 713 714 715 716 717 718 719 720" at bounding box center [406, 160] width 157 height 16
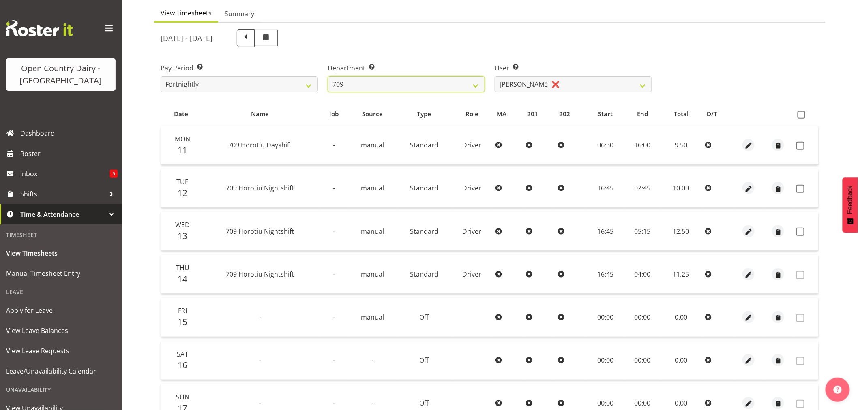
scroll to position [90, 0]
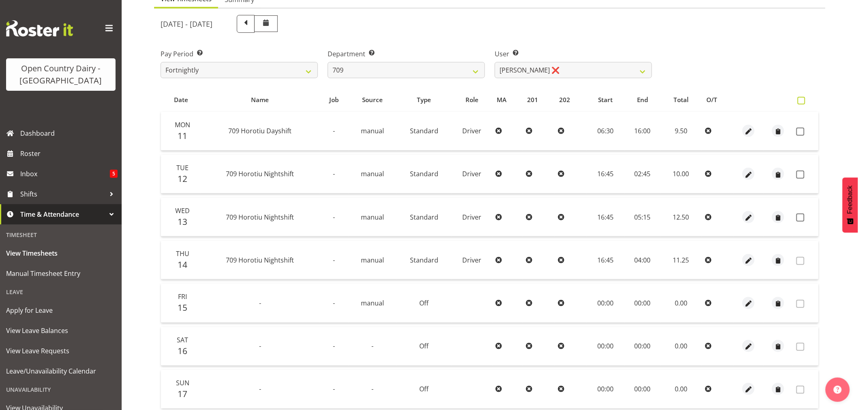
click at [803, 101] on span at bounding box center [802, 101] width 8 height 8
click at [803, 101] on input "checkbox" at bounding box center [800, 100] width 5 height 5
checkbox input "true"
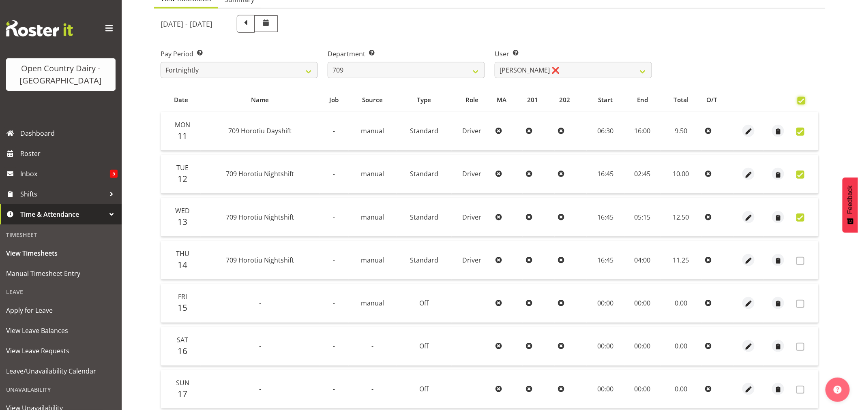
checkbox input "true"
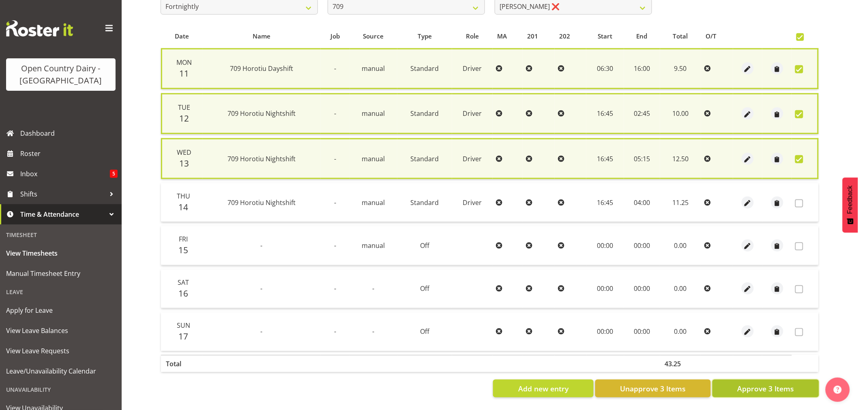
click at [799, 381] on button "Approve 3 Items" at bounding box center [766, 389] width 107 height 18
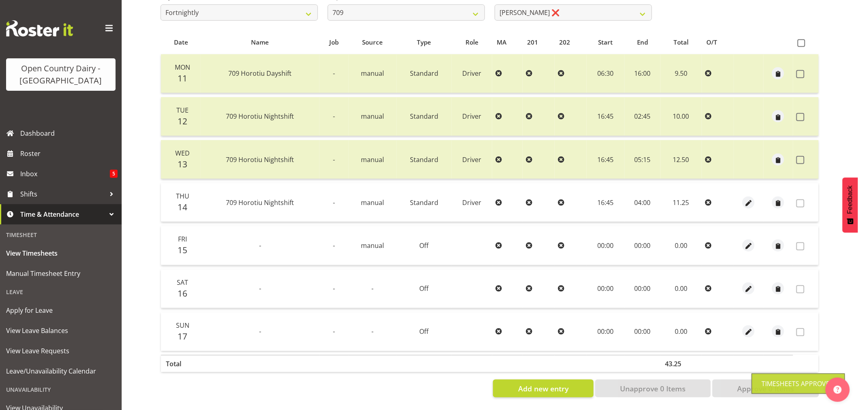
scroll to position [0, 0]
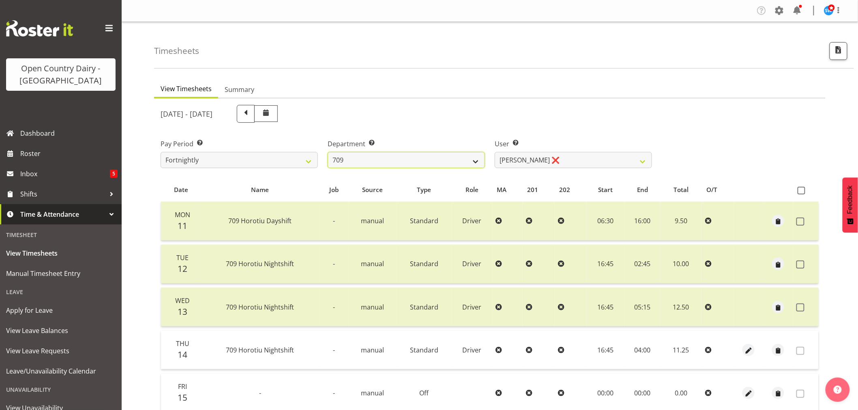
click at [480, 161] on select "701 702 703 704 705 706 707 708 709 710 711 712 713 714 715 716 717 718 719 720" at bounding box center [406, 160] width 157 height 16
click at [328, 152] on select "701 702 703 704 705 706 707 708 709 710 711 712 713 714 715 716 717 718 719 720" at bounding box center [406, 160] width 157 height 16
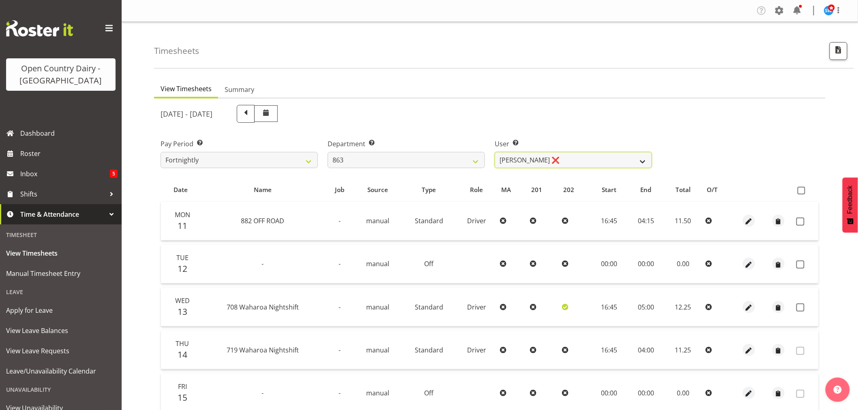
click at [608, 160] on select "Billy Walters ❌ Glyn Spiller ❌ Mike Paki ❌ Paul Bunyan ❌" at bounding box center [573, 160] width 157 height 16
click at [495, 152] on select "Billy Walters ❌ Glyn Spiller ❌ Mike Paki ❌ Paul Bunyan ❌" at bounding box center [573, 160] width 157 height 16
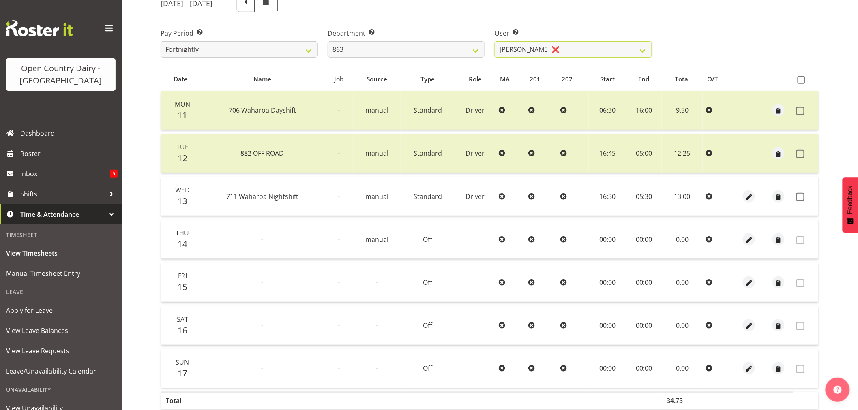
scroll to position [135, 0]
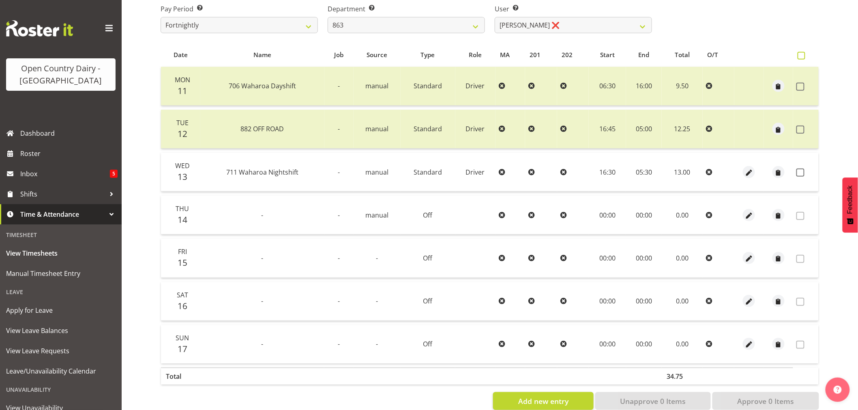
click at [801, 56] on span at bounding box center [802, 56] width 8 height 8
click at [801, 56] on input "checkbox" at bounding box center [800, 55] width 5 height 5
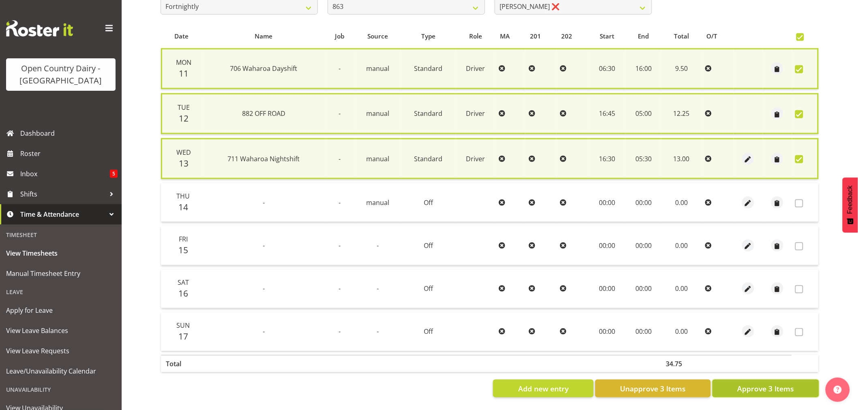
click at [764, 384] on span "Approve 3 Items" at bounding box center [765, 389] width 57 height 11
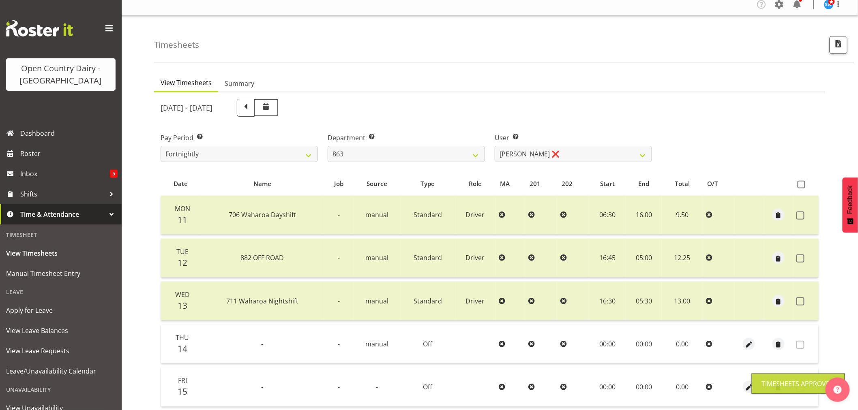
scroll to position [0, 0]
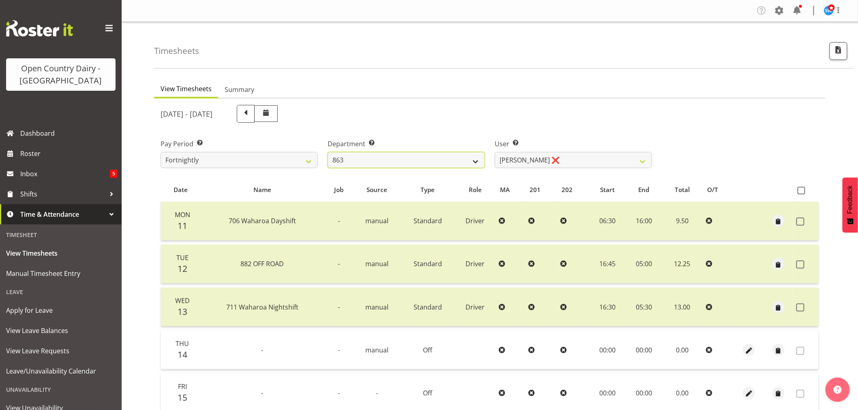
click at [376, 157] on select "701 702 703 704 705 706 707 708 709 710 711 712 713 714 715 716 717 718 719 720" at bounding box center [406, 160] width 157 height 16
click at [328, 152] on select "701 702 703 704 705 706 707 708 709 710 711 712 713 714 715 716 717 718 719 720" at bounding box center [406, 160] width 157 height 16
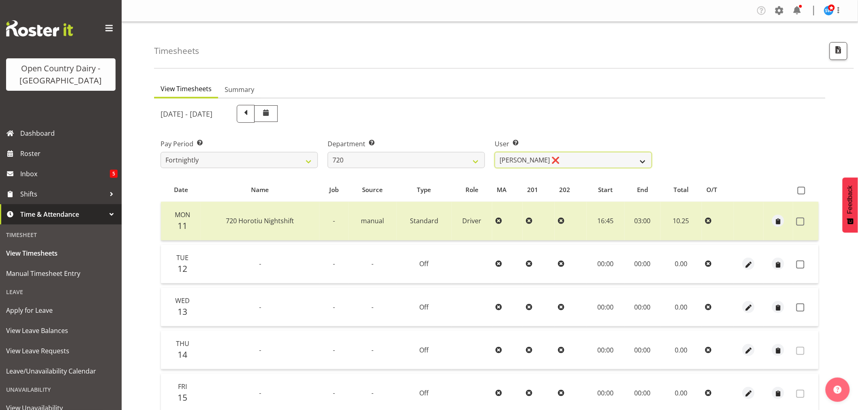
click at [557, 164] on select "Garry Hooper ❌ Kerry Slater ❌ Nathan Frankhouser ❌ Steve Daly ❌" at bounding box center [573, 160] width 157 height 16
click at [495, 152] on select "Garry Hooper ❌ Kerry Slater ❌ Nathan Frankhouser ❌ Steve Daly ❌" at bounding box center [573, 160] width 157 height 16
